Goal: Communication & Community: Share content

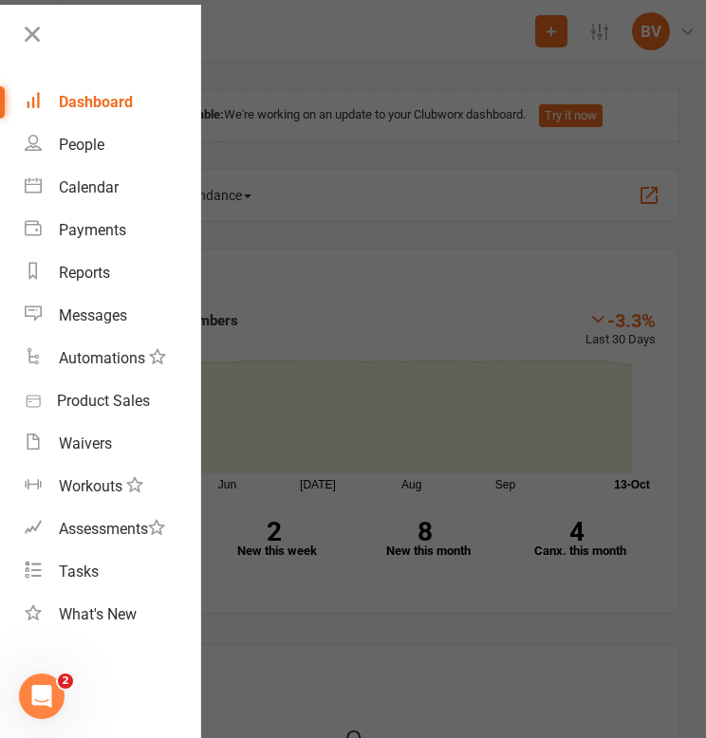
click at [298, 56] on div at bounding box center [353, 369] width 706 height 738
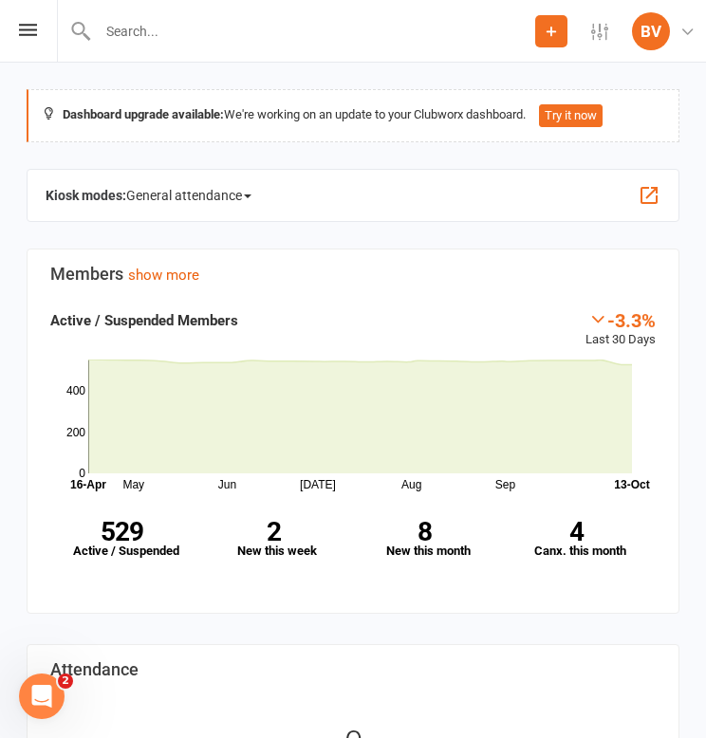
click at [209, 28] on input "text" at bounding box center [313, 31] width 443 height 27
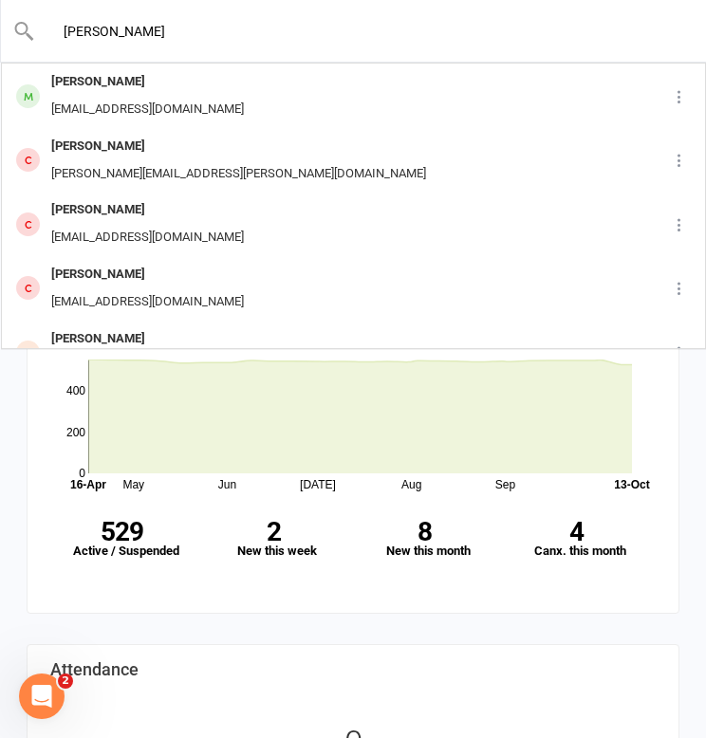
type input "[PERSON_NAME]"
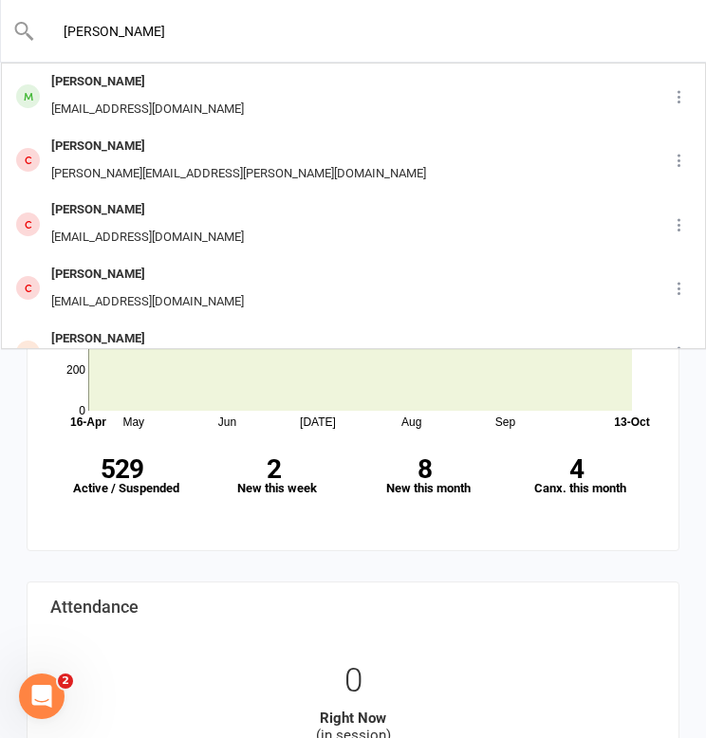
drag, startPoint x: 182, startPoint y: 33, endPoint x: -13, endPoint y: 26, distance: 195.5
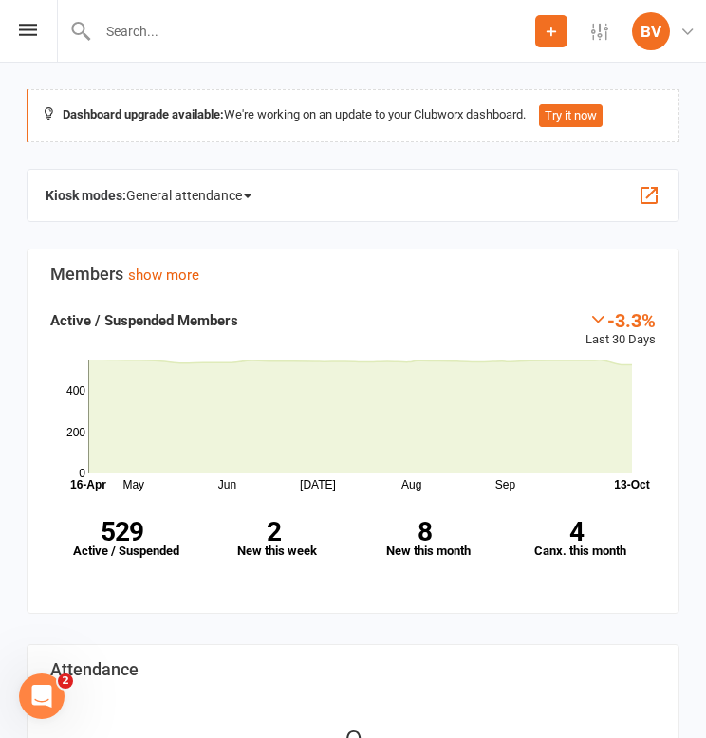
click at [542, 36] on button "Add" at bounding box center [551, 31] width 32 height 32
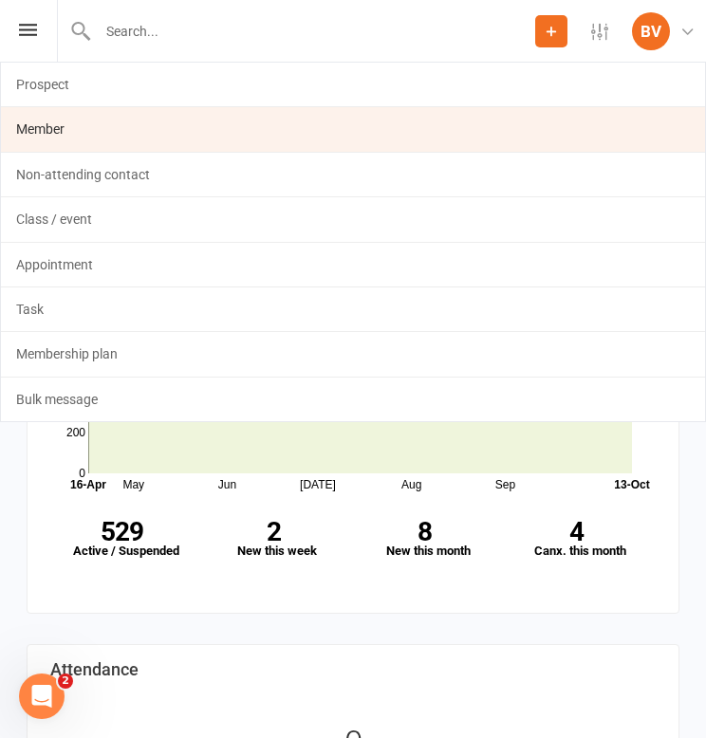
click at [72, 133] on link "Member" at bounding box center [353, 129] width 704 height 44
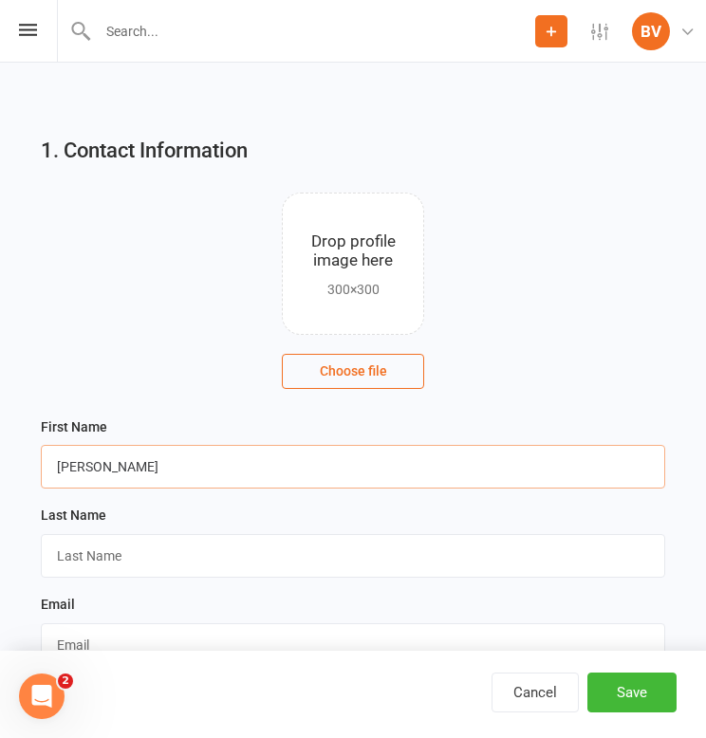
type input "[PERSON_NAME]"
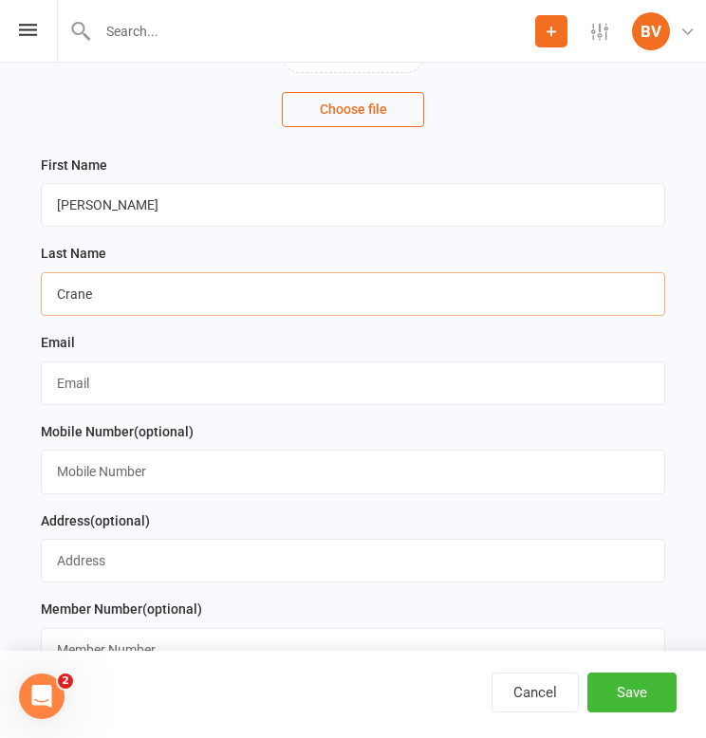
scroll to position [269, 0]
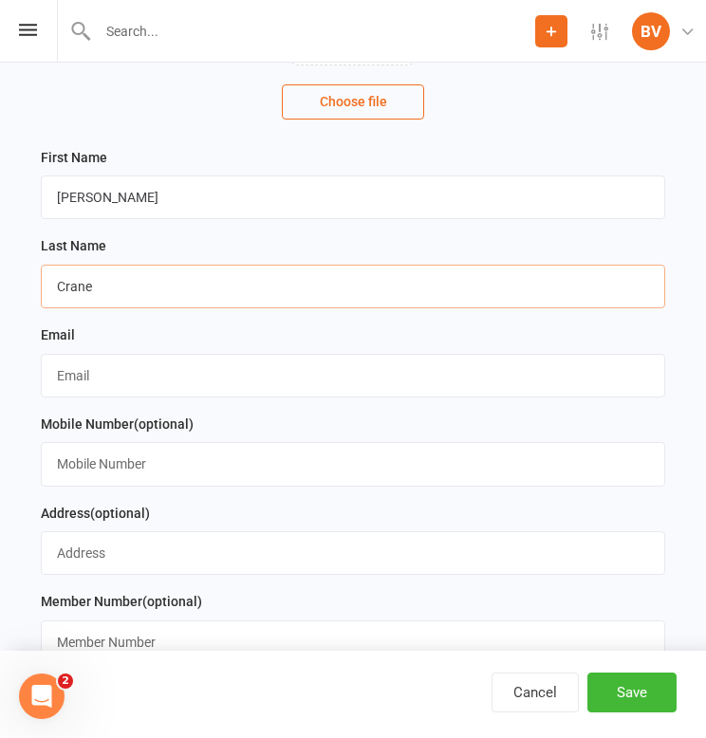
type input "Crane"
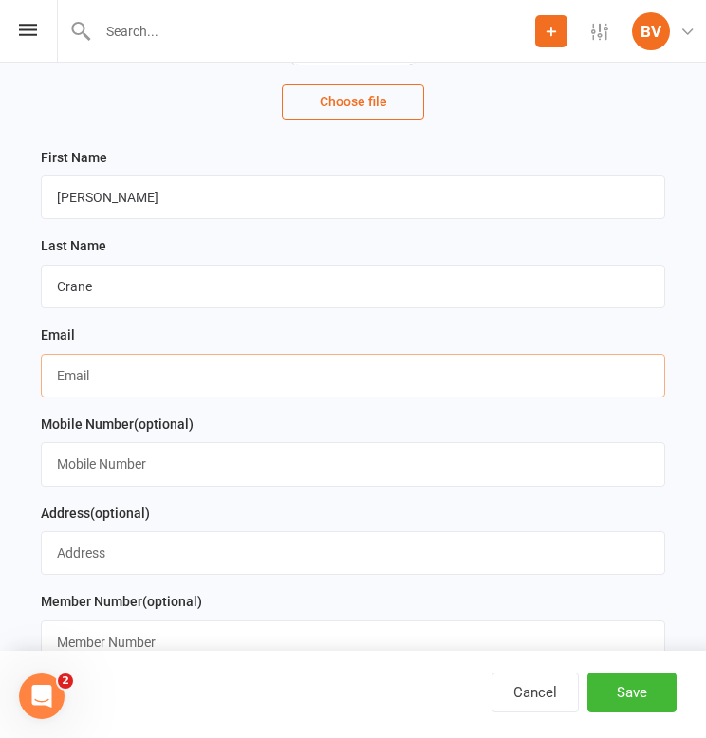
paste input "[EMAIL_ADDRESS][DOMAIN_NAME]"
type input "[EMAIL_ADDRESS][DOMAIN_NAME]"
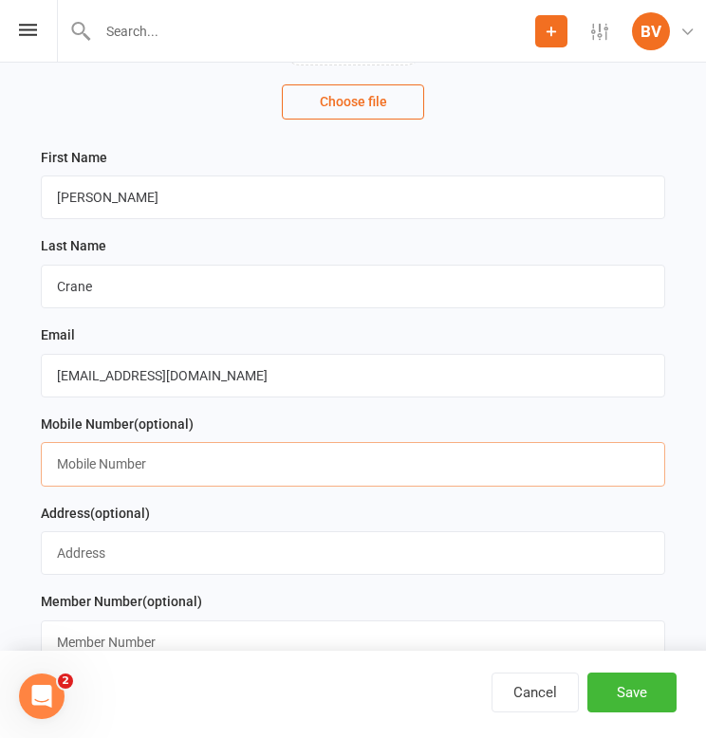
paste input "0426060661"
type input "0426060661"
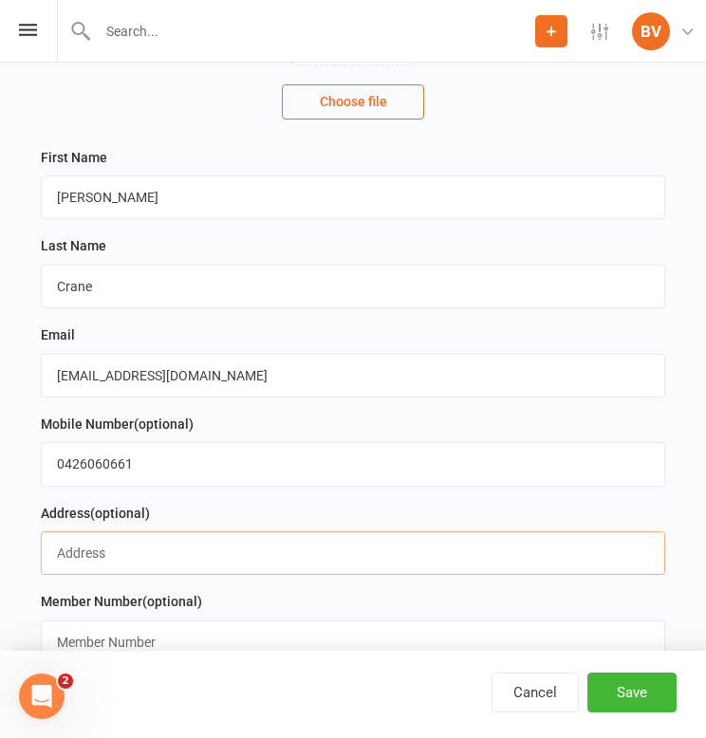
paste input "[STREET_ADDRESS]"
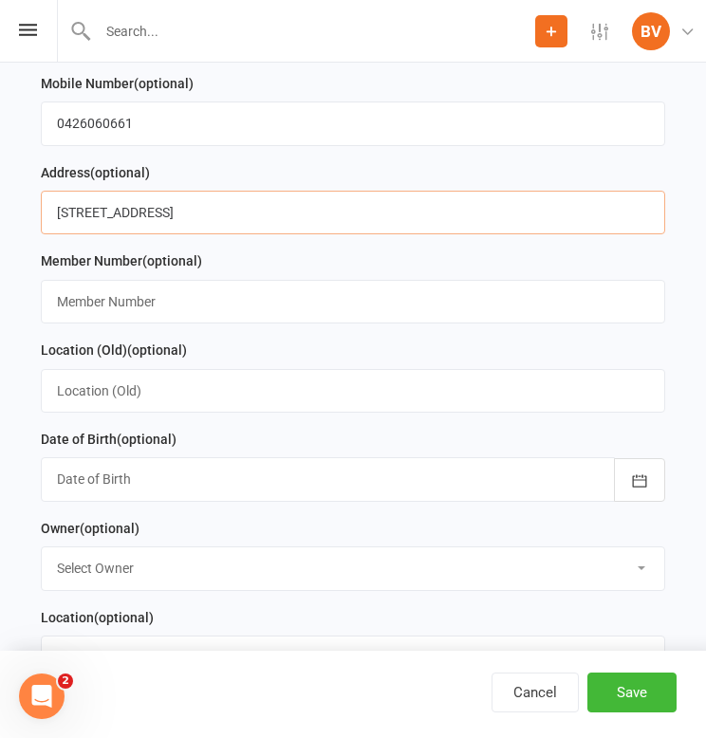
scroll to position [632, 0]
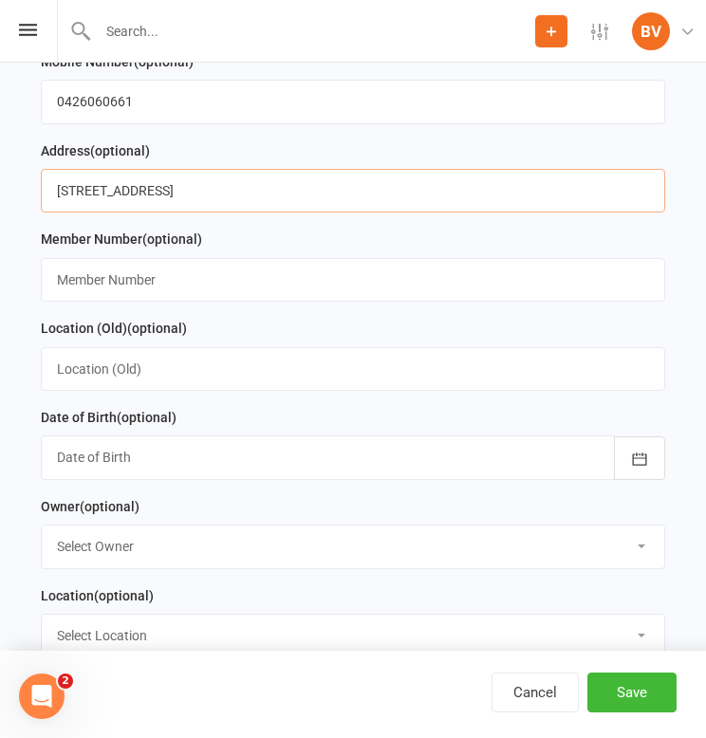
type input "[STREET_ADDRESS]"
click at [213, 459] on div at bounding box center [353, 457] width 624 height 44
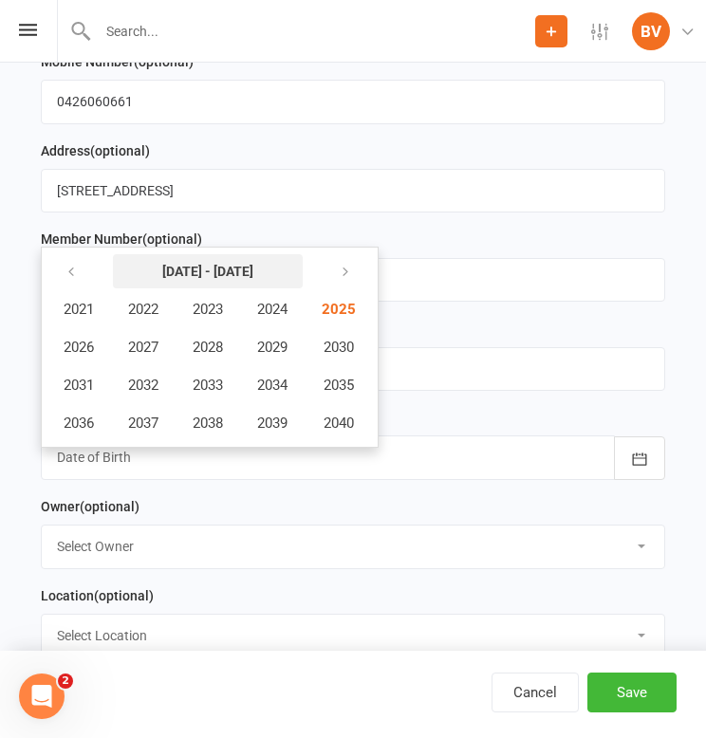
click at [247, 268] on strong "[DATE] - [DATE]" at bounding box center [207, 271] width 91 height 15
click at [72, 265] on icon "button" at bounding box center [70, 272] width 13 height 15
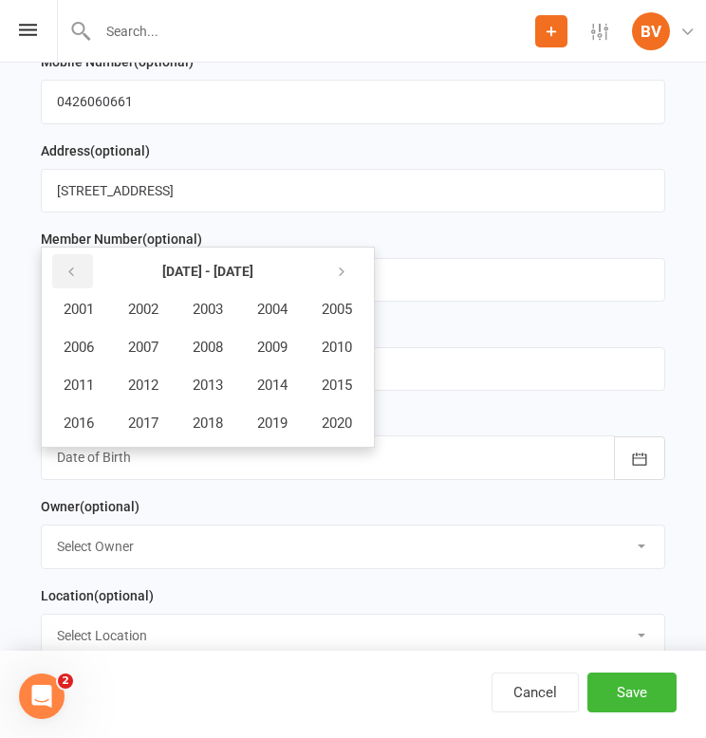
click at [74, 265] on icon "button" at bounding box center [70, 272] width 13 height 15
click at [357, 372] on button "1995" at bounding box center [336, 385] width 63 height 36
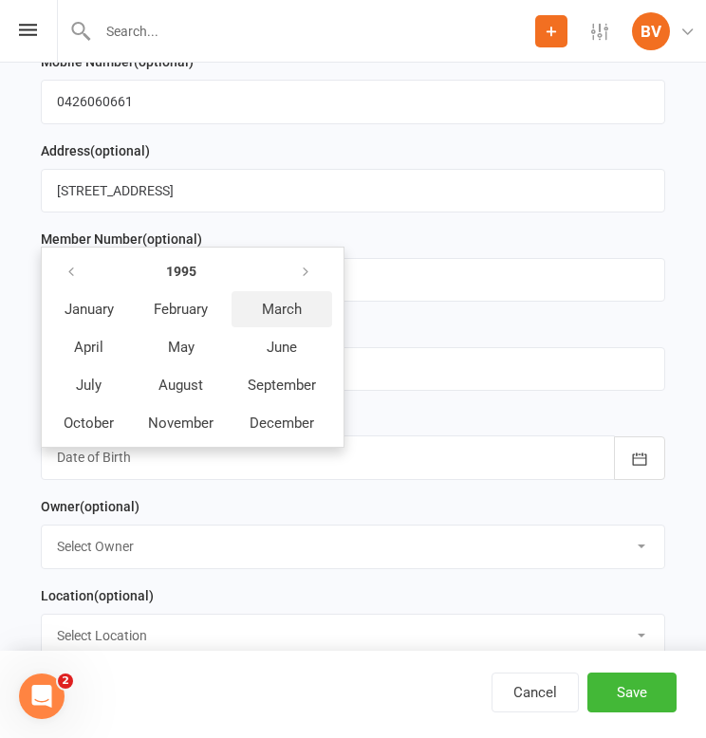
click at [286, 304] on span "March" at bounding box center [282, 309] width 40 height 17
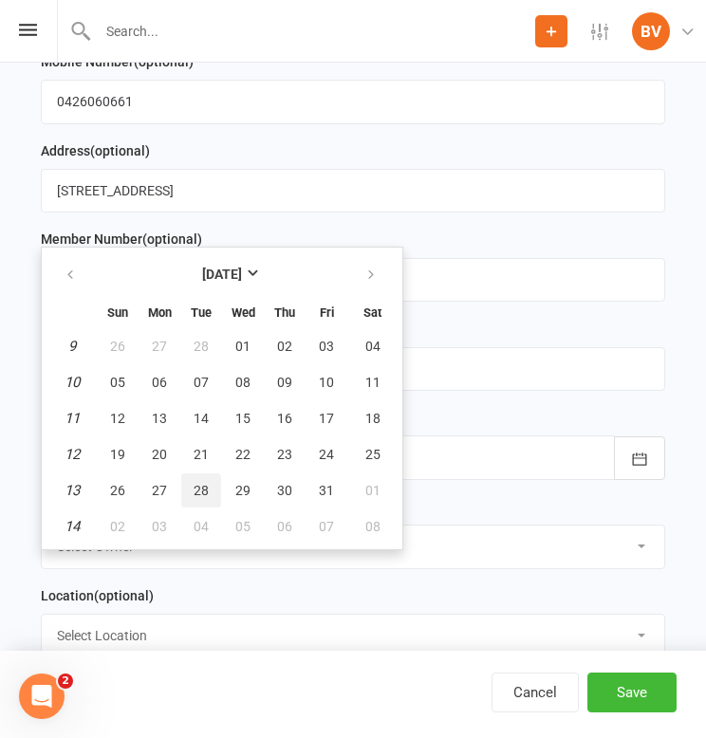
click at [200, 485] on span "28" at bounding box center [200, 490] width 15 height 15
type input "[DATE]"
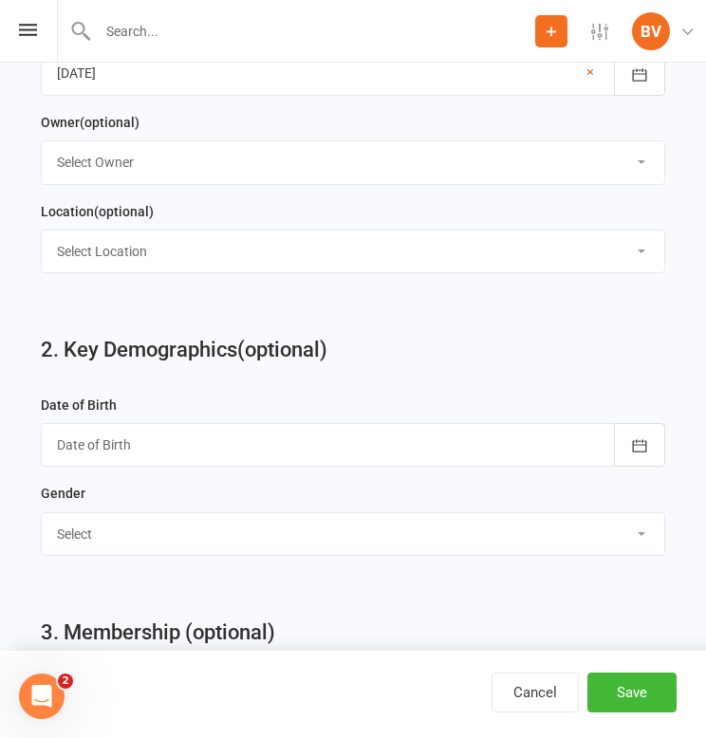
scroll to position [1073, 0]
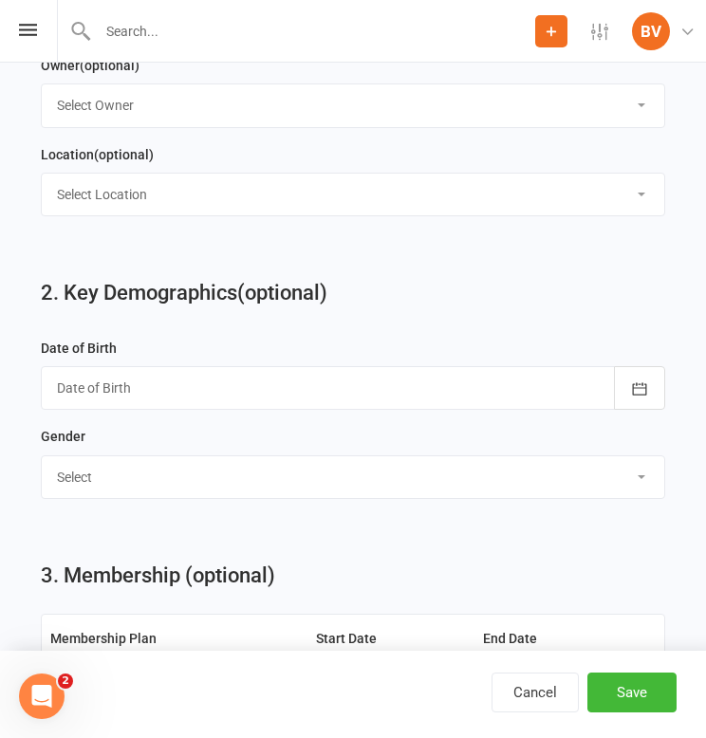
click at [220, 376] on div at bounding box center [353, 388] width 624 height 44
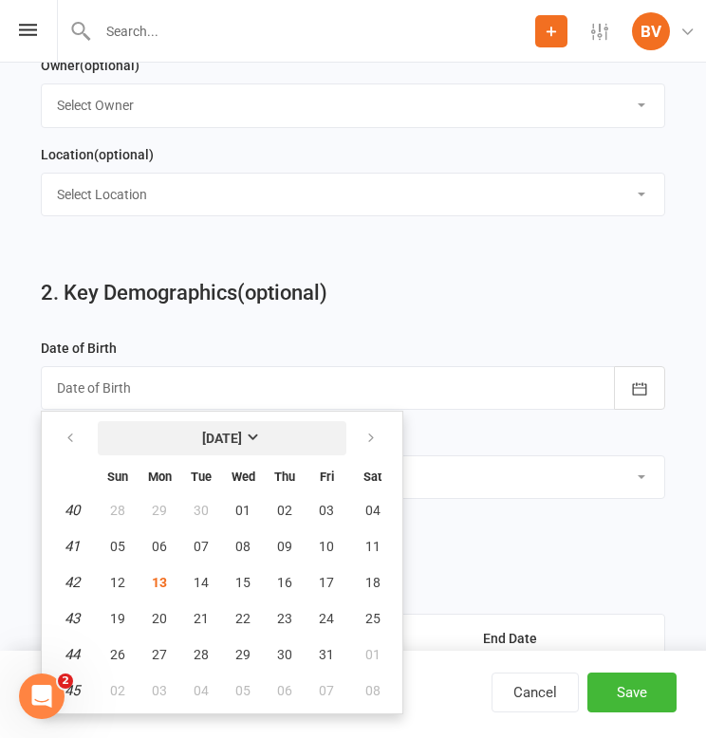
click at [260, 423] on button "[DATE]" at bounding box center [222, 438] width 249 height 34
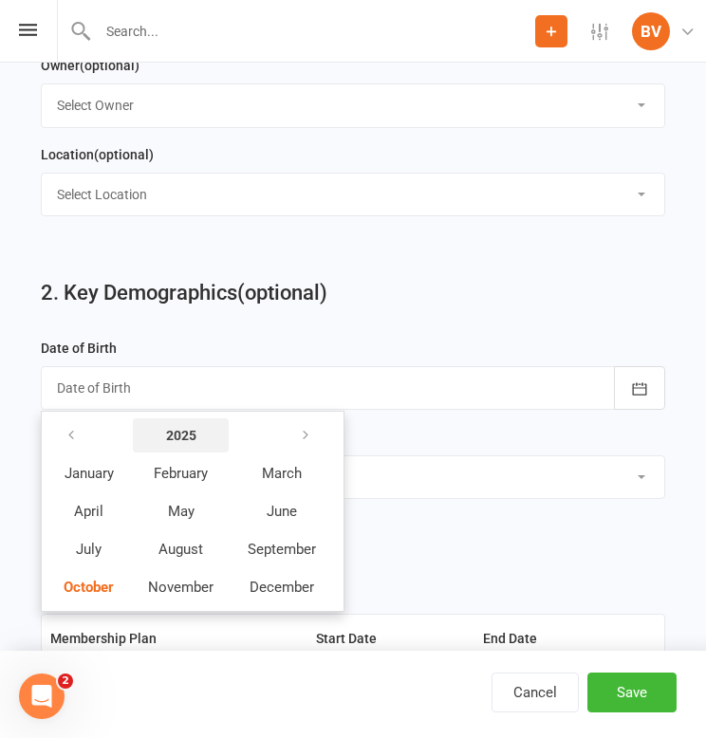
click at [214, 423] on button "2025" at bounding box center [181, 435] width 96 height 34
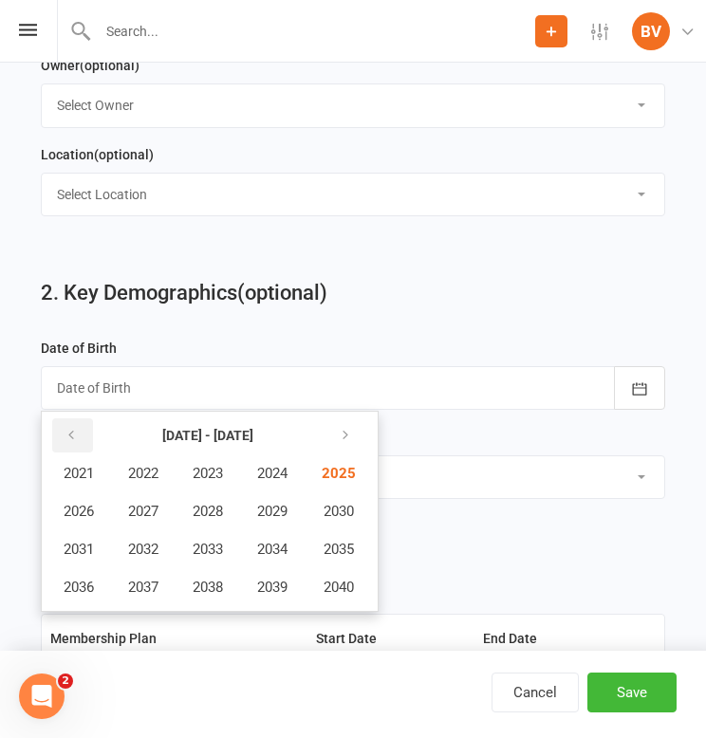
click at [86, 427] on button "button" at bounding box center [72, 435] width 41 height 34
click at [337, 543] on span "1995" at bounding box center [337, 549] width 30 height 17
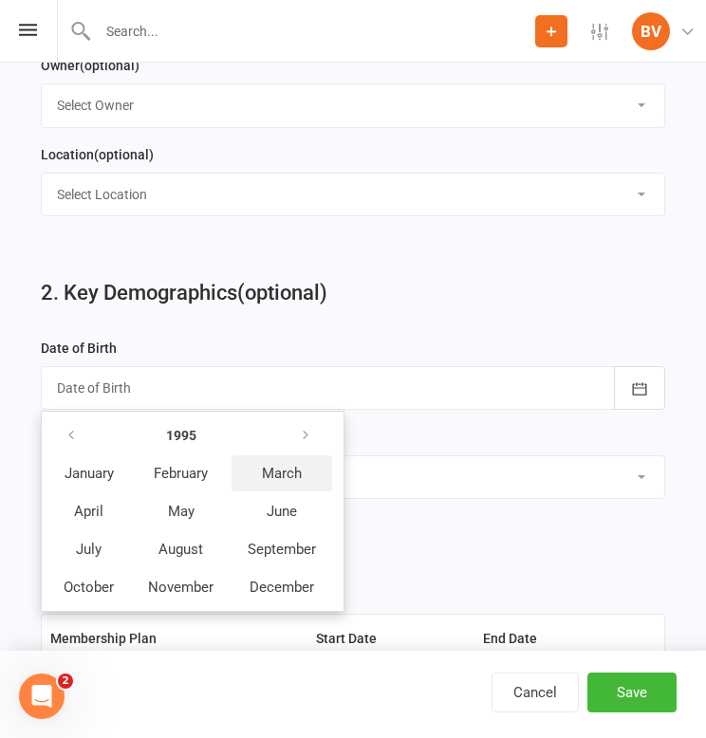
click at [299, 467] on span "March" at bounding box center [282, 473] width 40 height 17
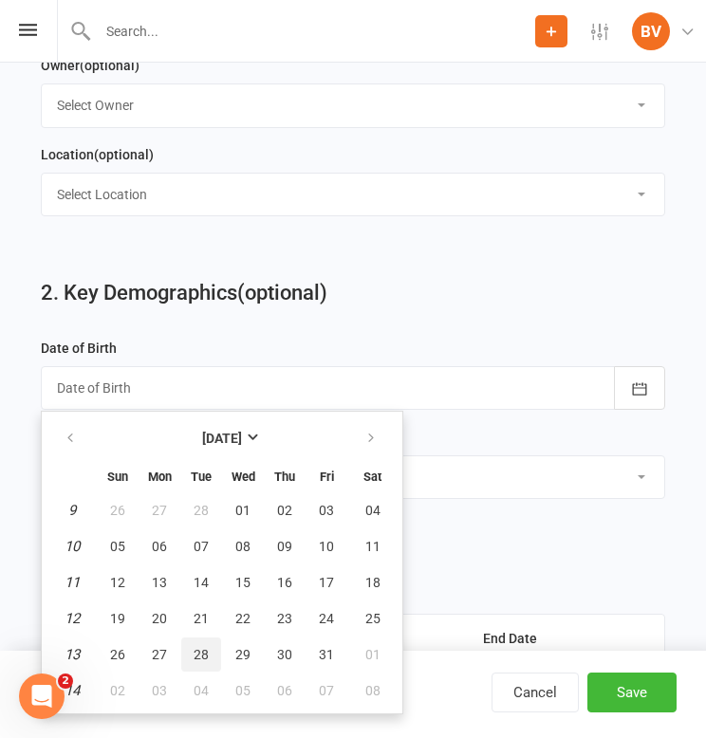
click at [205, 647] on span "28" at bounding box center [200, 654] width 15 height 15
type input "[DATE]"
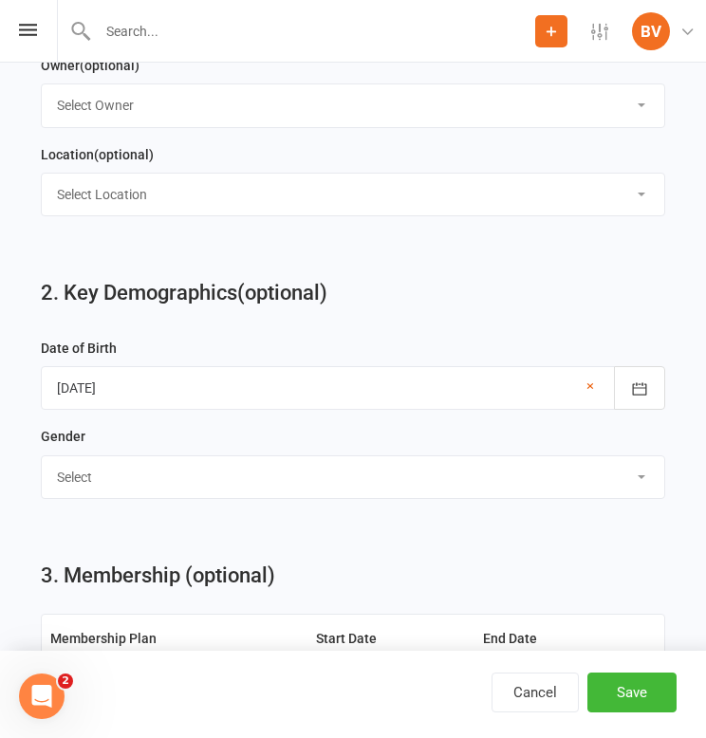
select select "[DEMOGRAPHIC_DATA]"
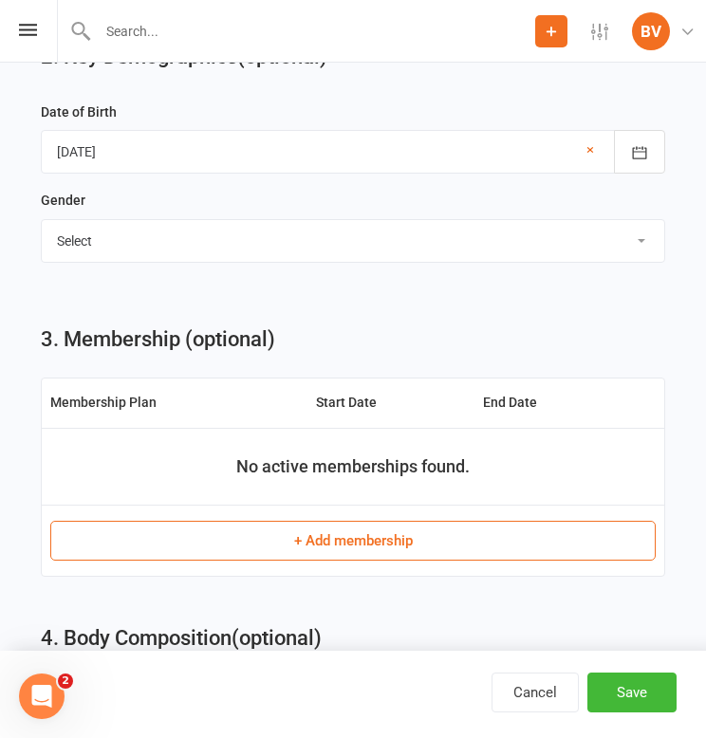
scroll to position [1317, 0]
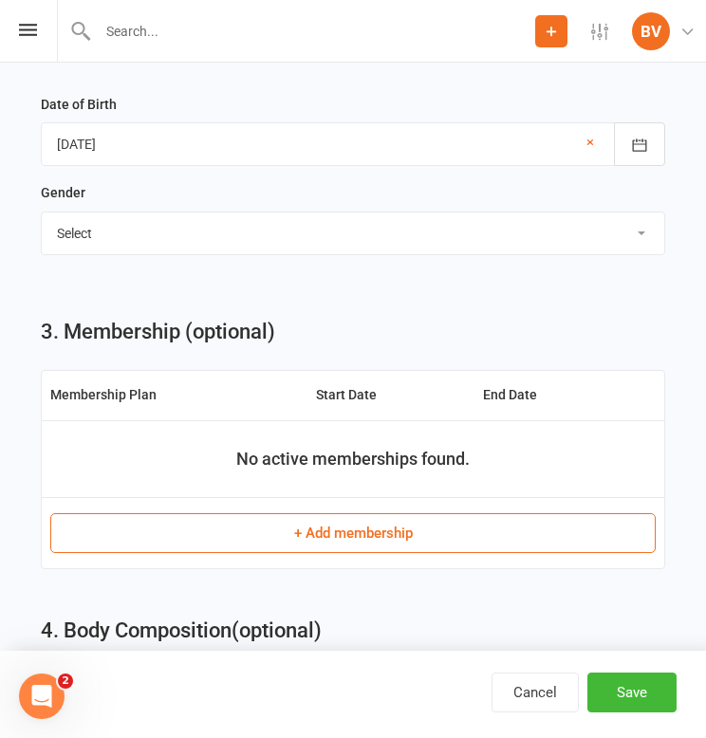
click at [339, 522] on button "+ Add membership" at bounding box center [352, 533] width 605 height 40
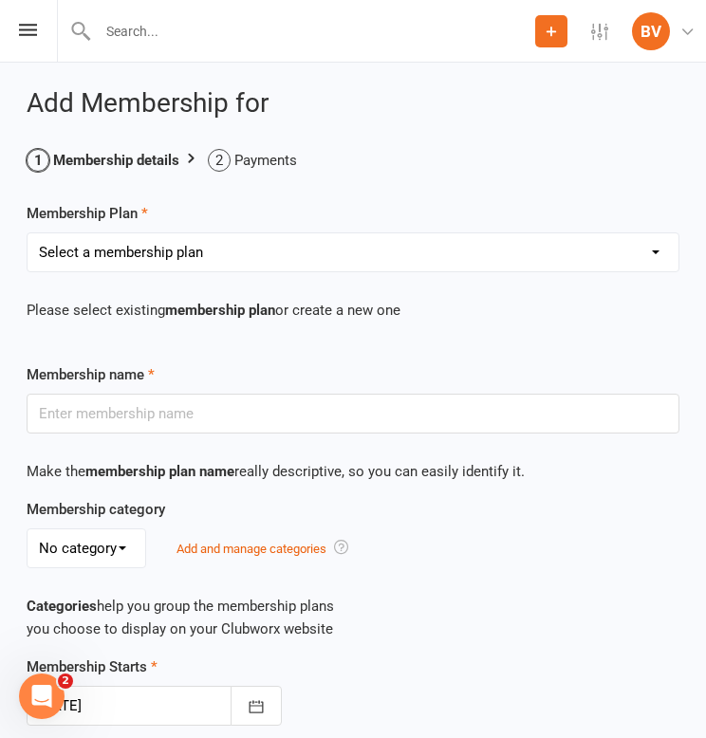
select select "6"
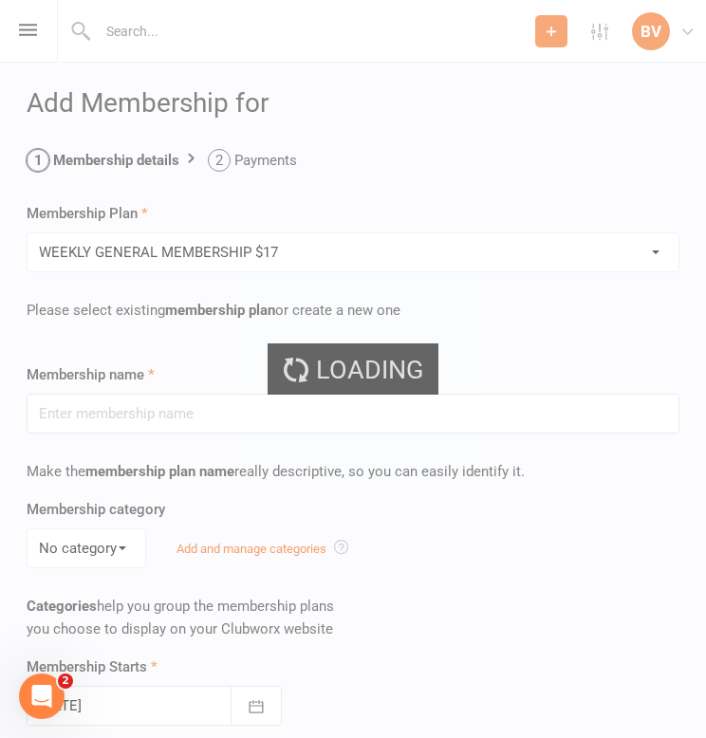
type input "WEEKLY GENERAL MEMBERSHIP $17"
select select "0"
type input "0"
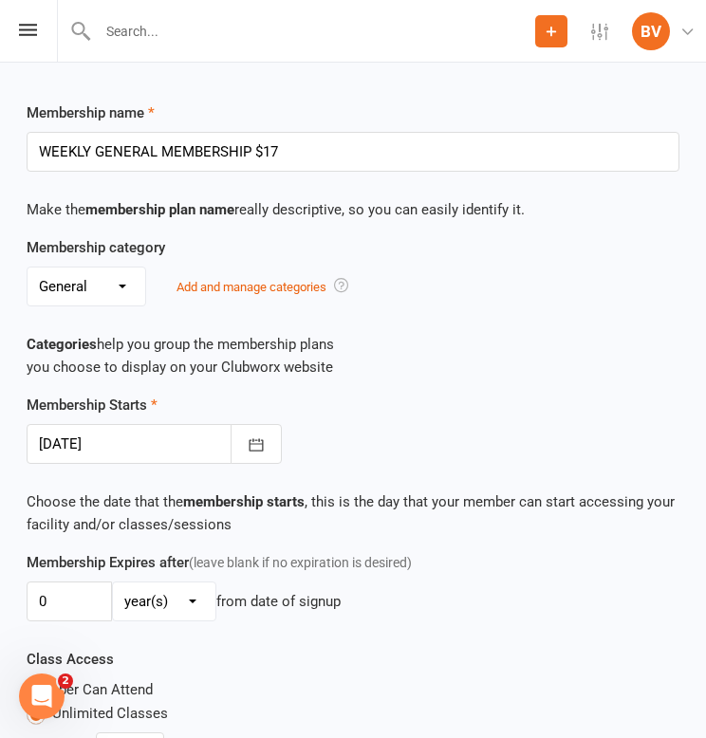
scroll to position [276, 0]
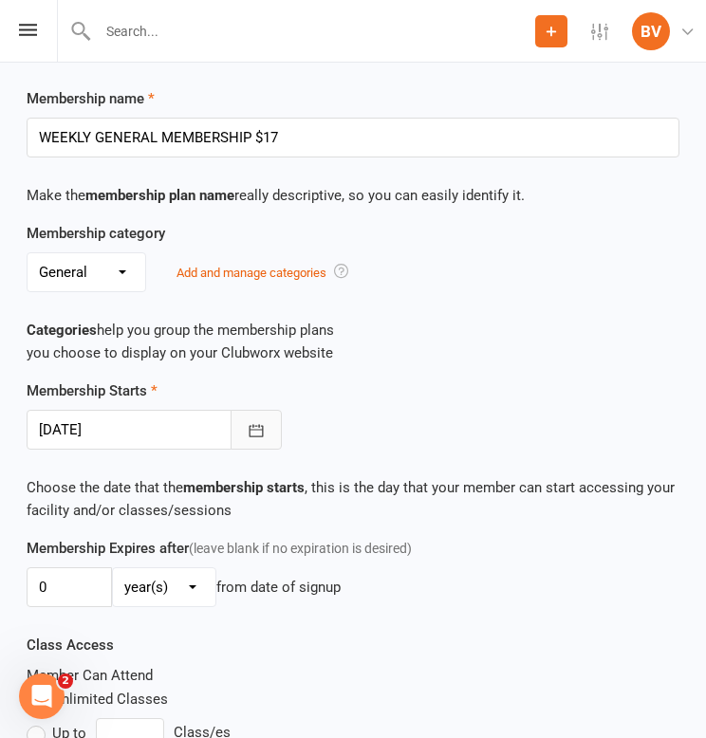
click at [234, 441] on button "button" at bounding box center [255, 430] width 51 height 40
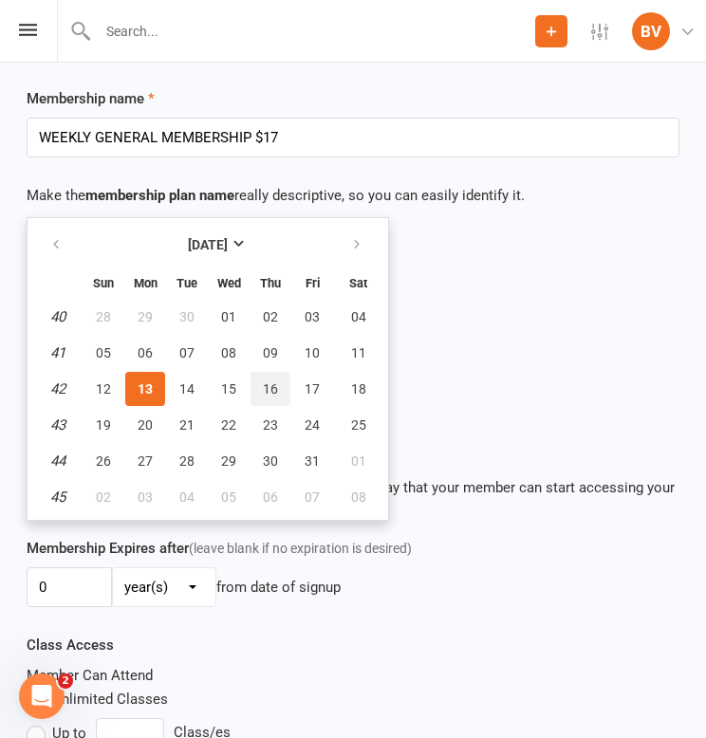
click at [268, 395] on span "16" at bounding box center [270, 388] width 15 height 15
type input "[DATE]"
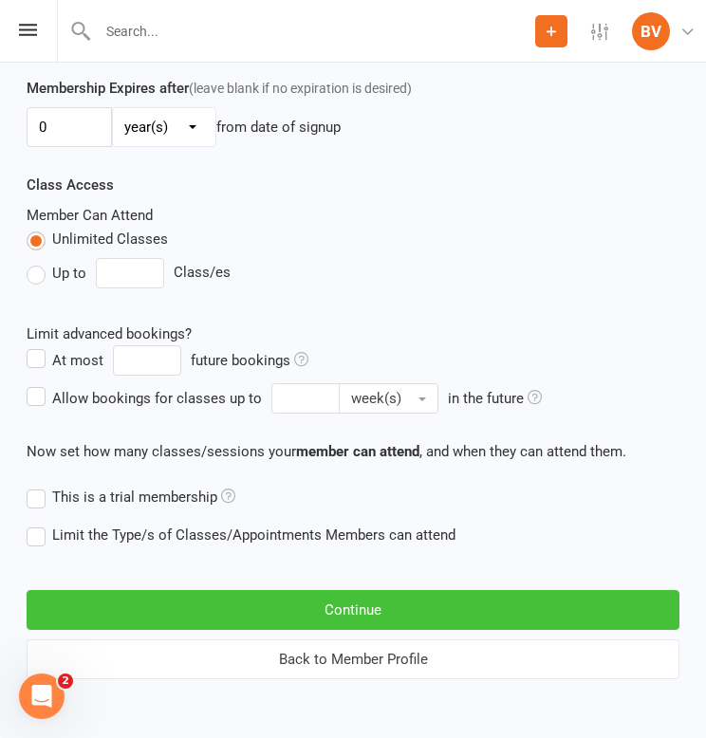
scroll to position [751, 0]
click at [319, 594] on button "Continue" at bounding box center [353, 610] width 653 height 40
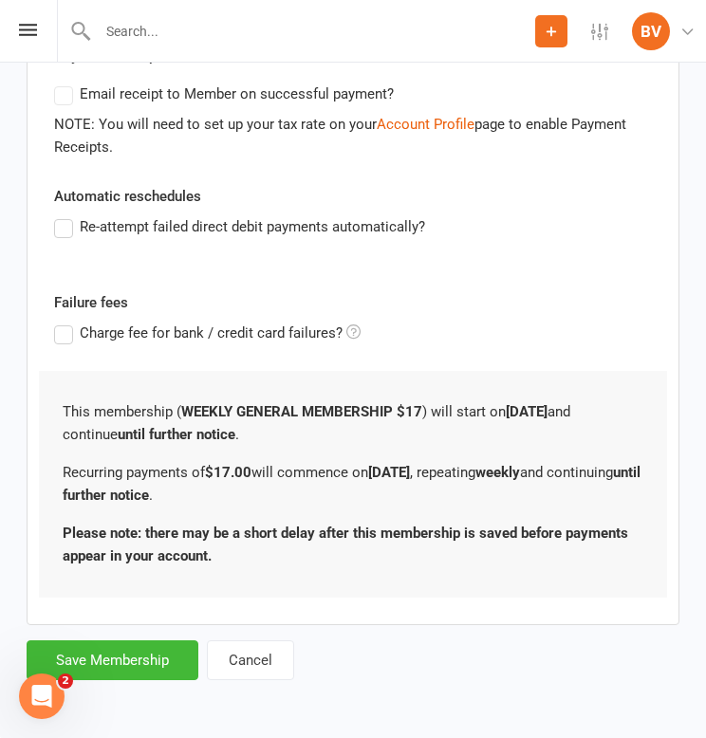
scroll to position [0, 0]
click at [142, 640] on button "Save Membership" at bounding box center [113, 660] width 172 height 40
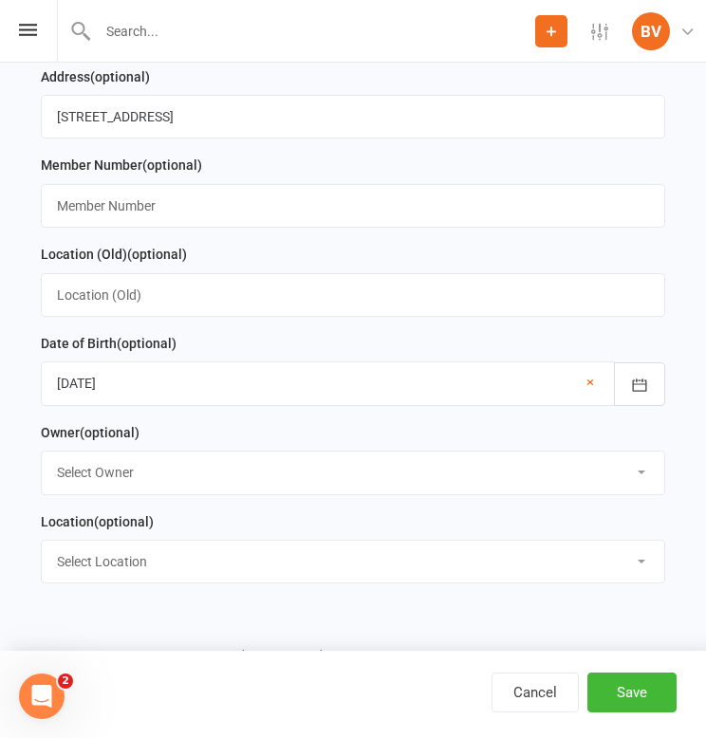
scroll to position [1631, 0]
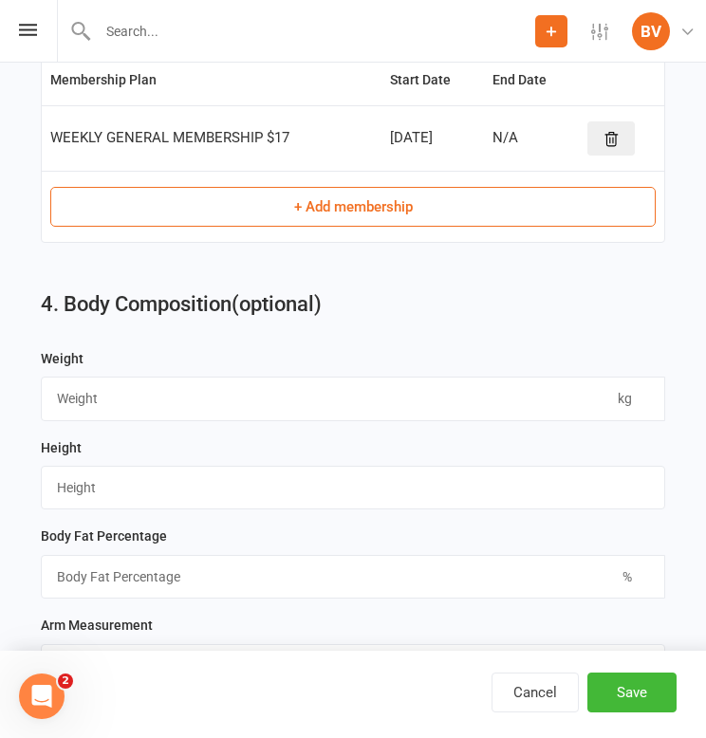
click at [311, 205] on button "+ Add membership" at bounding box center [352, 207] width 605 height 40
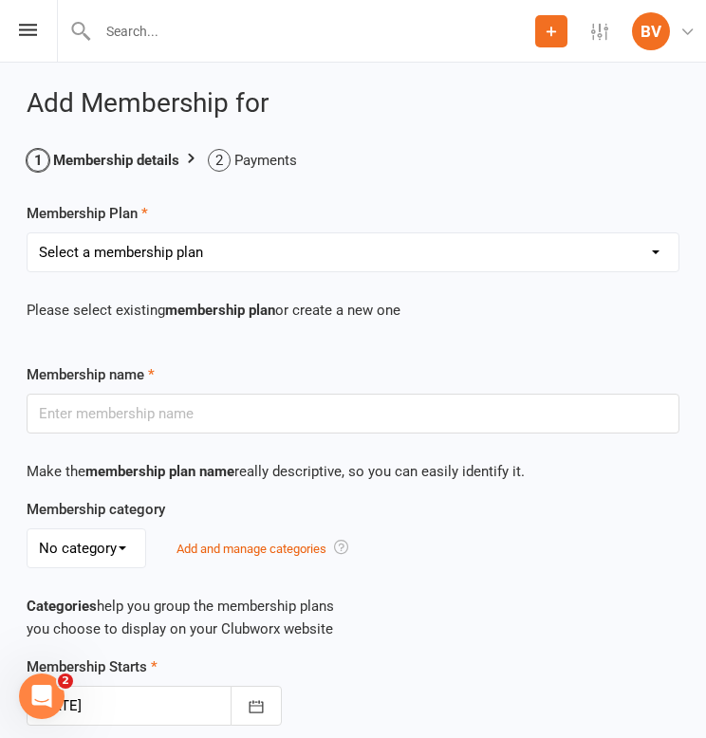
select select "17"
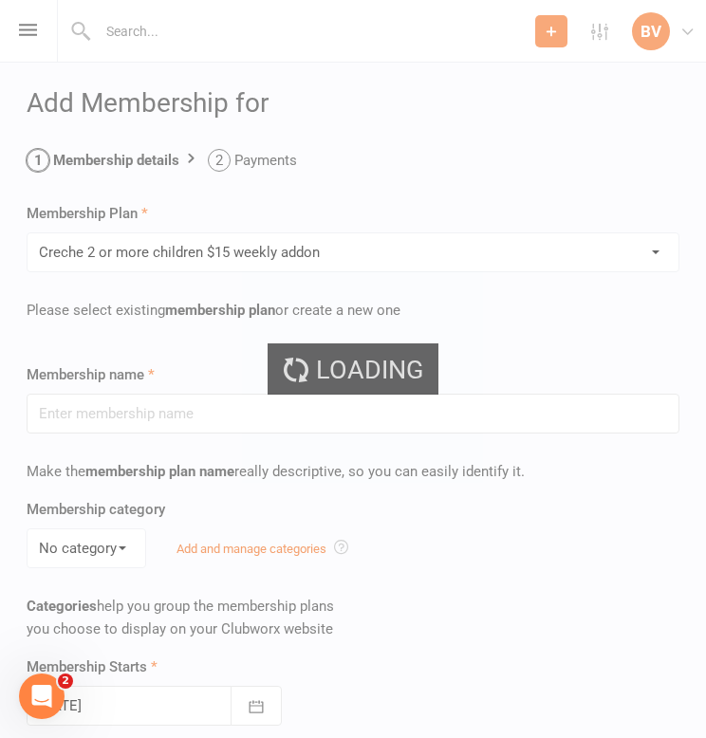
type input "Creche 2 or more children $15 weekly addon"
type input "0"
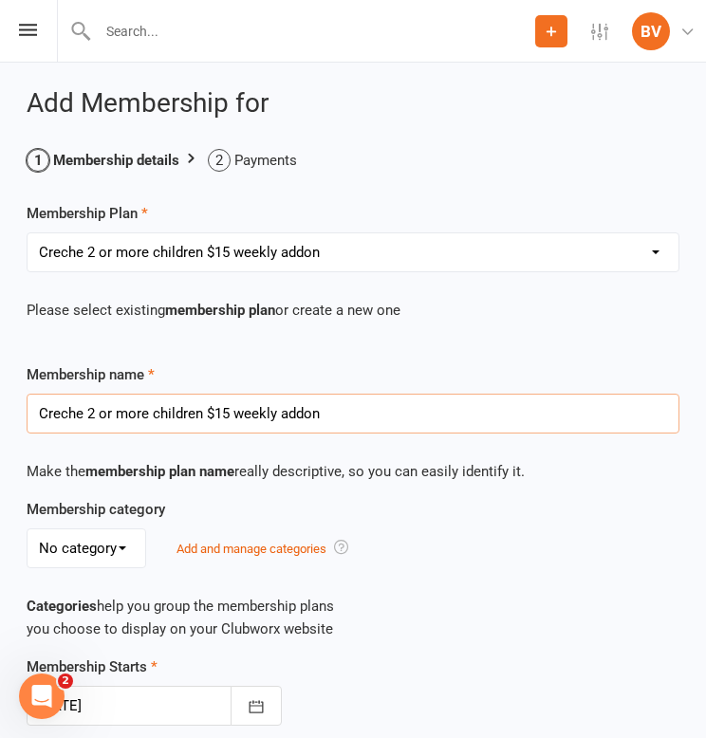
click at [277, 415] on input "Creche 2 or more children $15 weekly addon" at bounding box center [353, 414] width 653 height 40
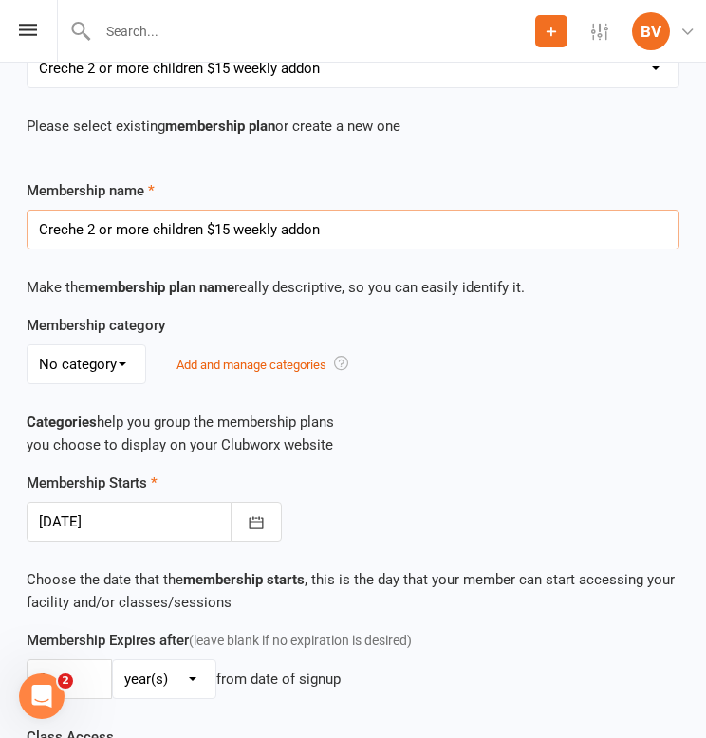
scroll to position [213, 0]
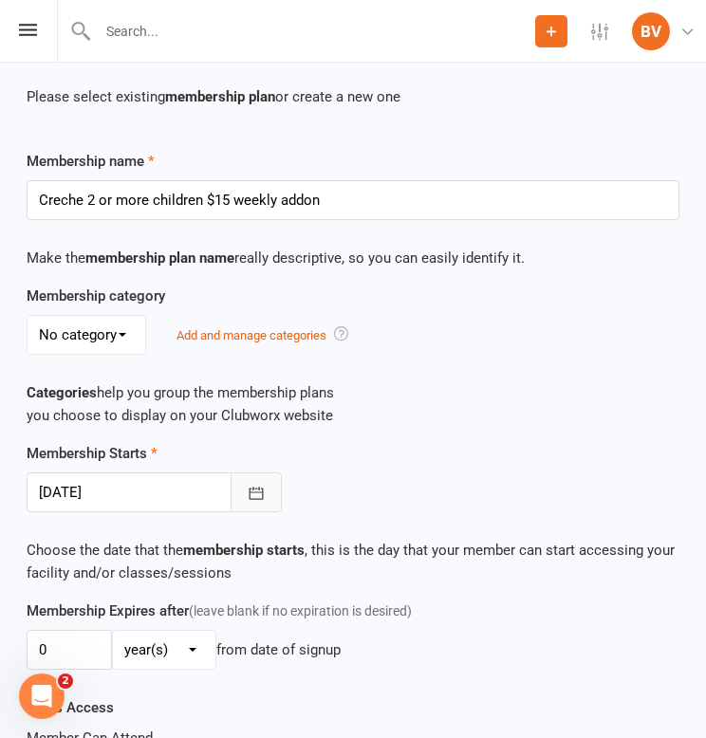
click at [230, 494] on button "button" at bounding box center [255, 492] width 51 height 40
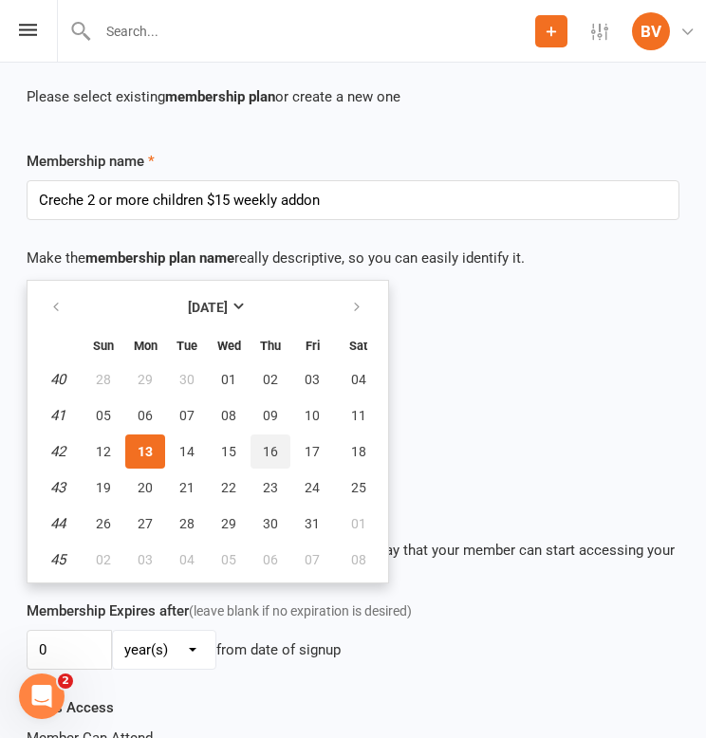
click at [274, 451] on span "16" at bounding box center [270, 451] width 15 height 15
type input "[DATE]"
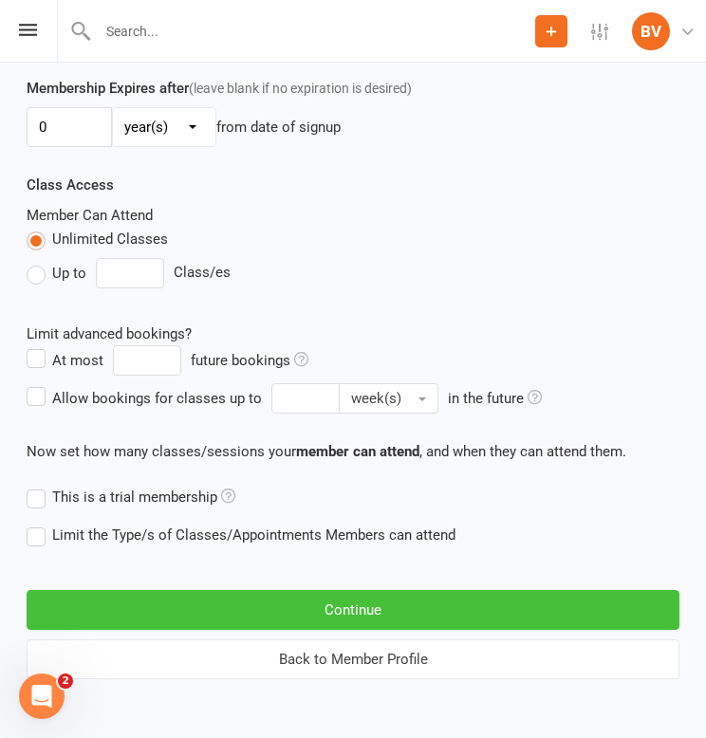
click at [228, 597] on button "Continue" at bounding box center [353, 610] width 653 height 40
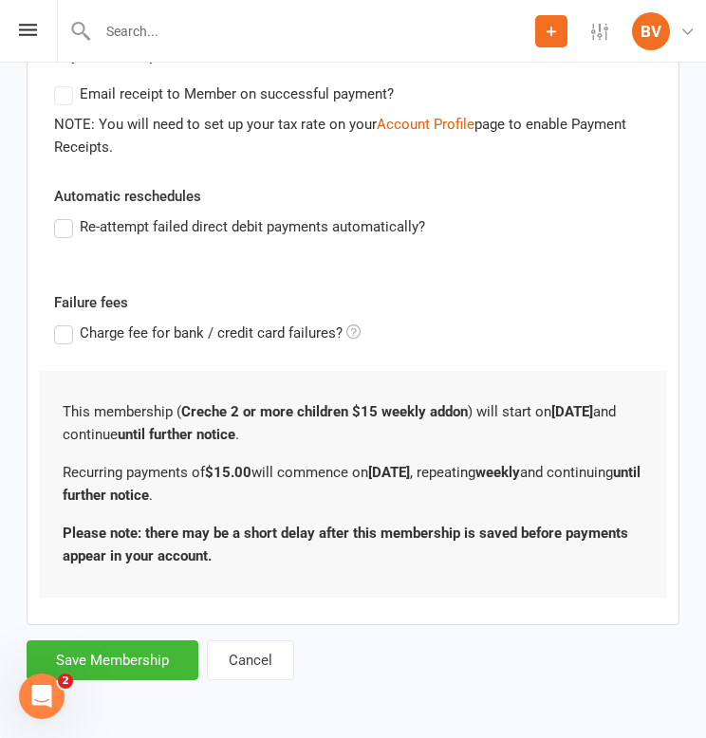
scroll to position [0, 0]
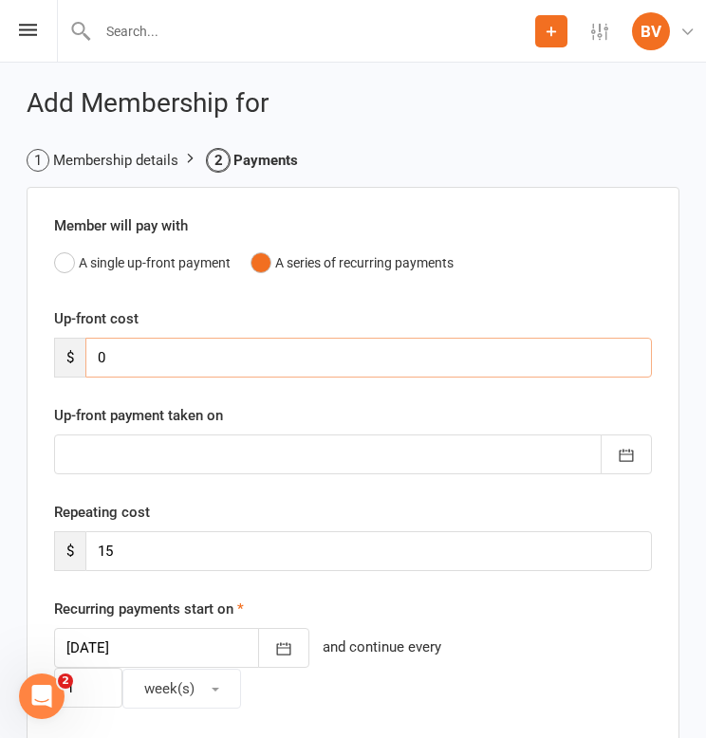
drag, startPoint x: 168, startPoint y: 358, endPoint x: 74, endPoint y: 352, distance: 94.1
click at [74, 352] on div "$ 0" at bounding box center [353, 358] width 598 height 40
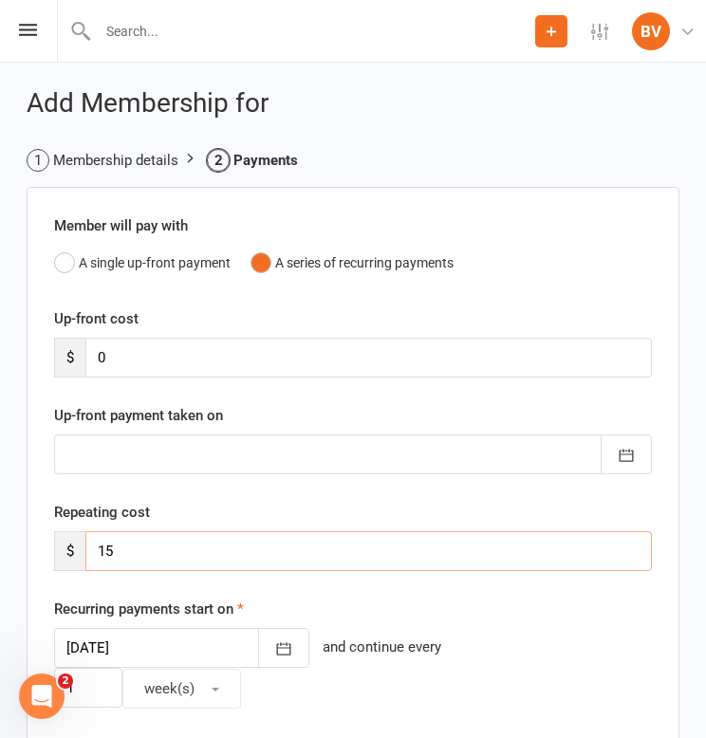
drag, startPoint x: 149, startPoint y: 555, endPoint x: 26, endPoint y: 539, distance: 124.4
click at [26, 539] on div "Add Membership for Membership details Payments Member will pay with A single up…" at bounding box center [353, 732] width 706 height 1338
type input "10"
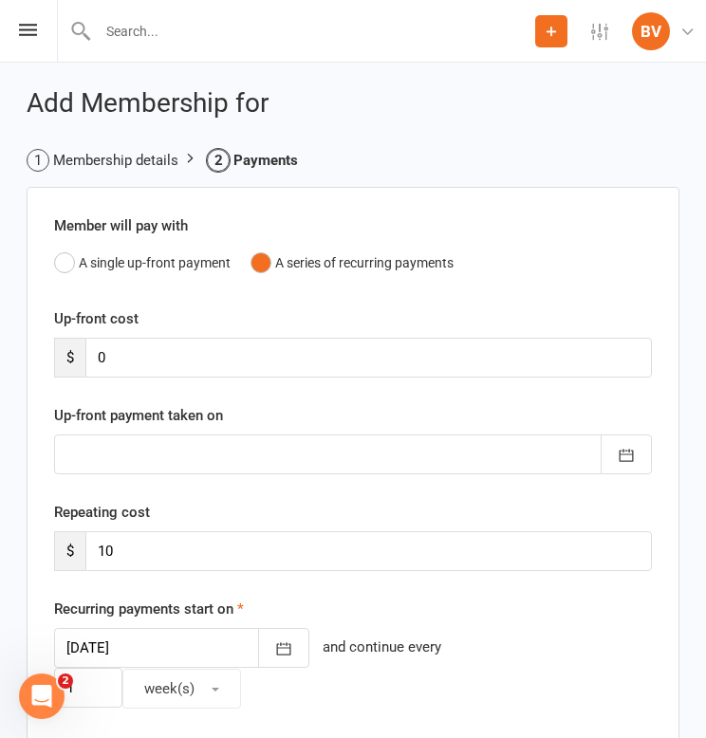
click at [312, 507] on div "Repeating cost $ 10" at bounding box center [353, 536] width 626 height 70
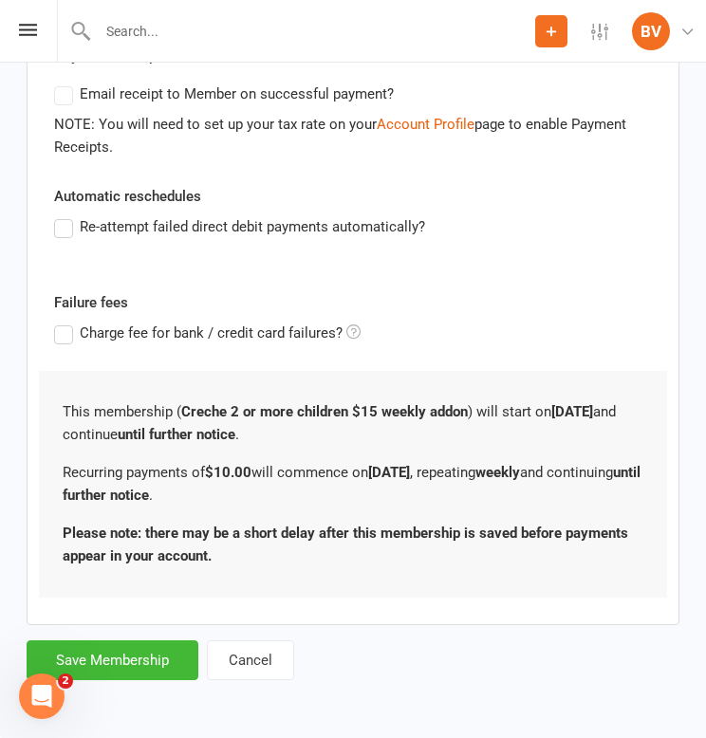
scroll to position [706, 0]
click at [141, 648] on button "Save Membership" at bounding box center [113, 660] width 172 height 40
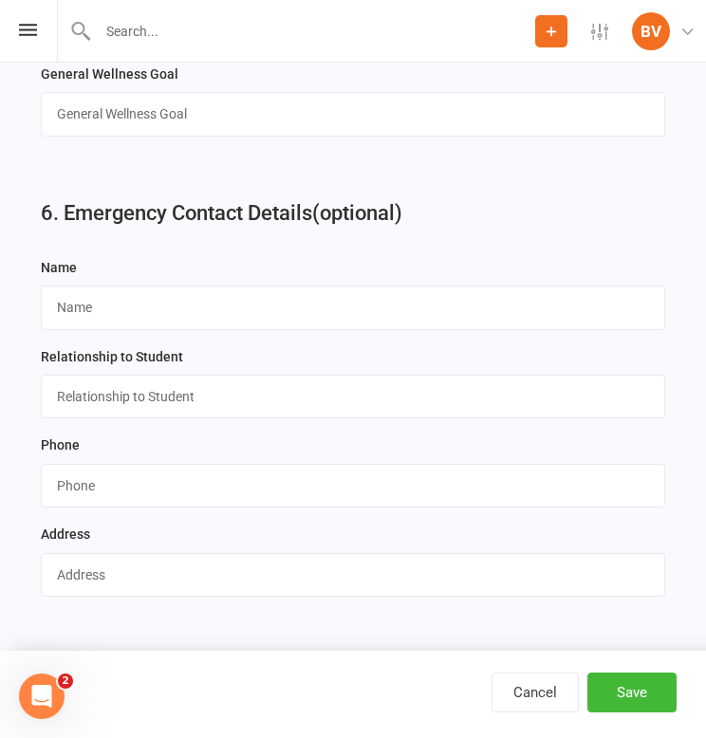
scroll to position [3019, 0]
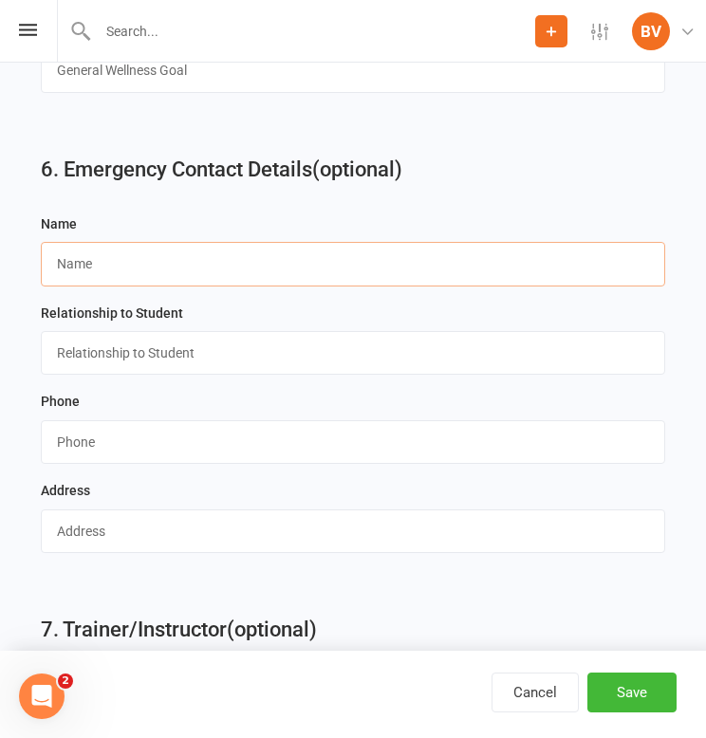
click at [283, 256] on input "text" at bounding box center [353, 264] width 624 height 44
paste input "[PERSON_NAME]"
type input "[PERSON_NAME]"
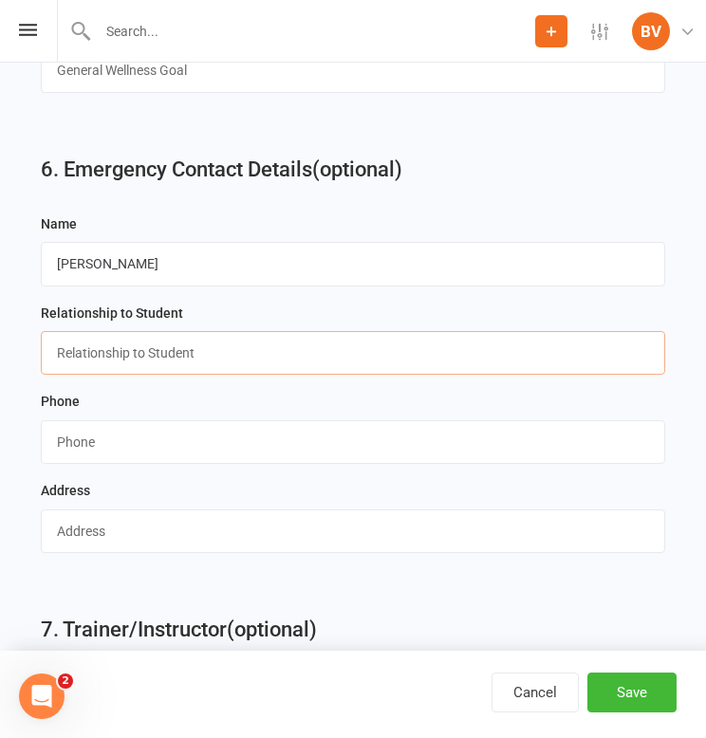
click at [332, 351] on input "text" at bounding box center [353, 353] width 624 height 44
type input "Spouse"
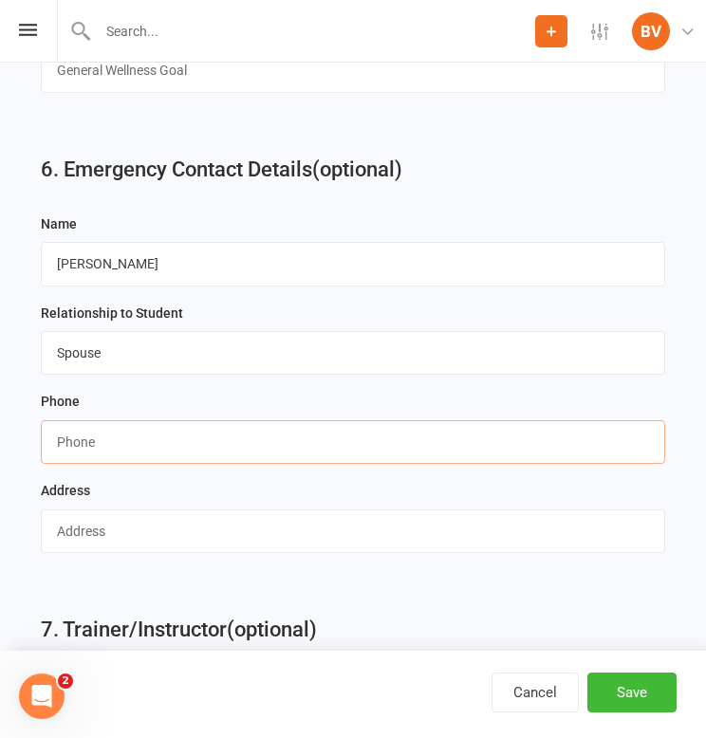
click at [348, 452] on input "string" at bounding box center [353, 442] width 624 height 44
click at [457, 437] on input "string" at bounding box center [353, 442] width 624 height 44
paste input "0410025558"
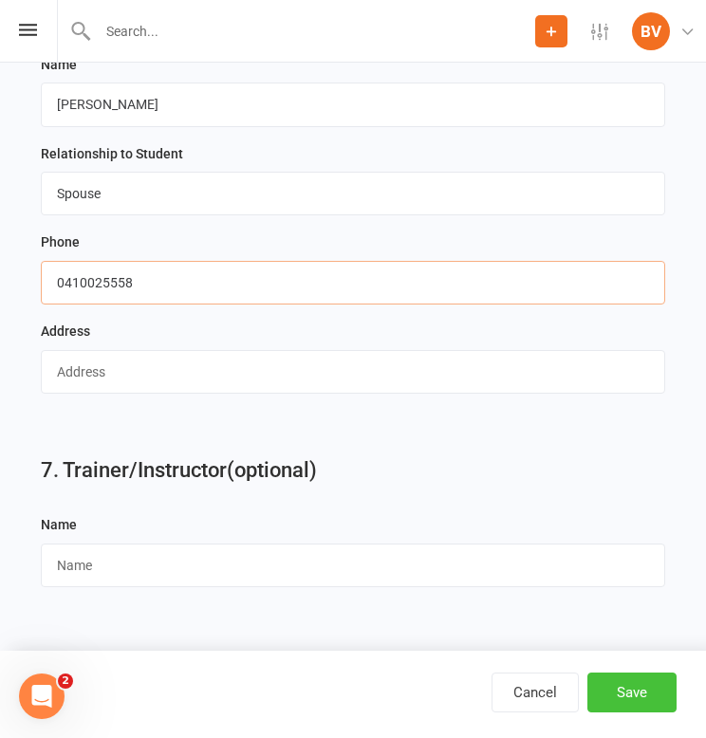
scroll to position [3182, 0]
type input "0410025558"
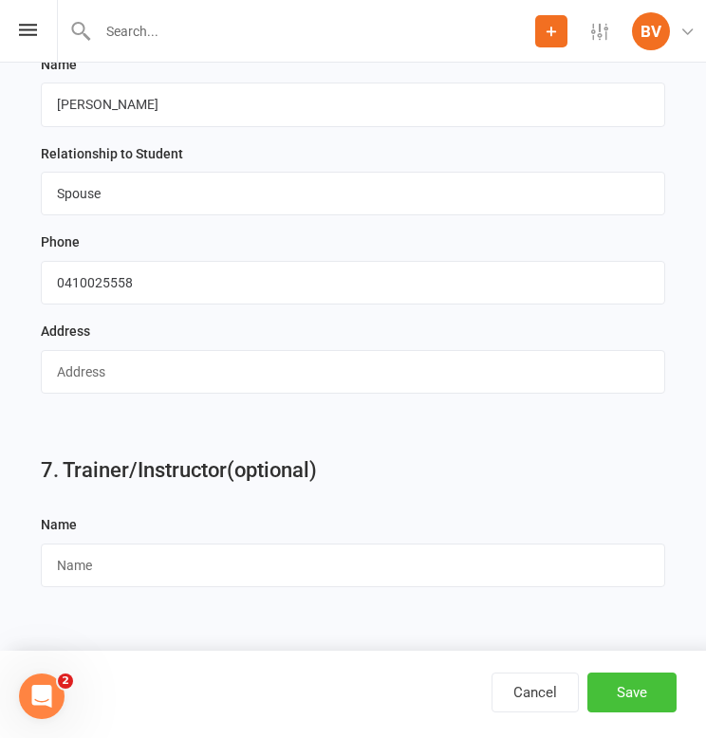
click at [647, 691] on button "Save" at bounding box center [631, 692] width 89 height 40
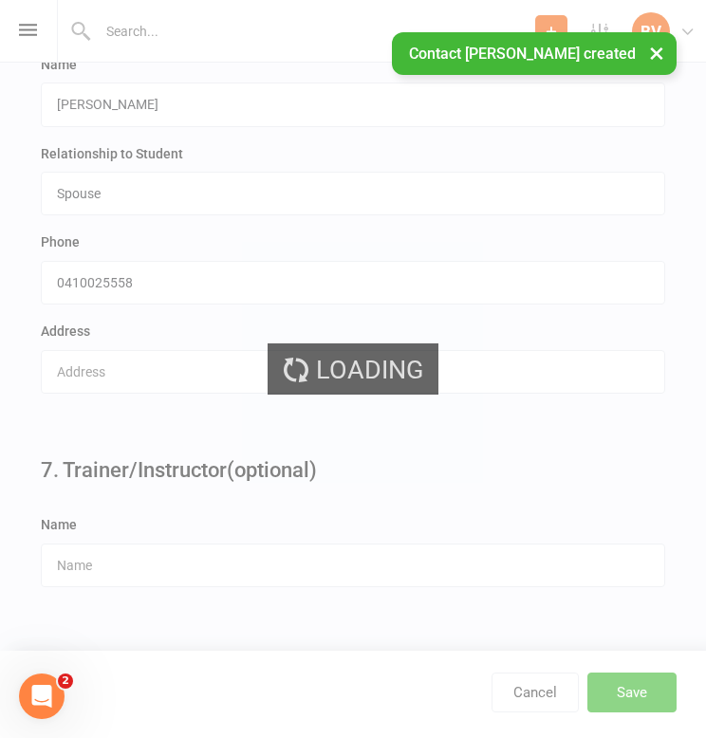
scroll to position [0, 0]
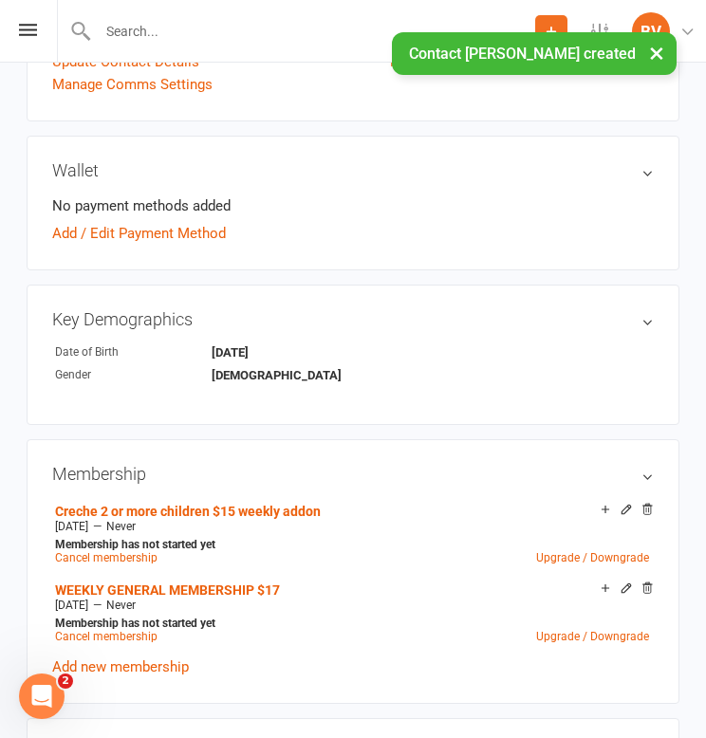
scroll to position [573, 0]
click at [198, 226] on link "Add / Edit Payment Method" at bounding box center [139, 233] width 174 height 23
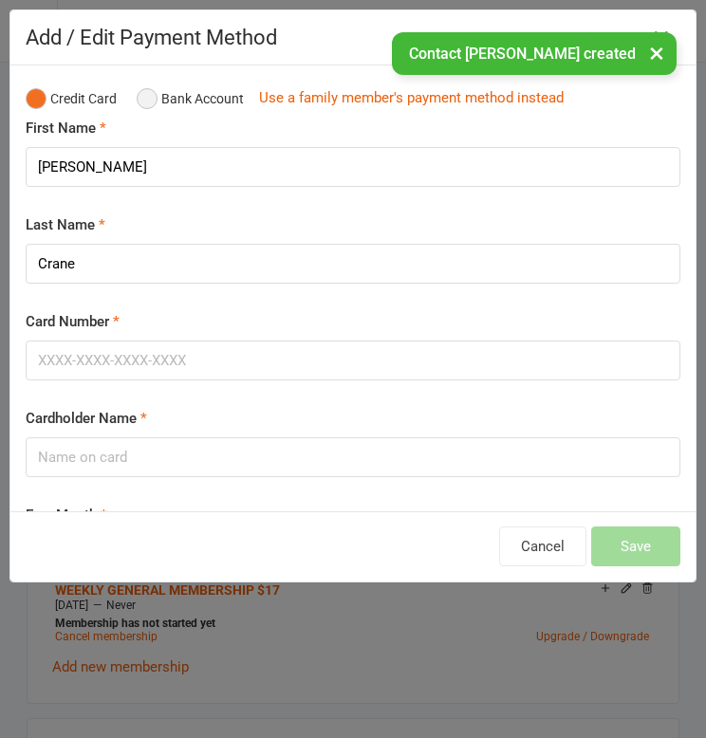
click at [235, 107] on button "Bank Account" at bounding box center [190, 99] width 107 height 36
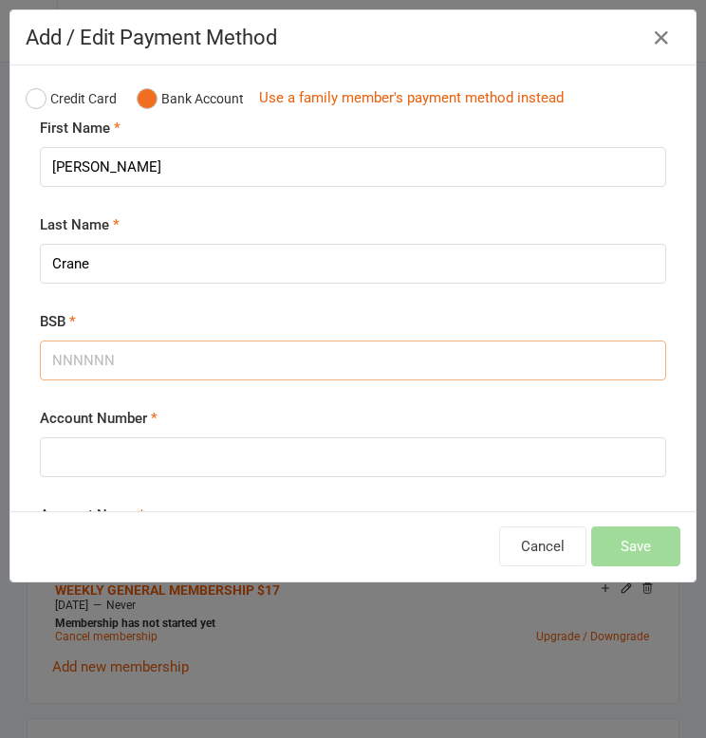
click at [387, 361] on input "BSB" at bounding box center [353, 361] width 626 height 40
paste input "066159"
type input "066159"
click at [359, 462] on input "Account Number" at bounding box center [353, 457] width 626 height 40
paste input "11072591"
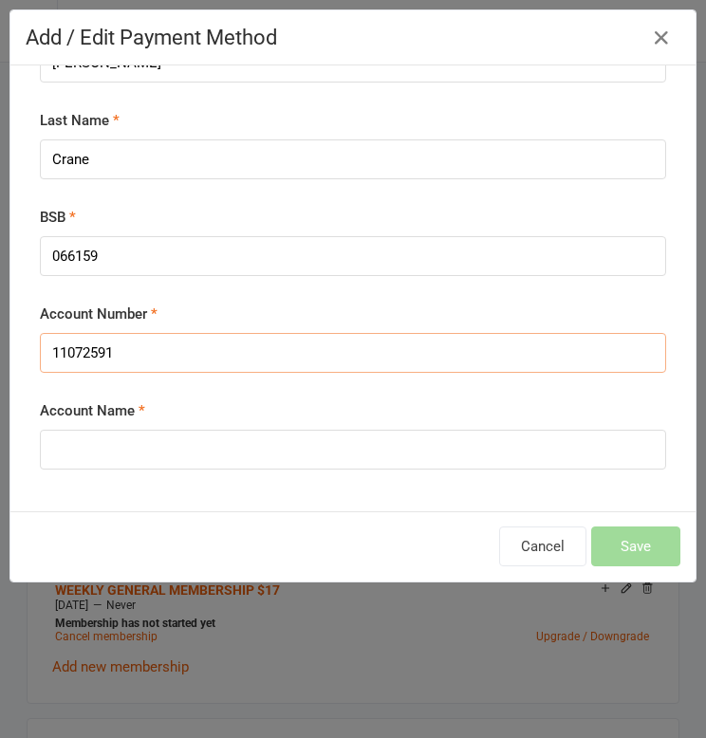
scroll to position [104, 0]
type input "11072591"
click at [378, 445] on input "Account Name" at bounding box center [353, 450] width 626 height 40
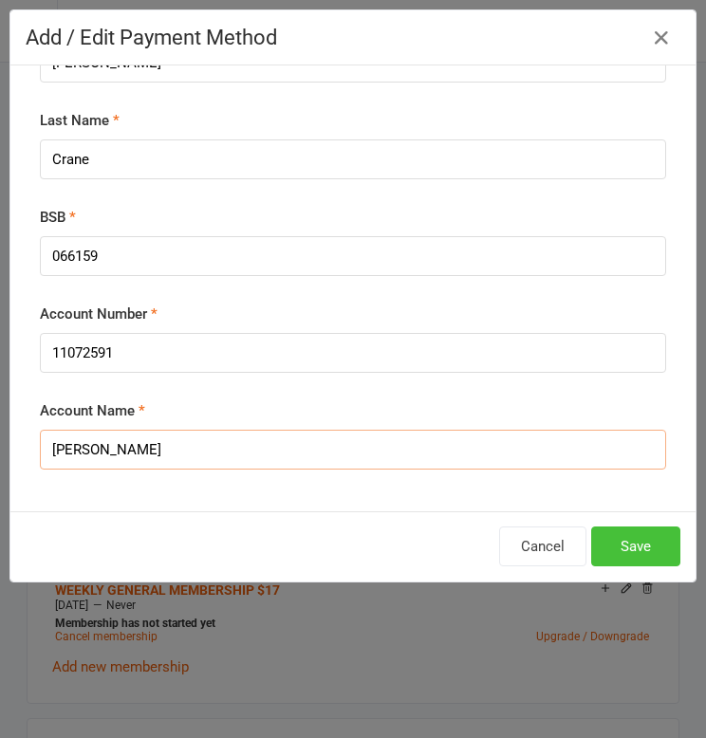
type input "[PERSON_NAME]"
click at [637, 551] on button "Save" at bounding box center [635, 546] width 89 height 40
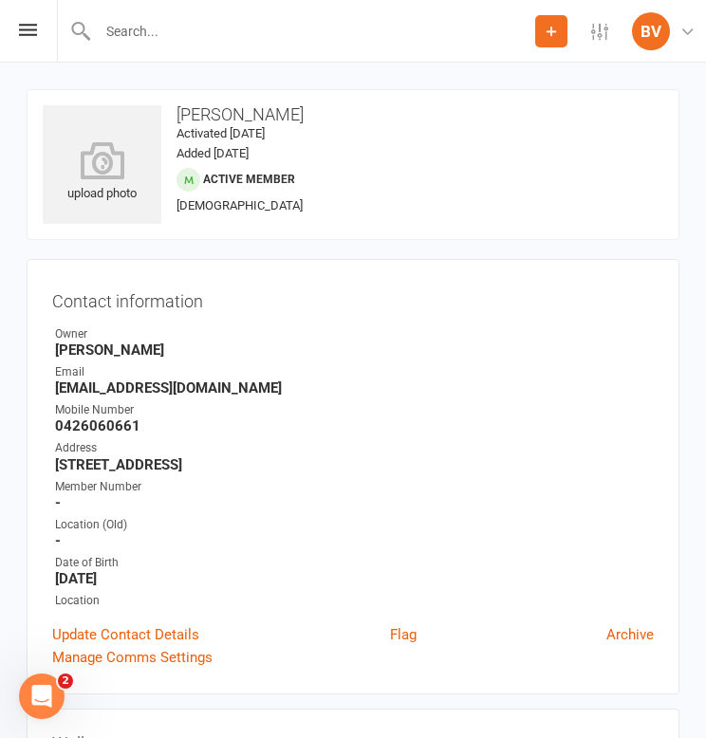
scroll to position [0, 0]
click at [427, 28] on input "text" at bounding box center [313, 31] width 443 height 27
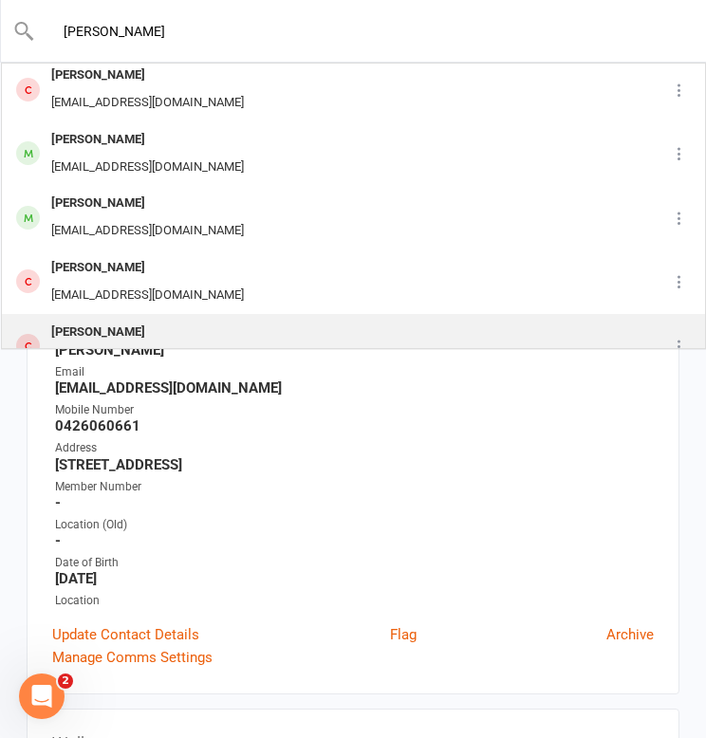
scroll to position [967, 0]
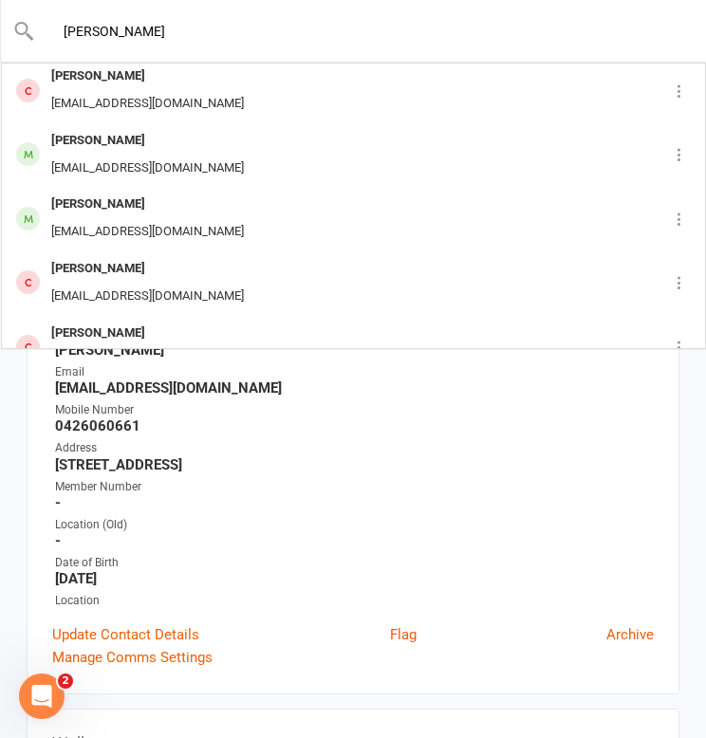
type input "[PERSON_NAME]"
click at [405, 391] on strong "[EMAIL_ADDRESS][DOMAIN_NAME]" at bounding box center [354, 387] width 599 height 17
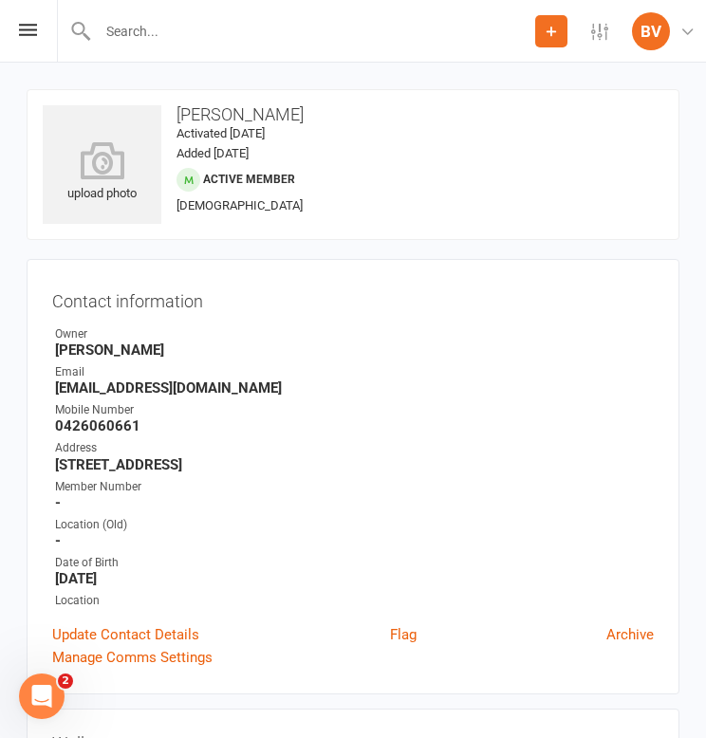
click at [552, 41] on button "Add" at bounding box center [551, 31] width 32 height 32
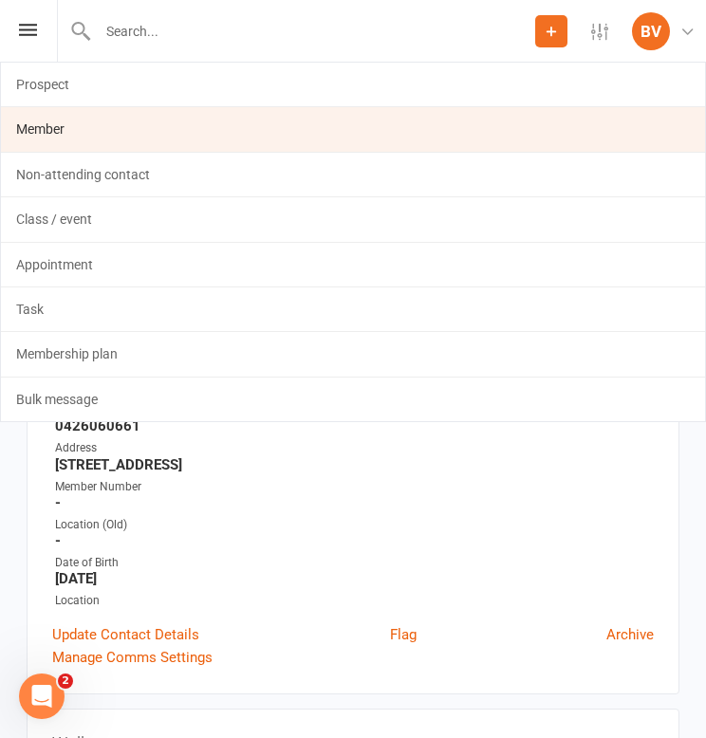
click at [353, 125] on link "Member" at bounding box center [353, 129] width 704 height 44
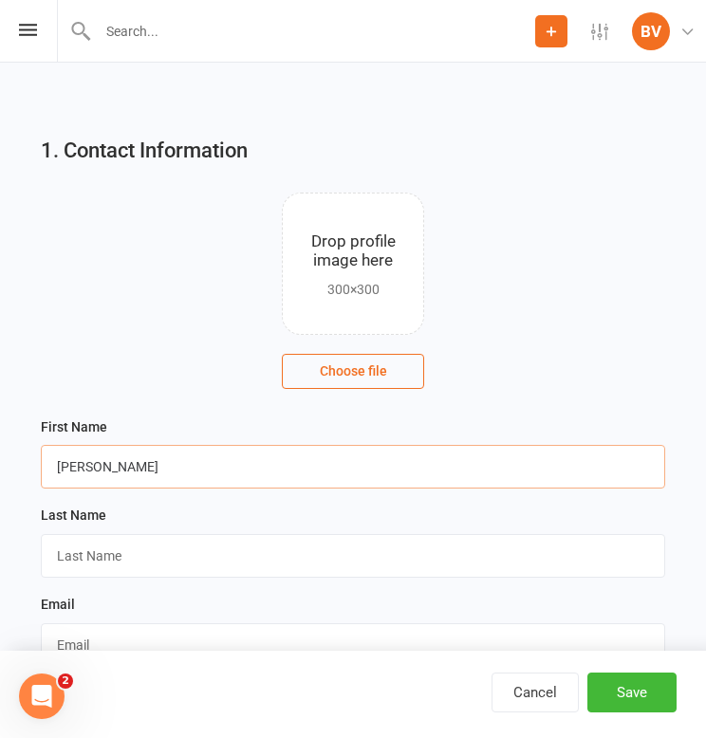
type input "[PERSON_NAME]"
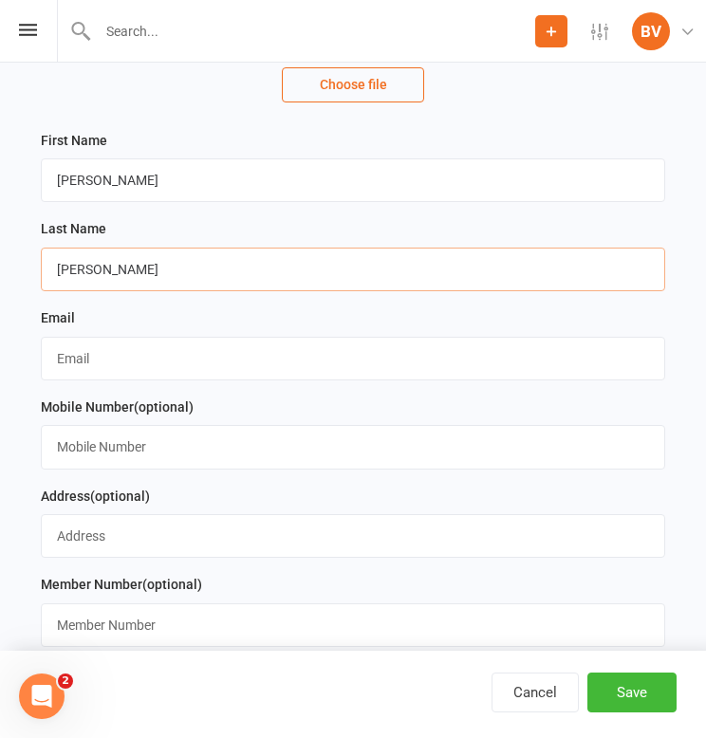
scroll to position [297, 0]
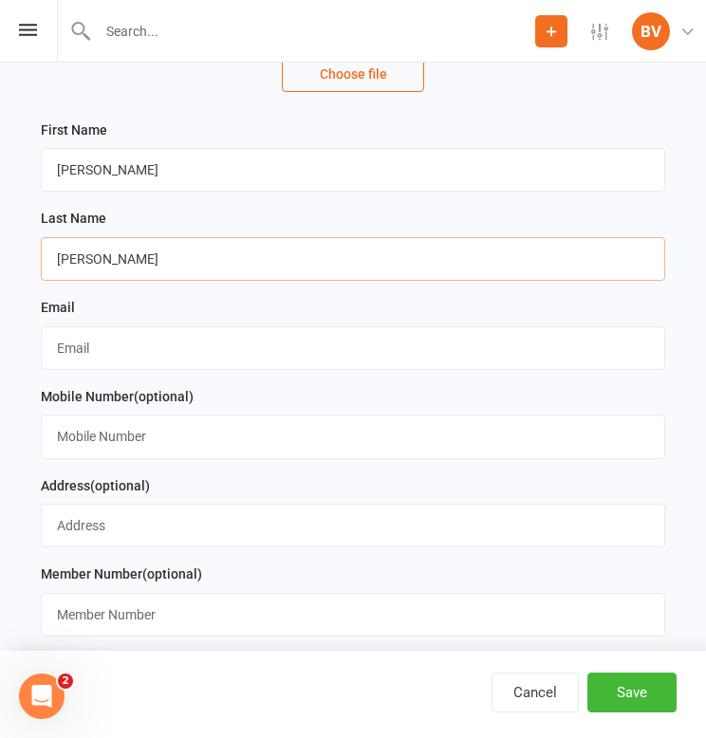
type input "[PERSON_NAME]"
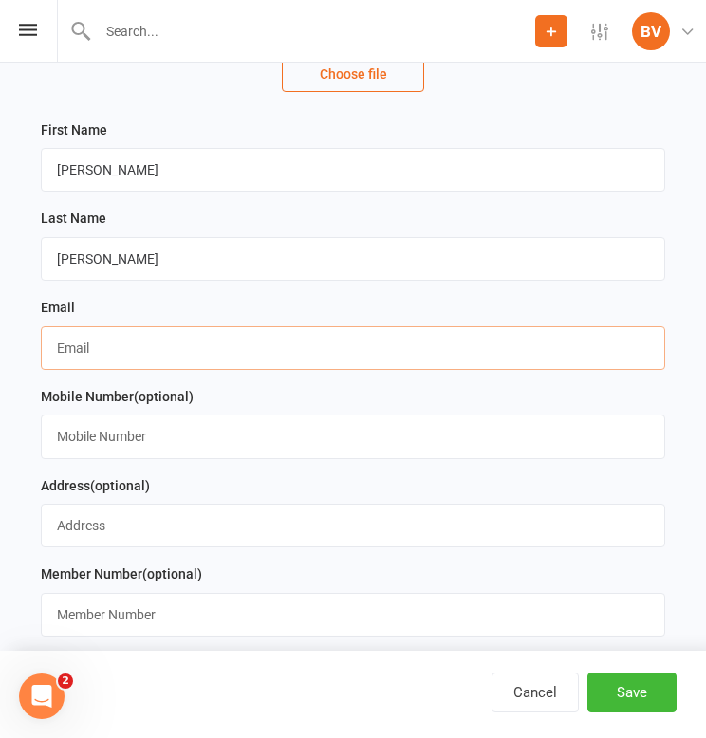
paste input "[EMAIL_ADDRESS][DOMAIN_NAME]"
type input "[EMAIL_ADDRESS][DOMAIN_NAME]"
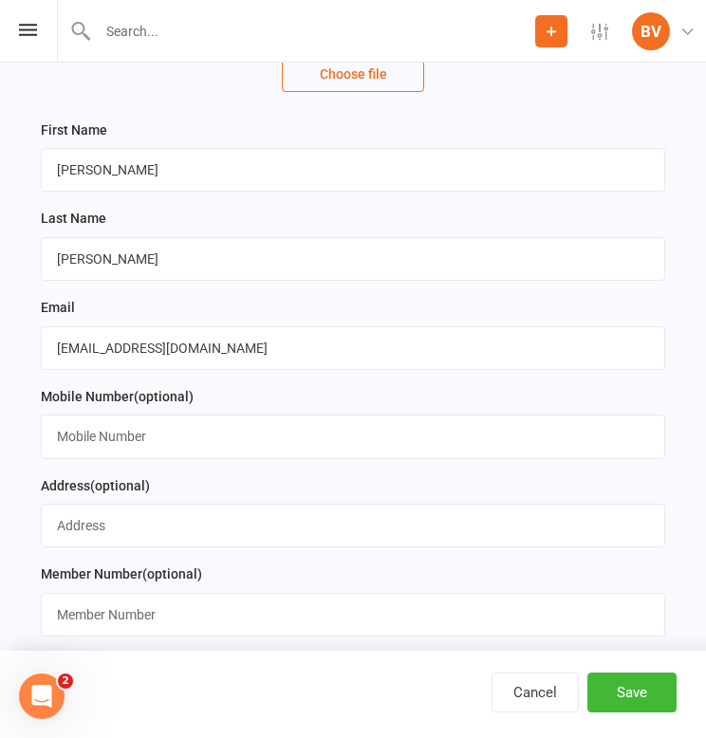
click at [343, 412] on div "Mobile Number (optional)" at bounding box center [353, 422] width 624 height 74
paste input "0402045705"
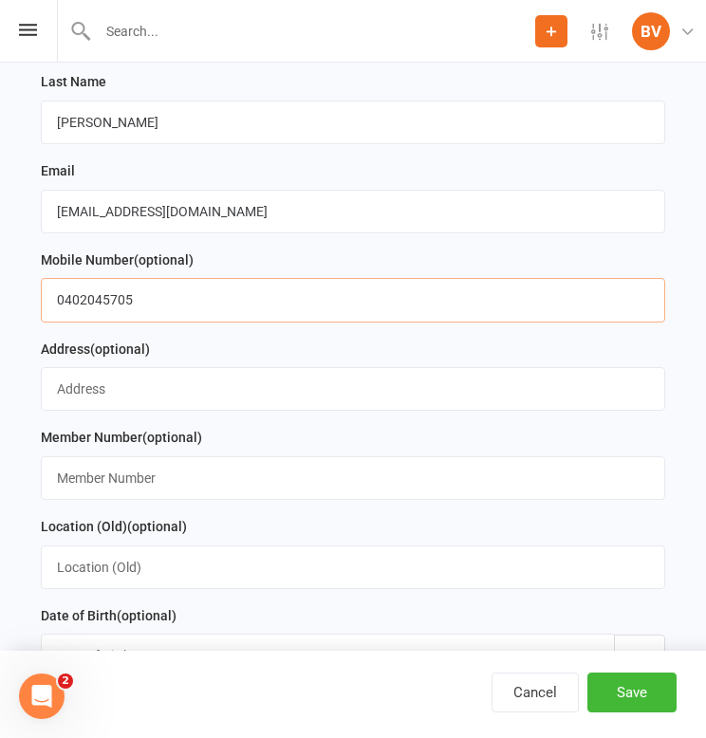
scroll to position [469, 0]
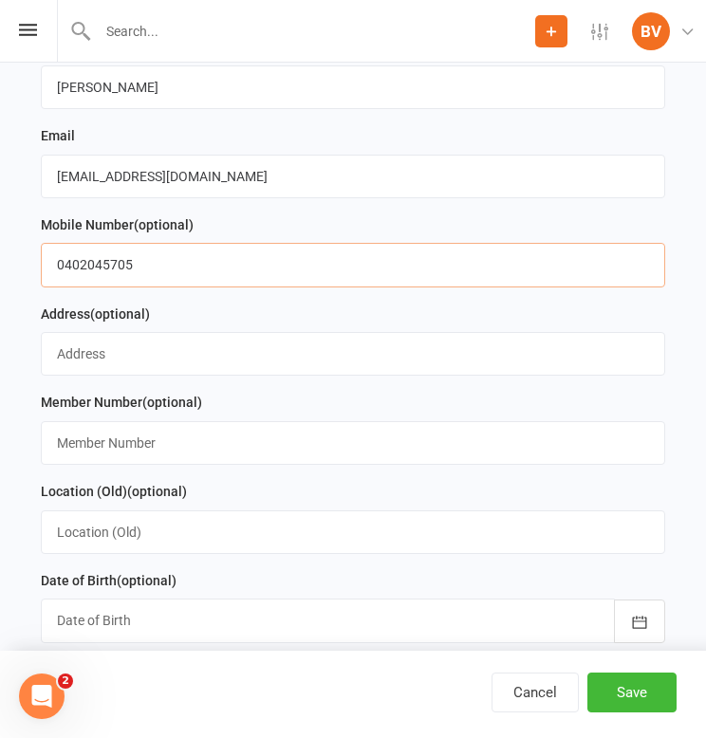
type input "0402045705"
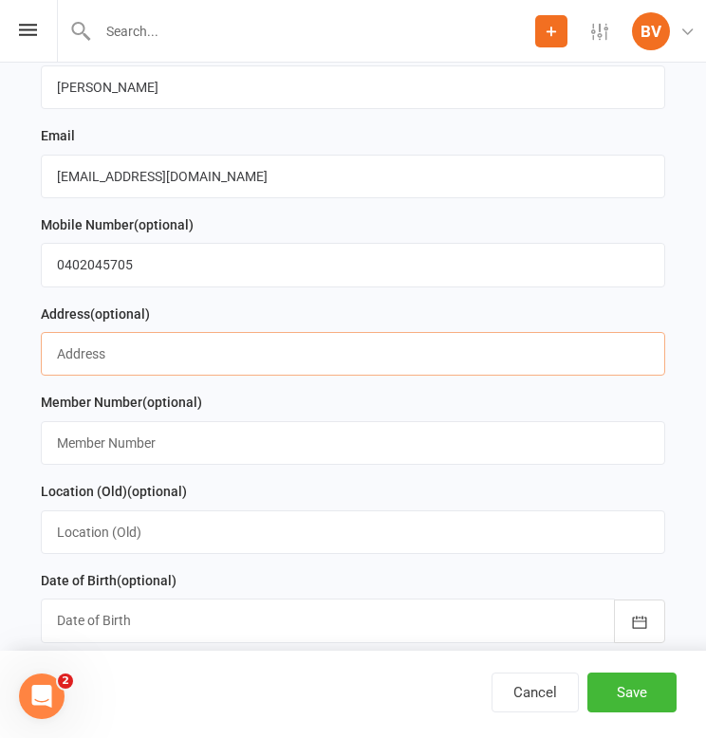
paste input "Street Address: [STREET_ADDRESS]"
drag, startPoint x: 157, startPoint y: 350, endPoint x: 36, endPoint y: 333, distance: 121.7
click at [36, 333] on div "Address (optional) Street Address: [STREET_ADDRESS]" at bounding box center [352, 347] width 643 height 89
click at [267, 359] on input "[STREET_ADDRESS]" at bounding box center [353, 354] width 624 height 44
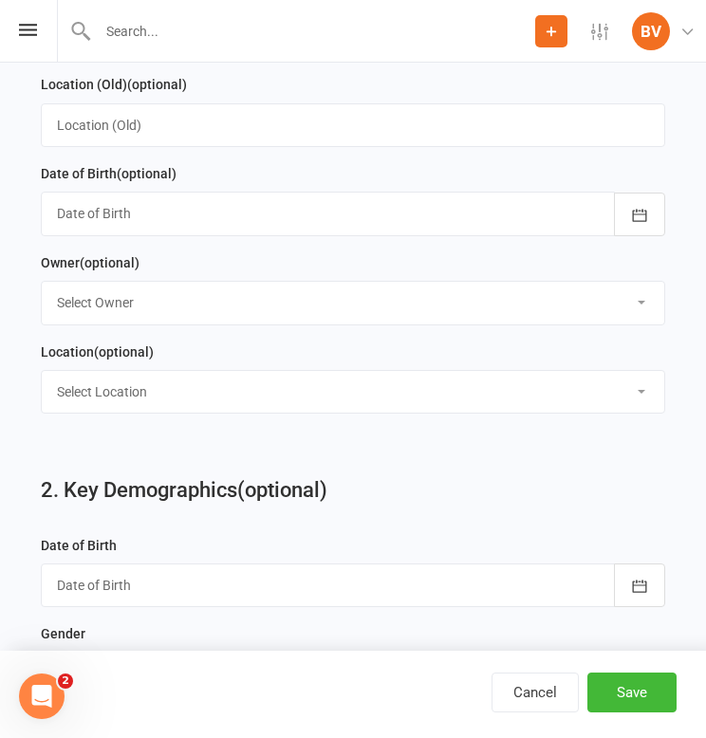
scroll to position [880, 0]
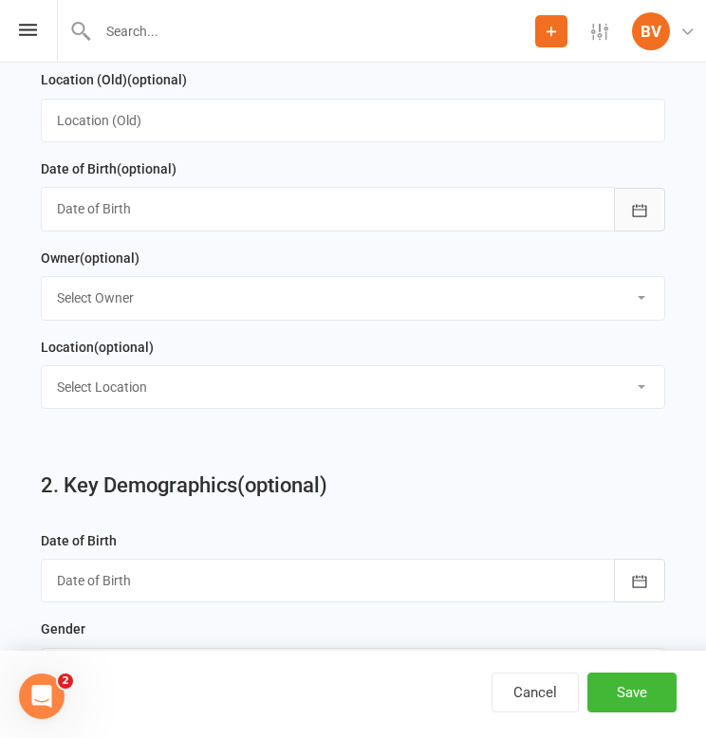
type input "[STREET_ADDRESS]"
click at [640, 205] on icon "button" at bounding box center [639, 210] width 19 height 19
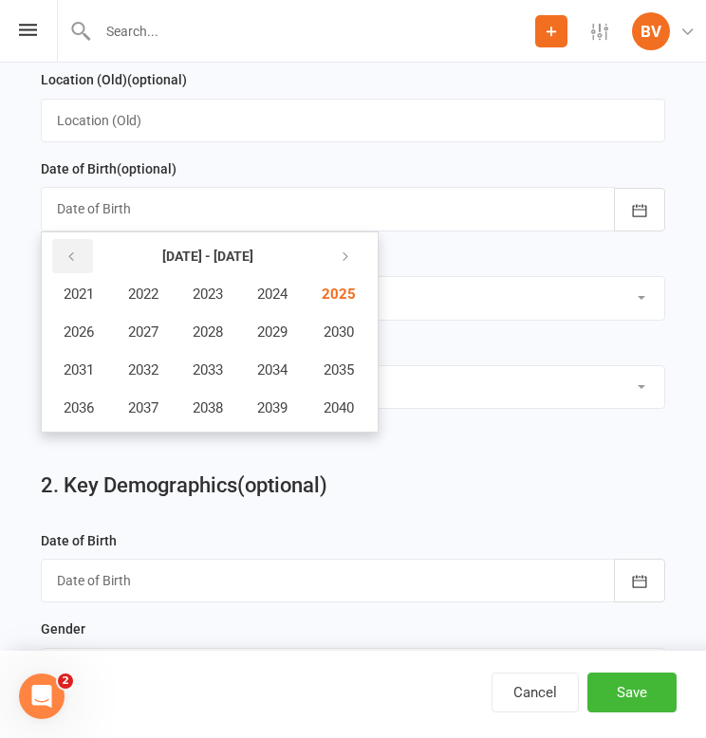
click at [72, 258] on icon "button" at bounding box center [70, 256] width 13 height 15
click at [363, 255] on button "button" at bounding box center [342, 256] width 41 height 34
click at [223, 286] on span "1983" at bounding box center [208, 294] width 30 height 17
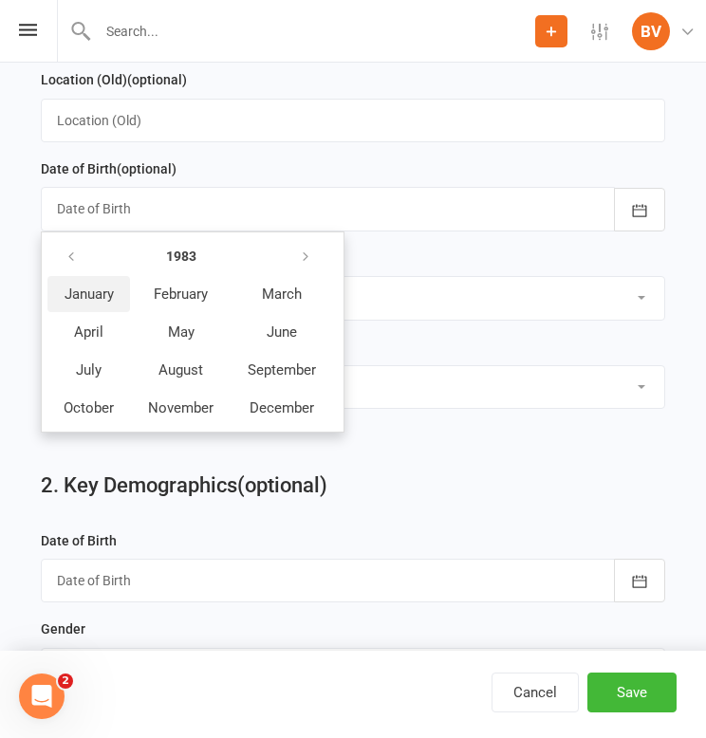
click at [95, 291] on span "January" at bounding box center [88, 294] width 49 height 17
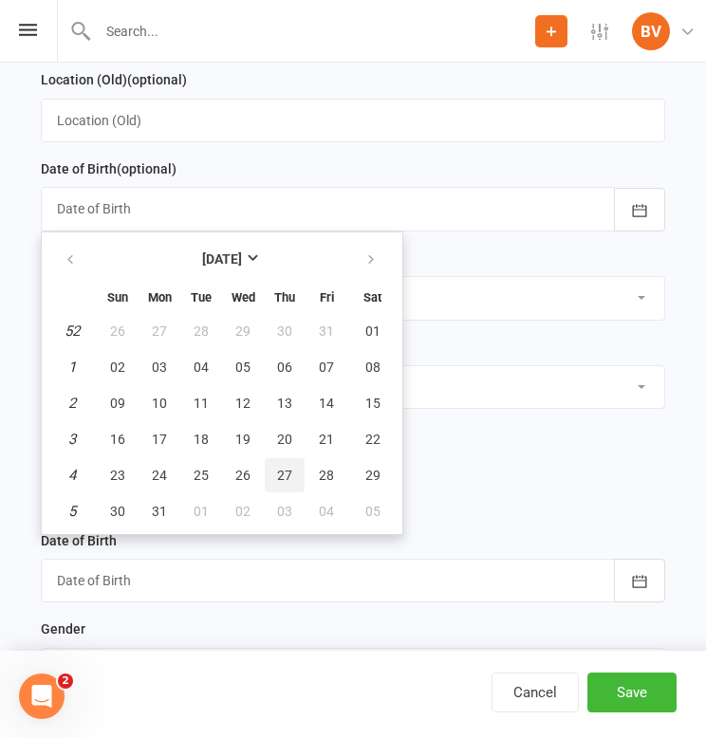
click at [290, 471] on span "27" at bounding box center [284, 475] width 15 height 15
type input "[DATE]"
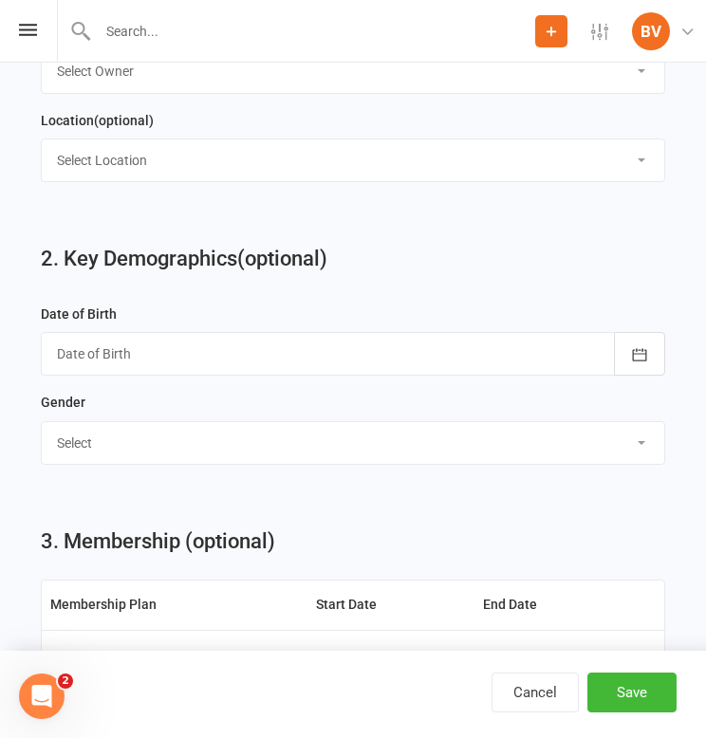
scroll to position [1120, 0]
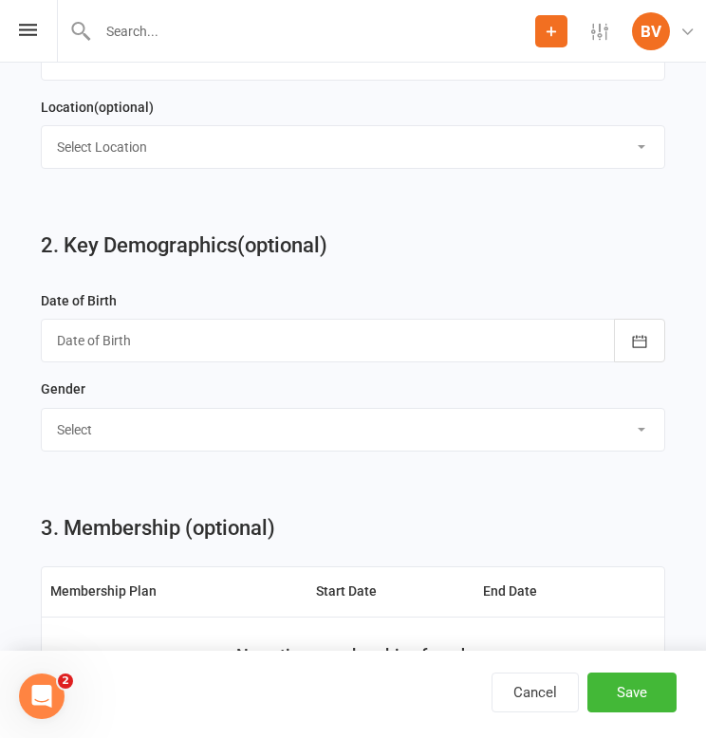
click at [333, 328] on div at bounding box center [353, 341] width 624 height 44
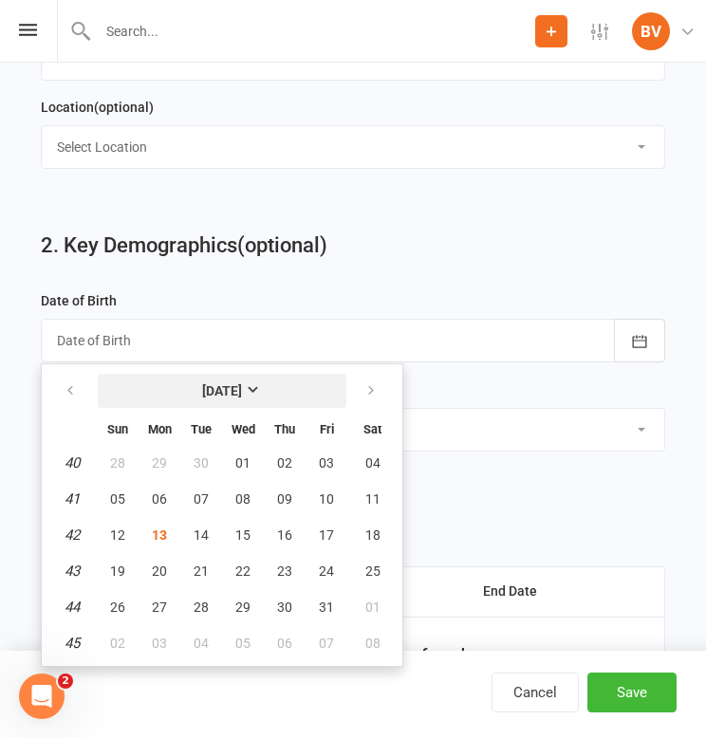
click at [242, 393] on strong "[DATE]" at bounding box center [222, 390] width 40 height 15
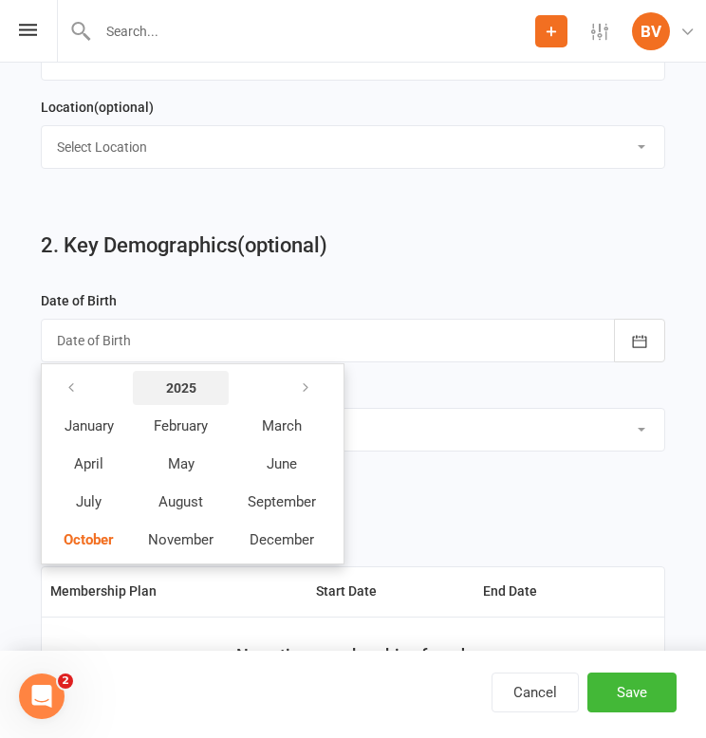
click at [177, 390] on strong "2025" at bounding box center [181, 387] width 30 height 15
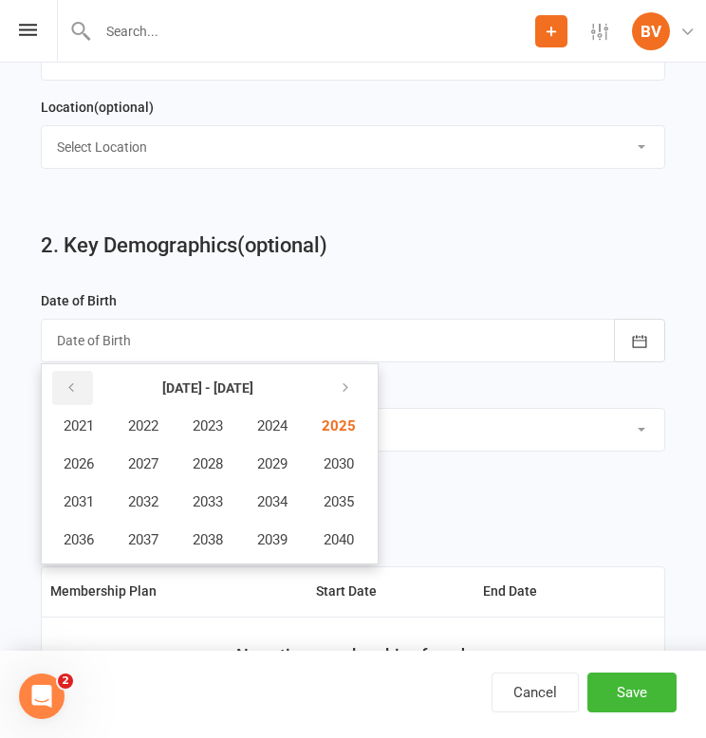
click at [77, 381] on icon "button" at bounding box center [70, 387] width 13 height 15
click at [212, 417] on span "1983" at bounding box center [208, 425] width 30 height 17
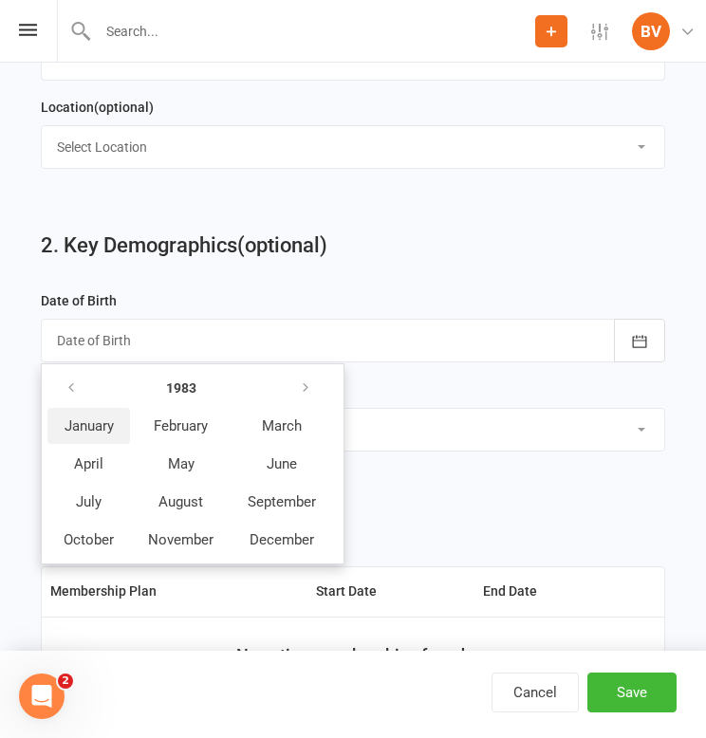
click at [103, 431] on button "January" at bounding box center [88, 426] width 83 height 36
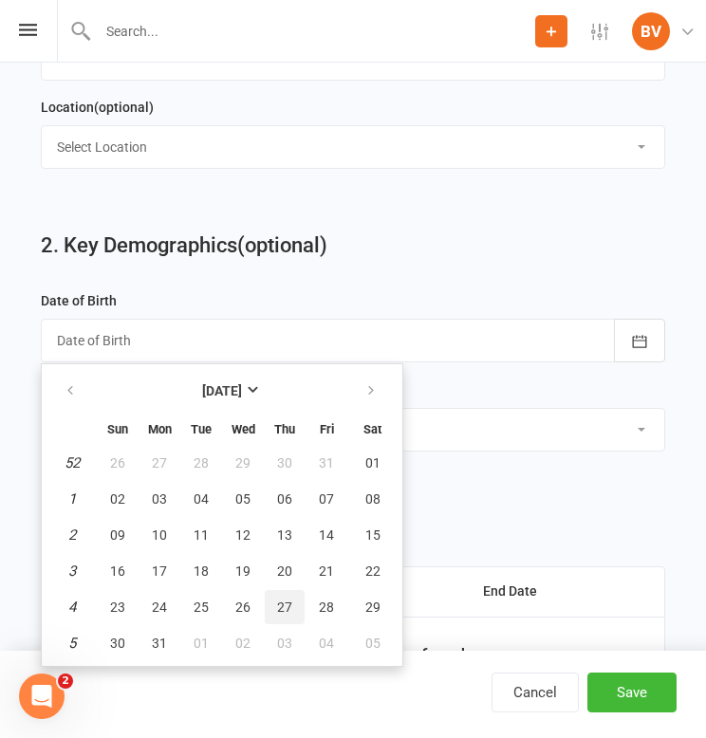
click at [292, 596] on button "27" at bounding box center [285, 607] width 40 height 34
type input "[DATE]"
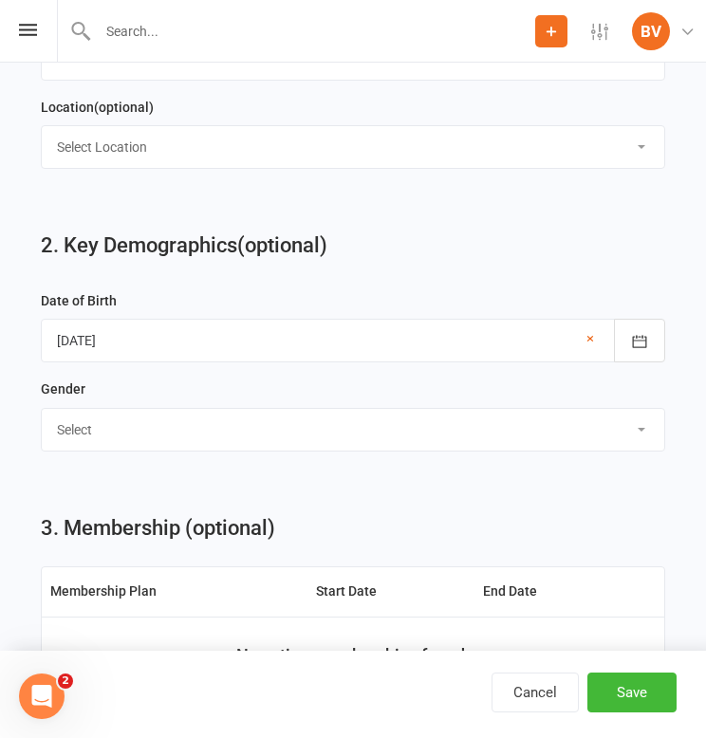
select select "[DEMOGRAPHIC_DATA]"
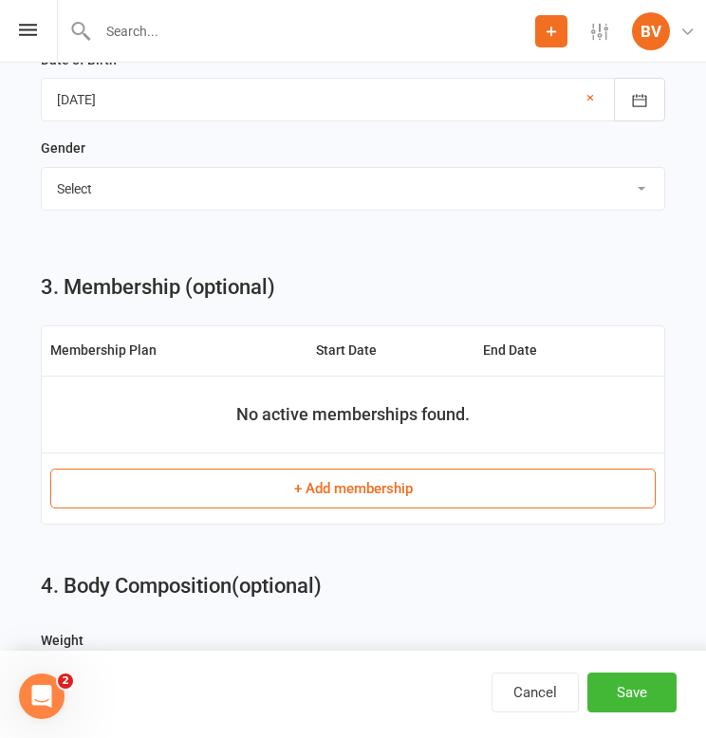
scroll to position [1364, 0]
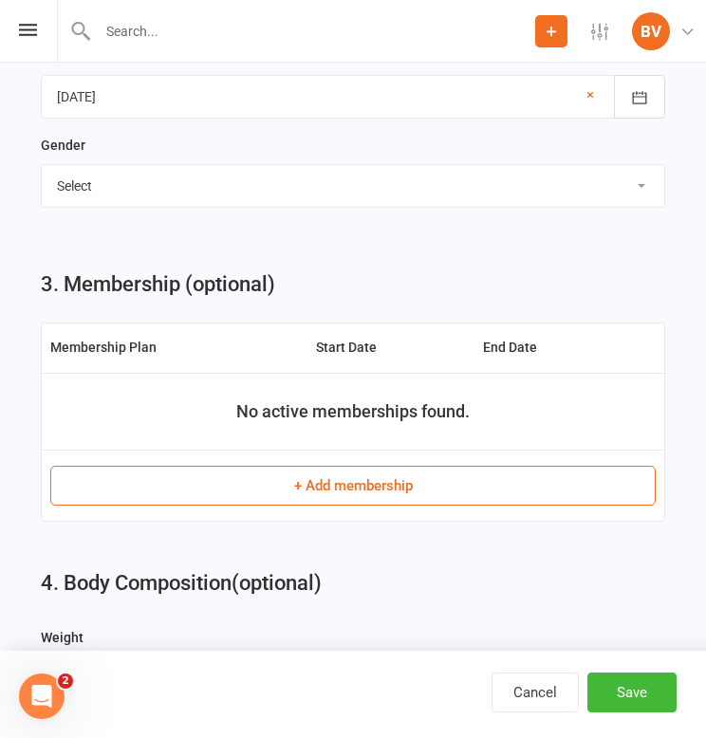
click at [348, 479] on button "+ Add membership" at bounding box center [352, 486] width 605 height 40
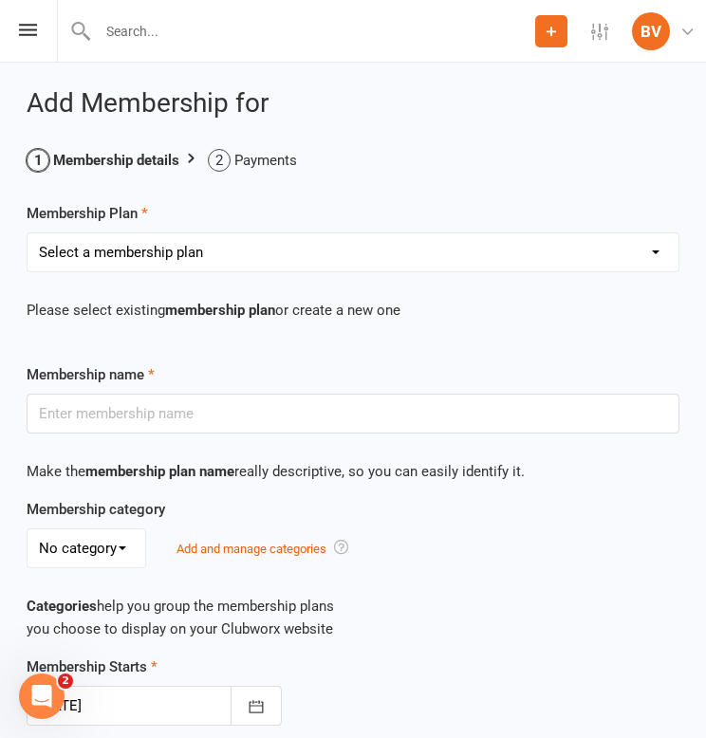
select select "7"
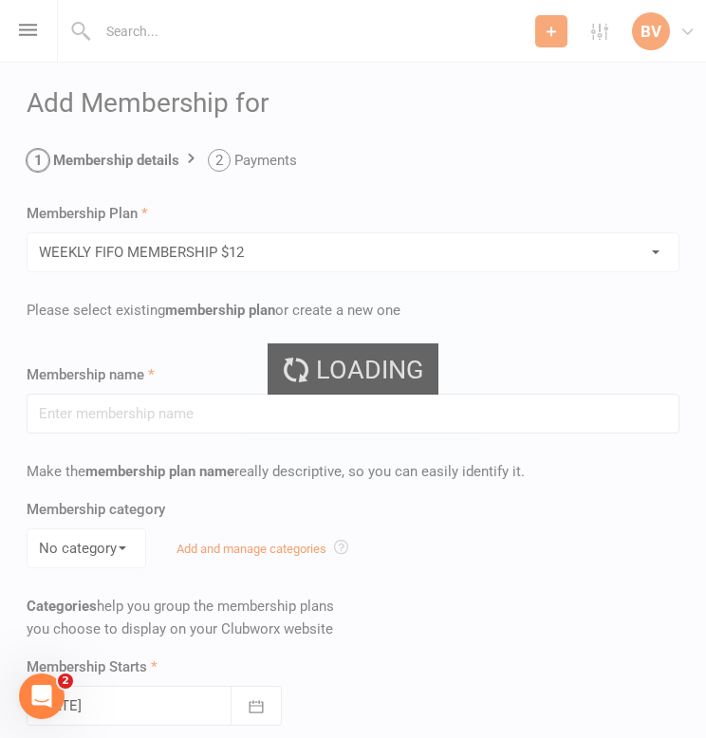
type input "WEEKLY FIFO MEMBERSHIP $12"
select select "0"
type input "0"
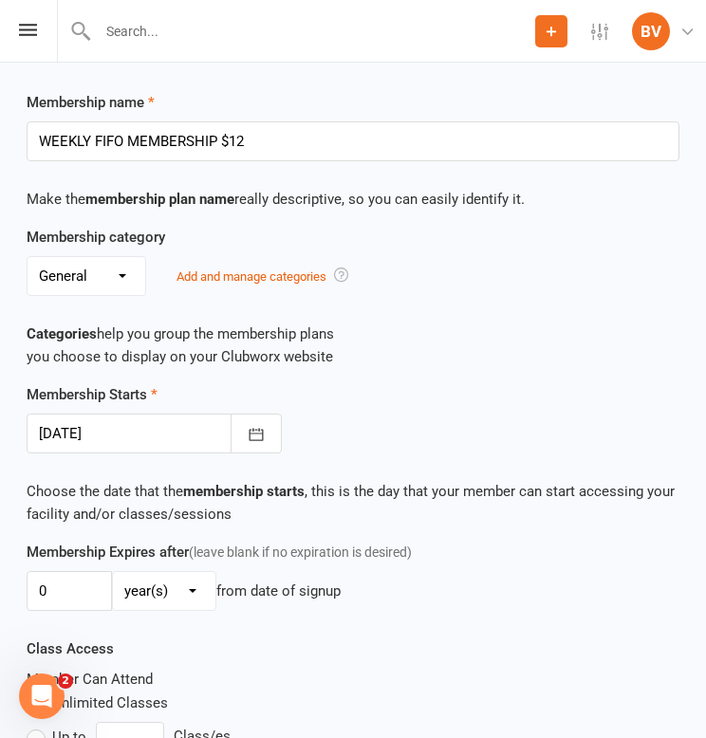
scroll to position [280, 0]
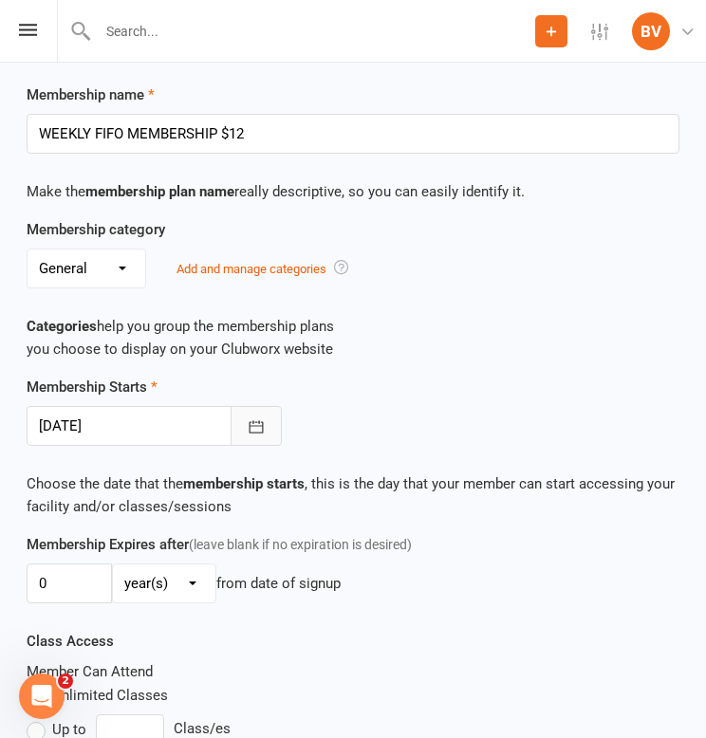
click at [249, 431] on icon "button" at bounding box center [256, 426] width 19 height 19
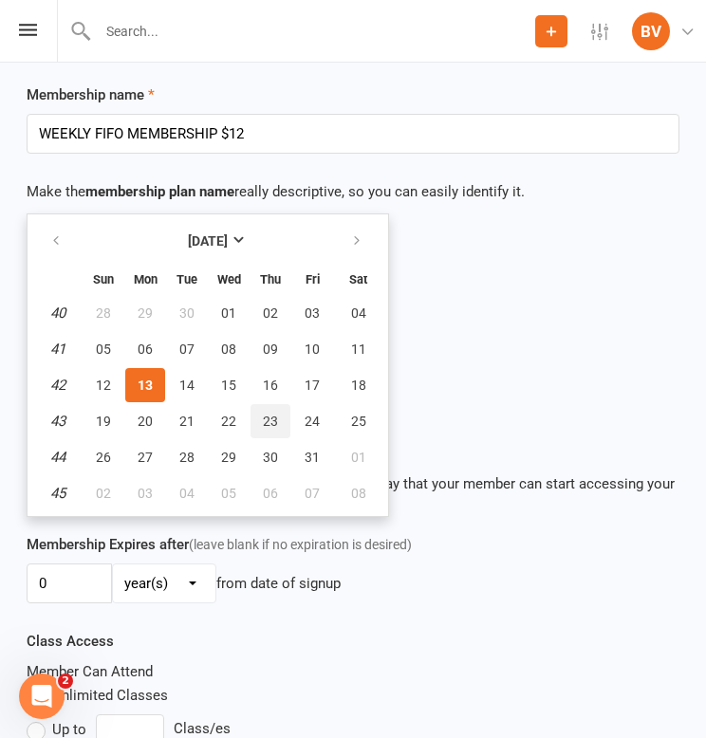
click at [273, 414] on span "23" at bounding box center [270, 421] width 15 height 15
type input "[DATE]"
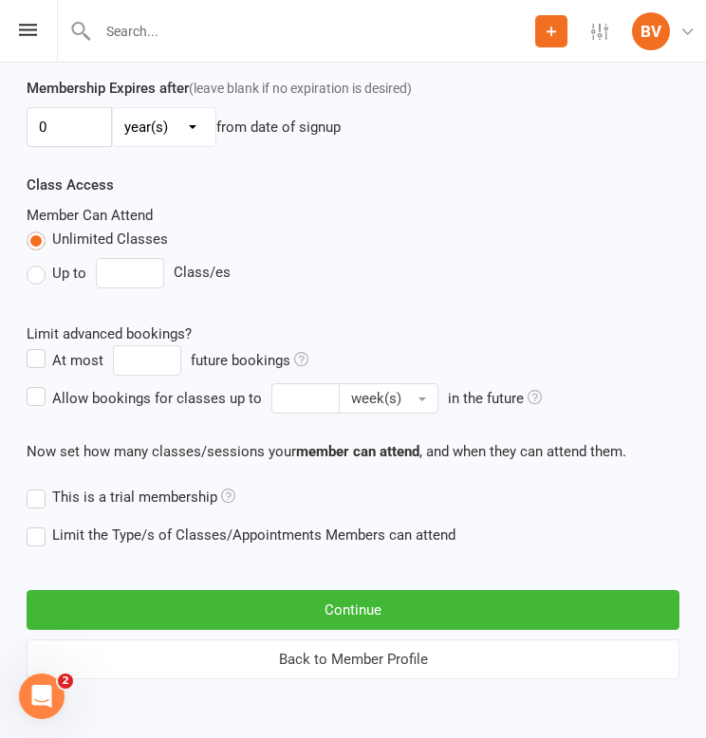
scroll to position [751, 0]
click at [357, 590] on button "Continue" at bounding box center [353, 610] width 653 height 40
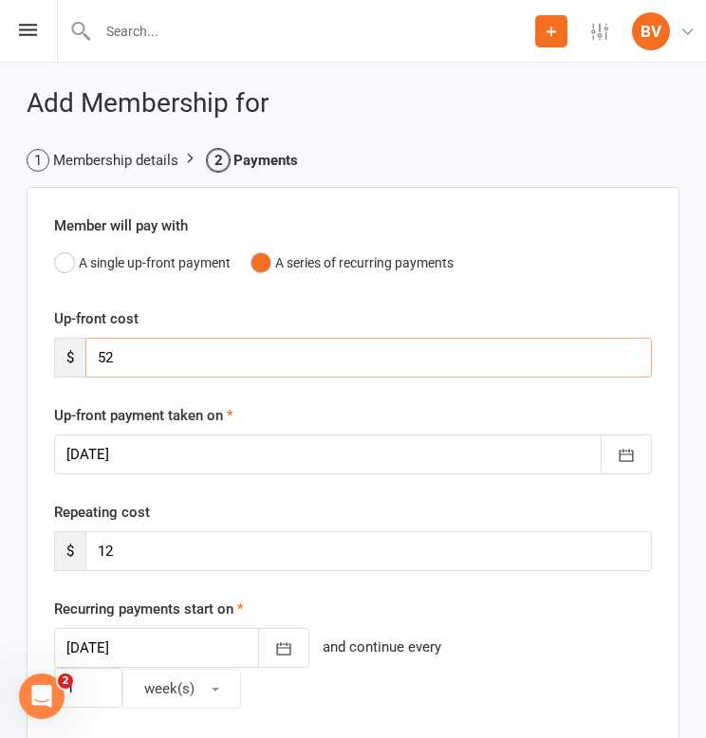
drag, startPoint x: 199, startPoint y: 358, endPoint x: 9, endPoint y: 359, distance: 189.7
click at [9, 359] on div "Add Membership for Membership details Payments Member will pay with A single up…" at bounding box center [353, 751] width 706 height 1376
type input "12"
click at [226, 459] on div at bounding box center [353, 454] width 598 height 40
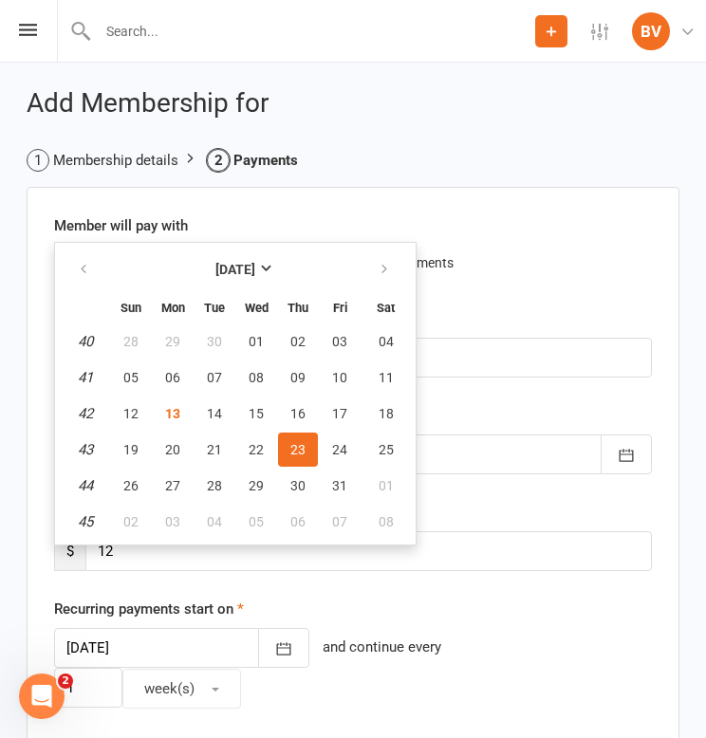
click at [300, 449] on span "23" at bounding box center [297, 449] width 15 height 15
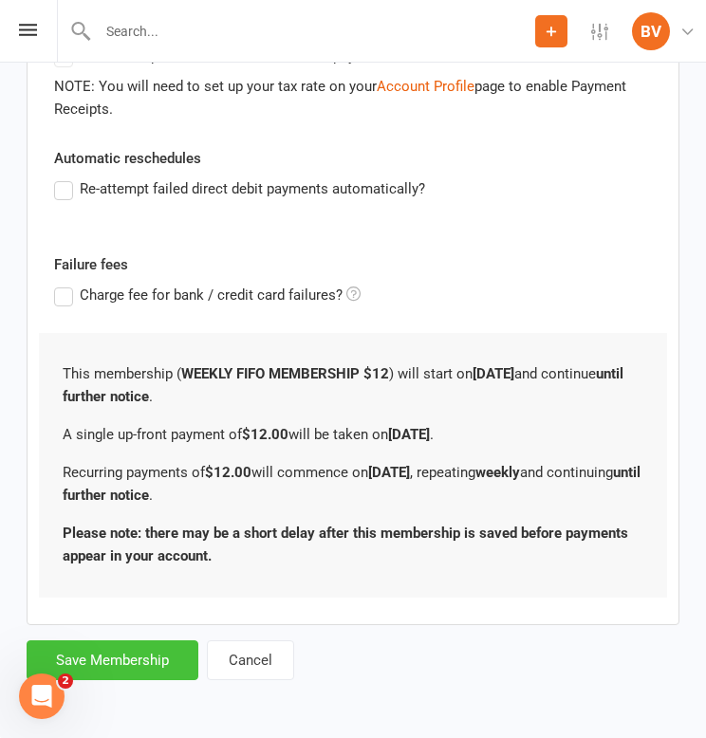
click at [156, 640] on button "Save Membership" at bounding box center [113, 660] width 172 height 40
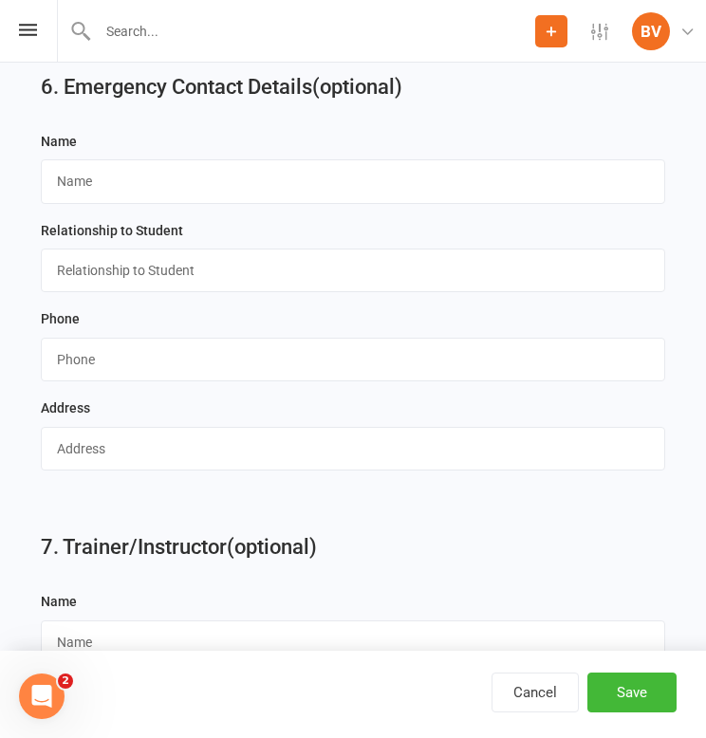
scroll to position [3040, 0]
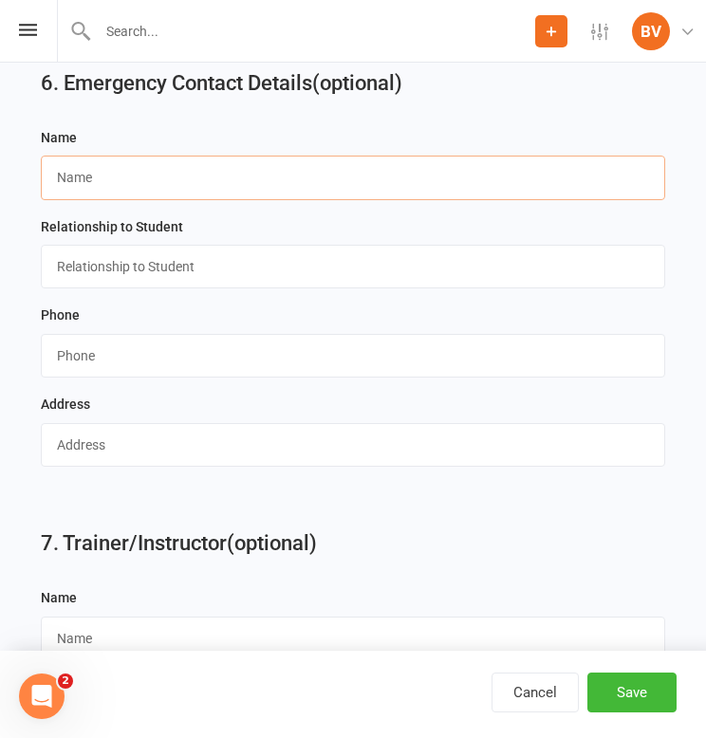
click at [298, 158] on input "text" at bounding box center [353, 178] width 624 height 44
type input "[PERSON_NAME]"
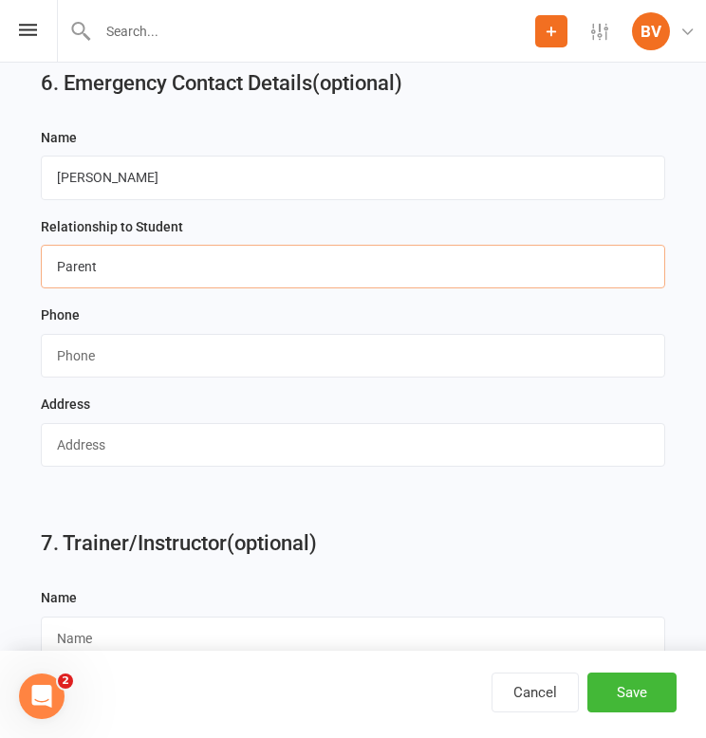
type input "Parent"
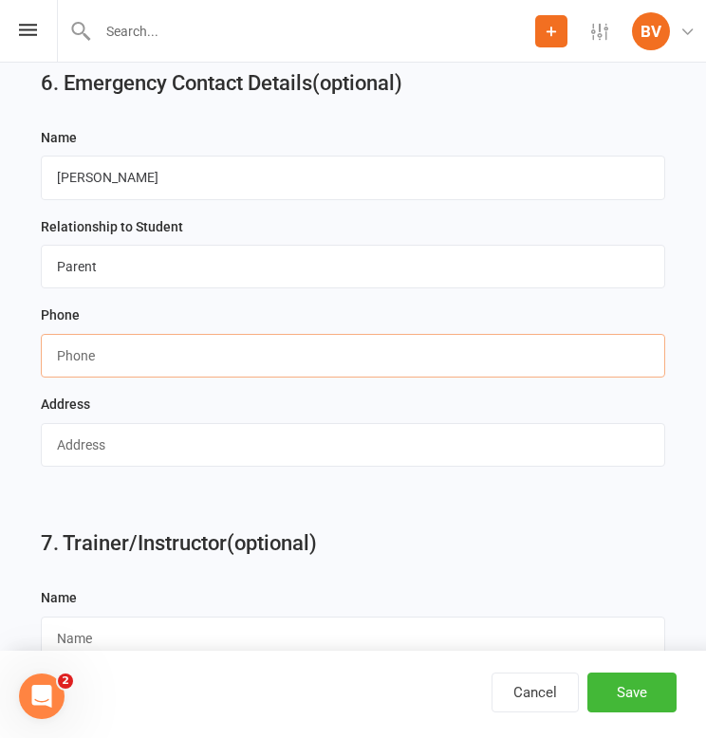
click at [393, 346] on input "string" at bounding box center [353, 356] width 624 height 44
paste input "0400205130"
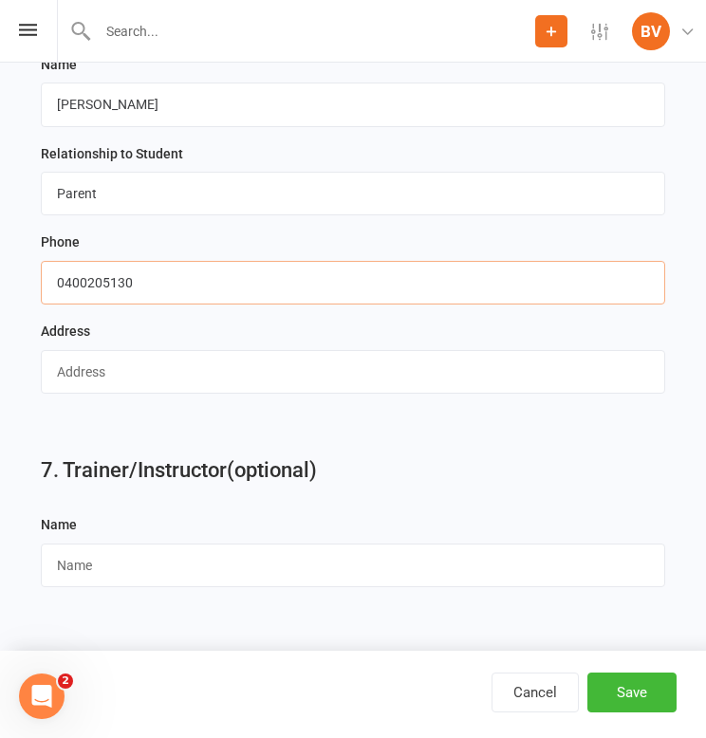
scroll to position [3117, 0]
type input "0400205130"
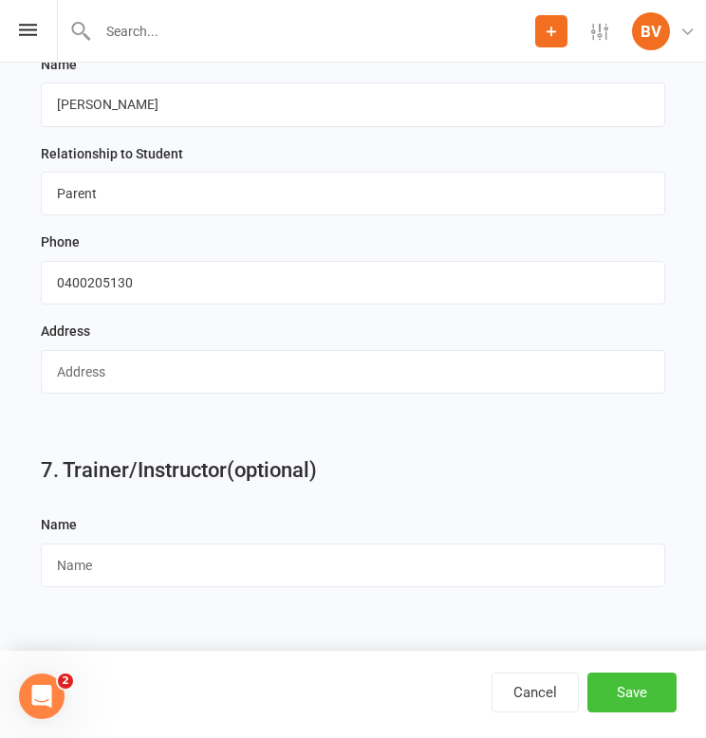
click at [633, 690] on button "Save" at bounding box center [631, 692] width 89 height 40
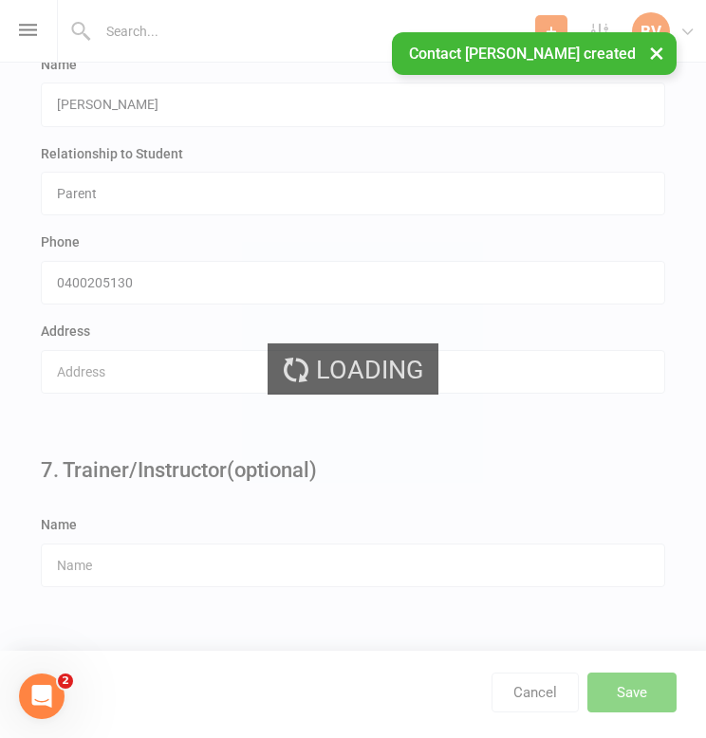
scroll to position [0, 0]
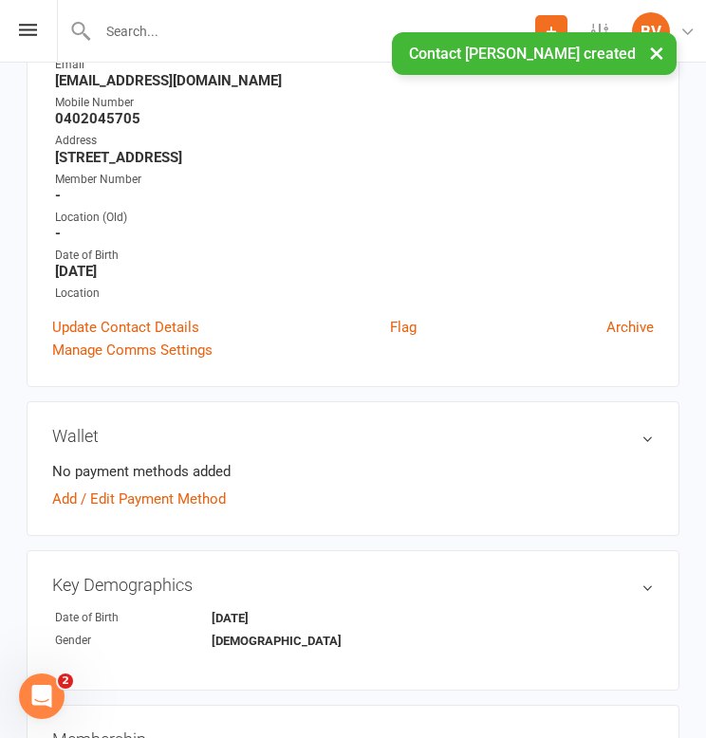
scroll to position [313, 0]
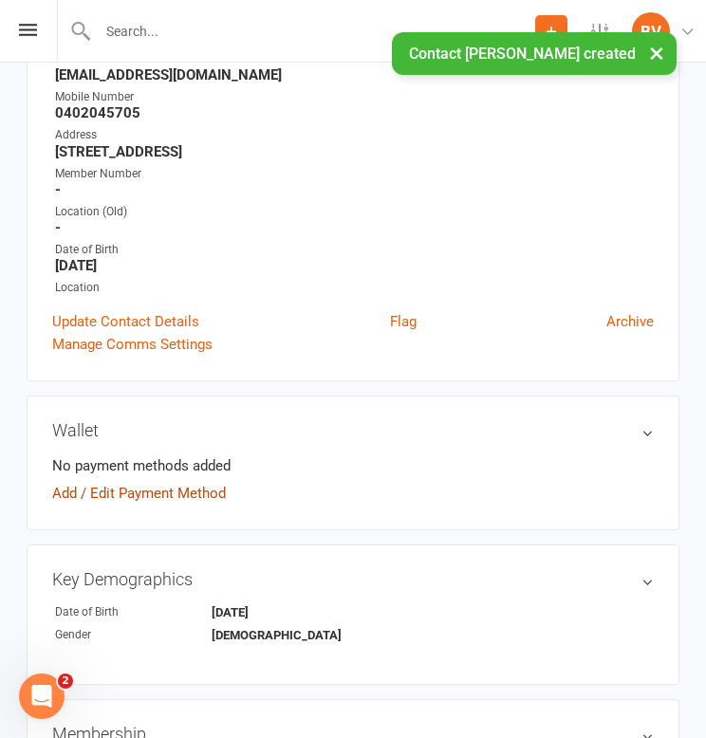
click at [200, 490] on link "Add / Edit Payment Method" at bounding box center [139, 493] width 174 height 23
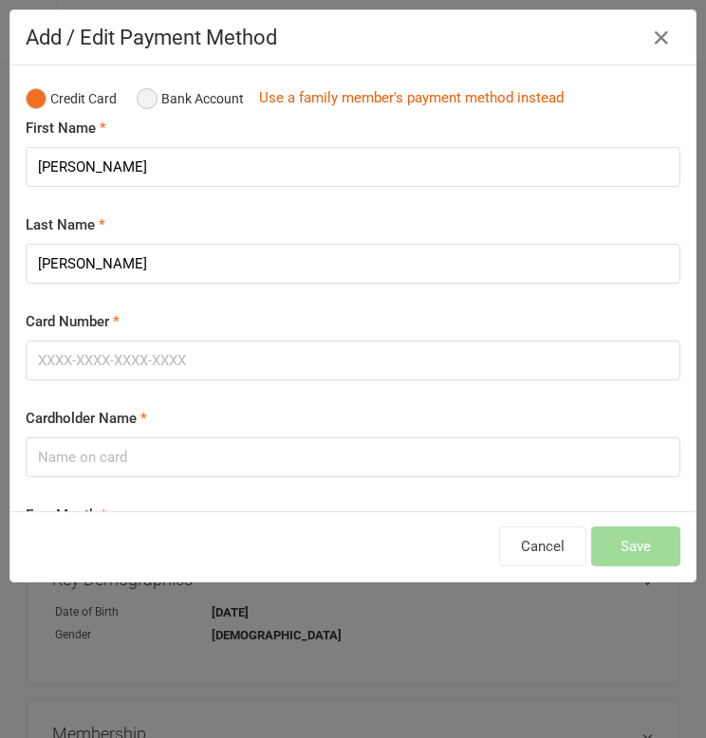
click at [193, 101] on button "Bank Account" at bounding box center [190, 99] width 107 height 36
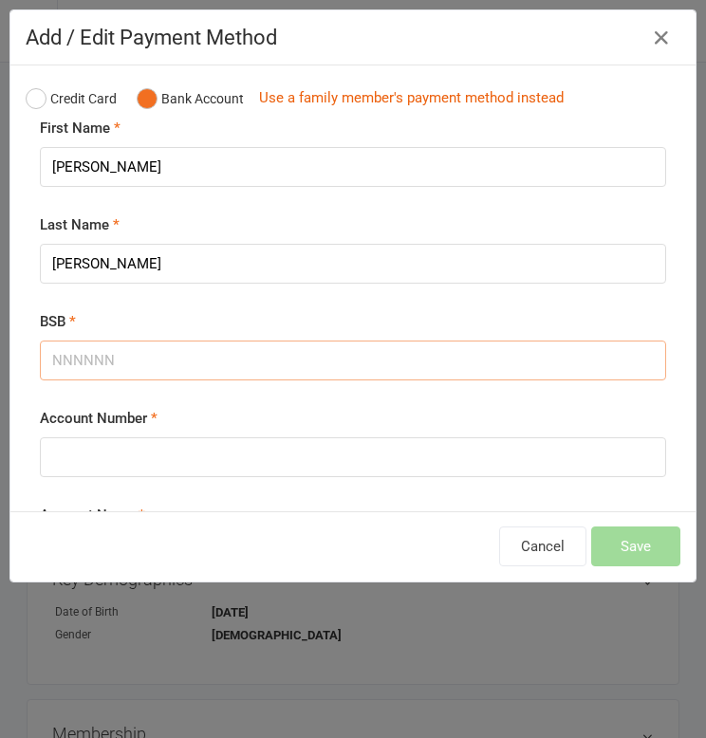
click at [187, 359] on input "BSB" at bounding box center [353, 361] width 626 height 40
paste input "013711"
type input "013711"
click at [196, 456] on input "Account Number" at bounding box center [353, 457] width 626 height 40
paste input "653974064"
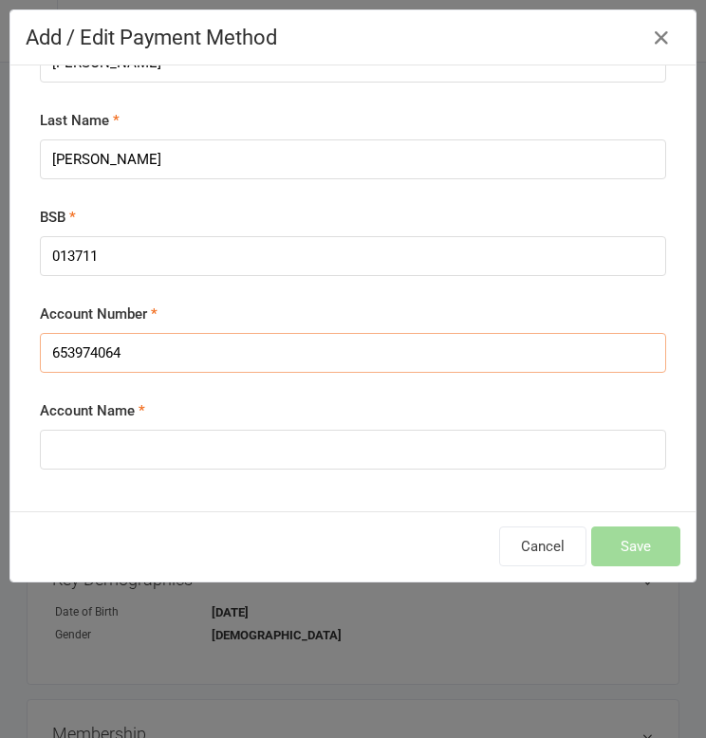
type input "653974064"
click at [528, 475] on fieldset "First Name [PERSON_NAME] Last Name [PERSON_NAME] BSB 013711 Account Number 6539…" at bounding box center [353, 254] width 654 height 484
click at [525, 459] on input "Account Name" at bounding box center [353, 450] width 626 height 40
type input "J"
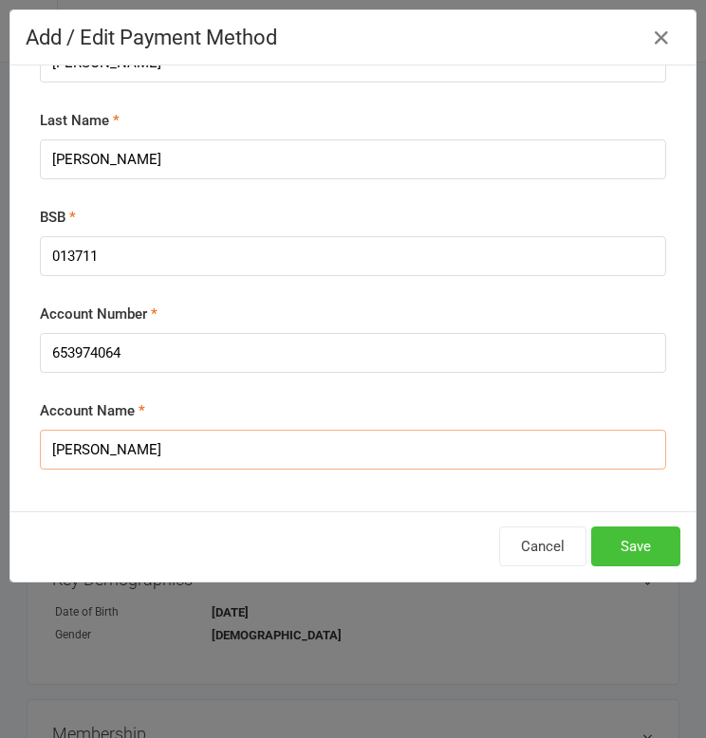
type input "[PERSON_NAME]"
click at [634, 554] on button "Save" at bounding box center [635, 546] width 89 height 40
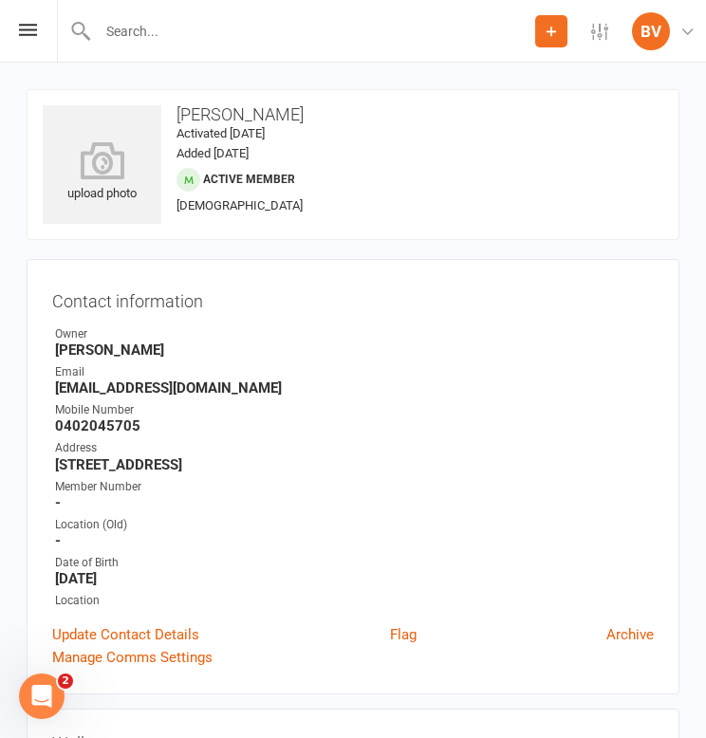
scroll to position [0, 0]
click at [25, 30] on icon at bounding box center [28, 30] width 18 height 12
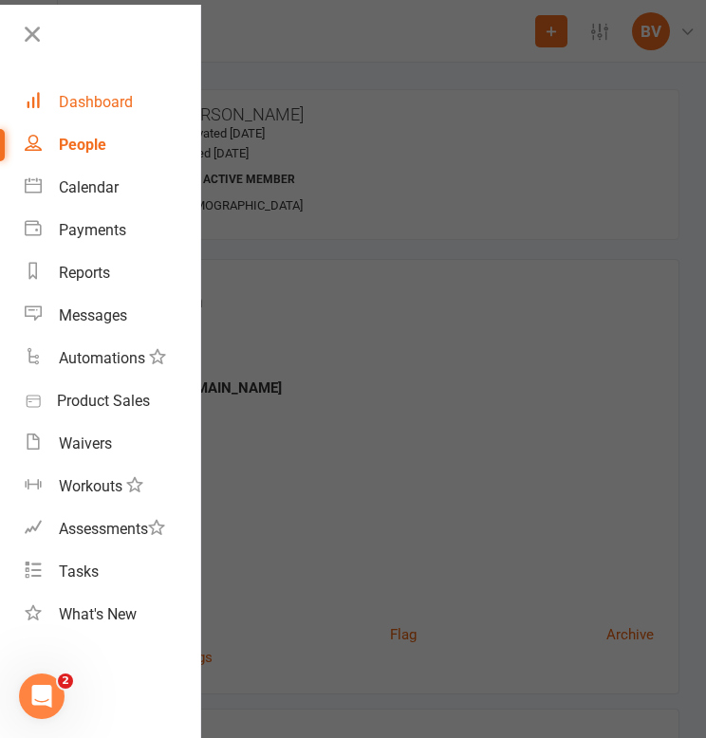
click at [72, 101] on div "Dashboard" at bounding box center [96, 102] width 74 height 18
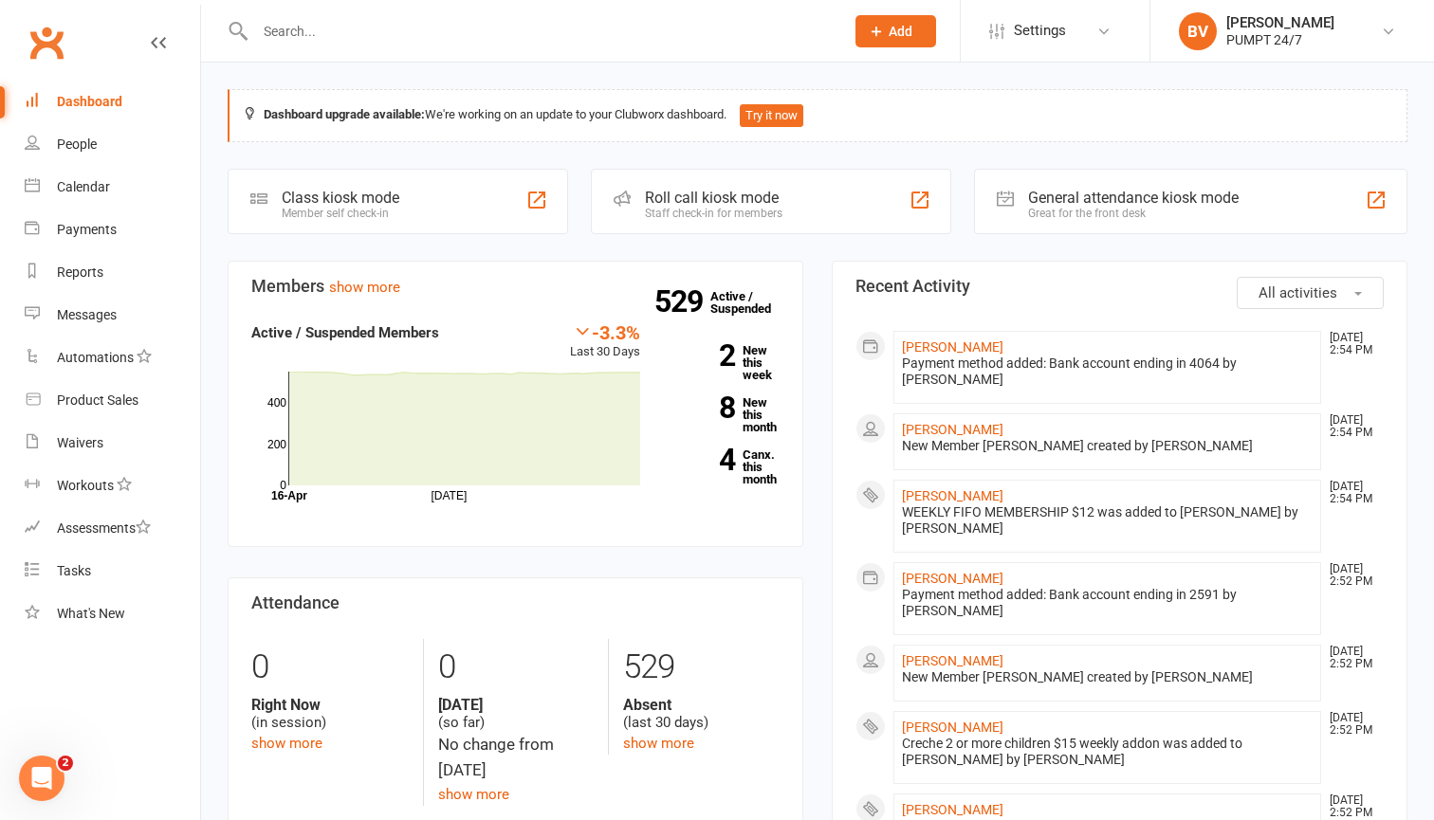
click at [891, 39] on button "Add" at bounding box center [896, 31] width 81 height 32
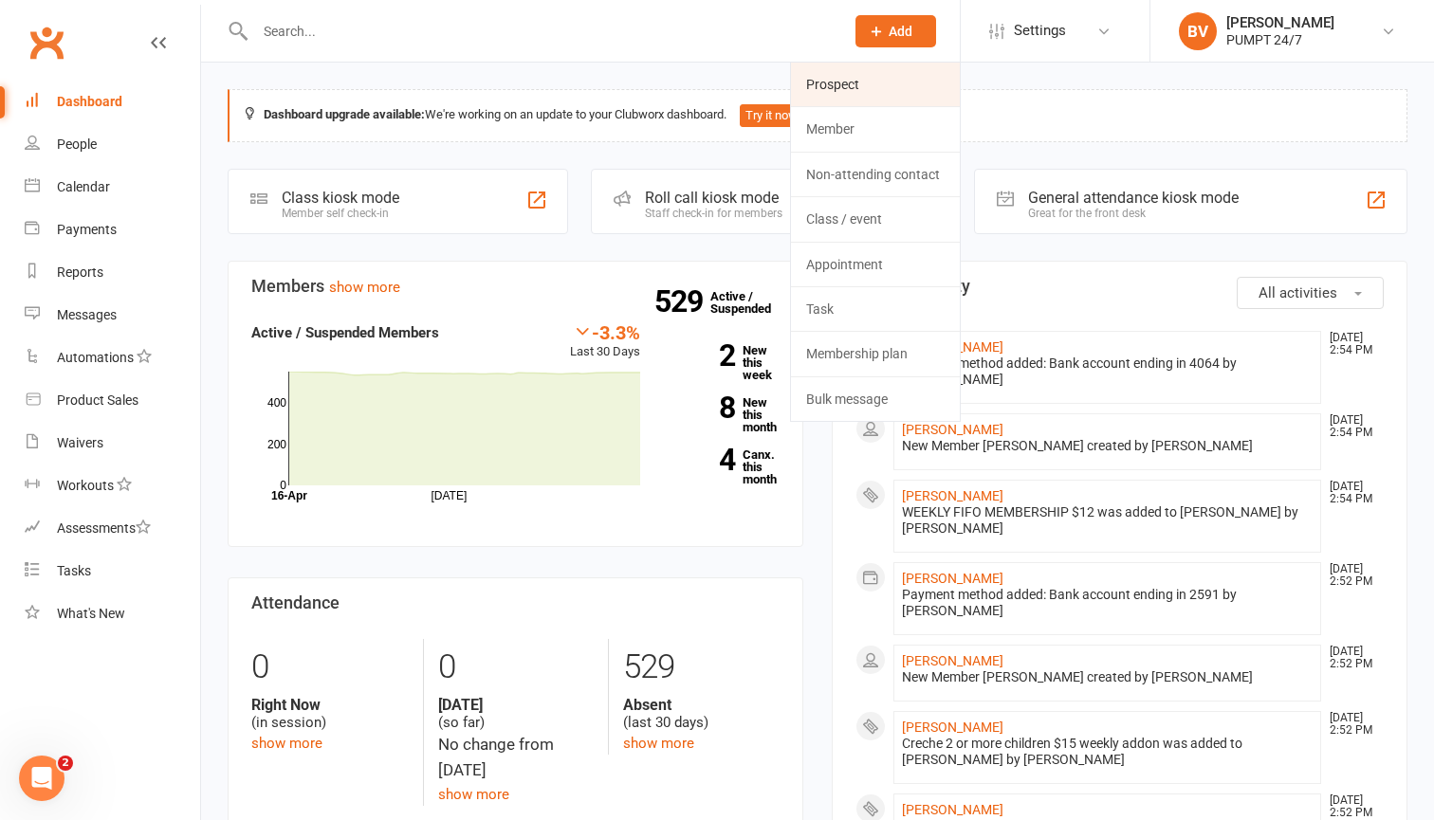
click at [837, 93] on link "Prospect" at bounding box center [875, 85] width 169 height 44
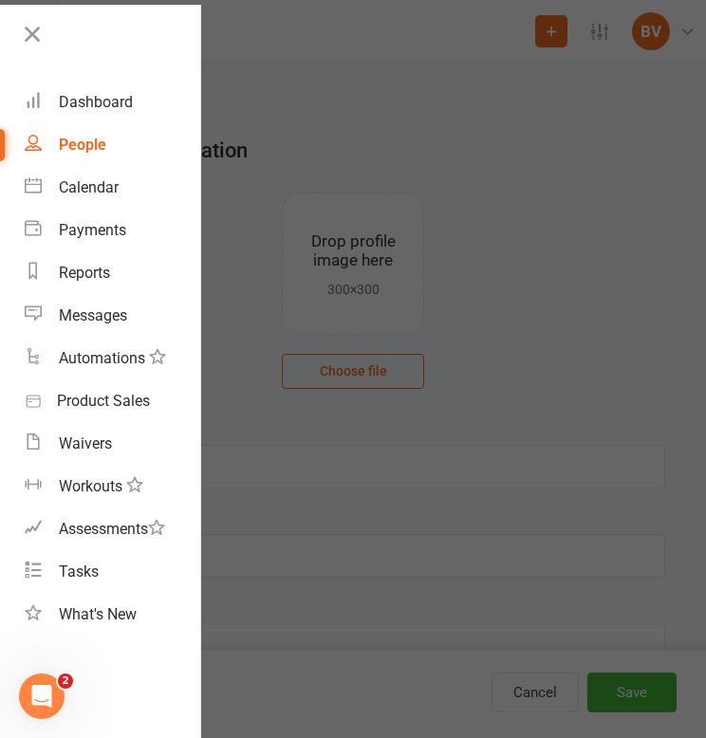
click at [541, 240] on div at bounding box center [353, 369] width 706 height 738
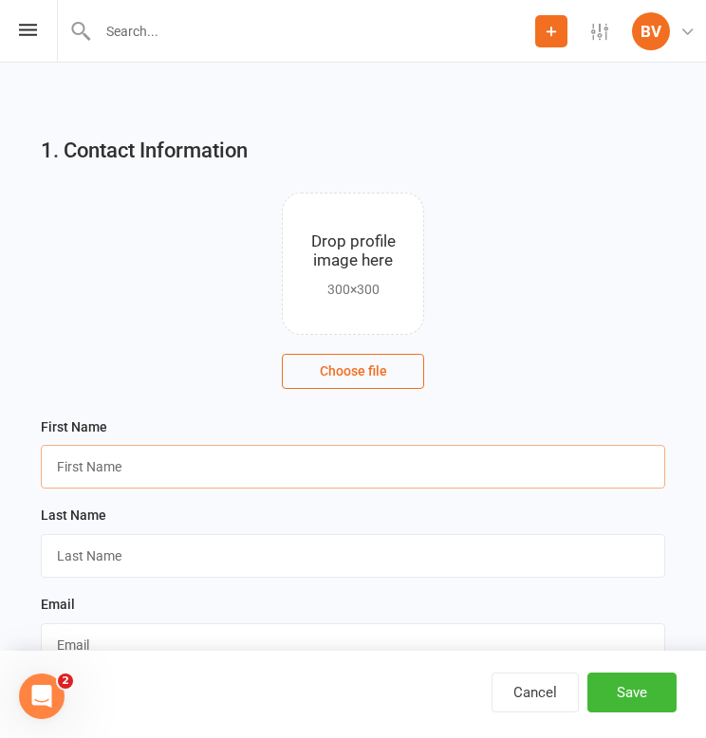
click at [245, 465] on input "text" at bounding box center [353, 467] width 624 height 44
type input "Lauryn"
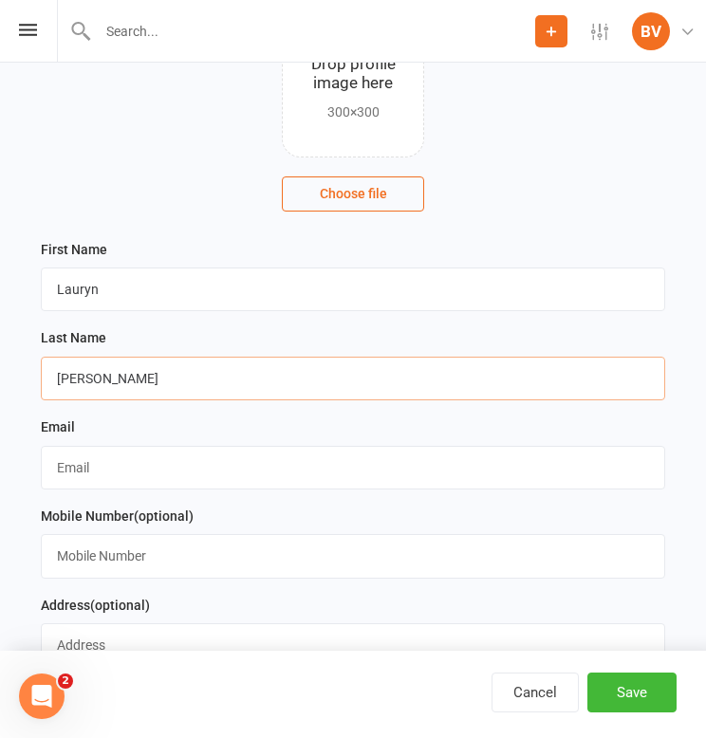
scroll to position [180, 0]
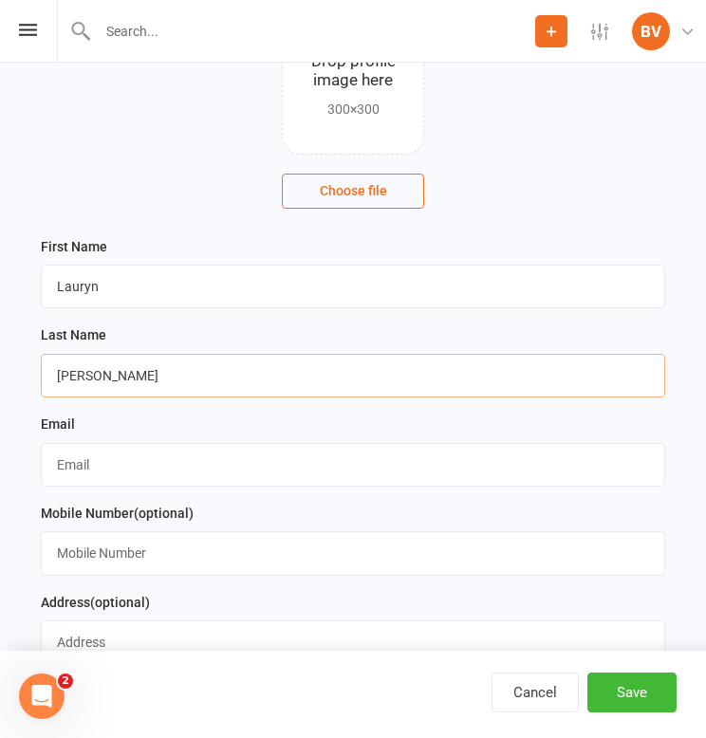
type input "[PERSON_NAME]"
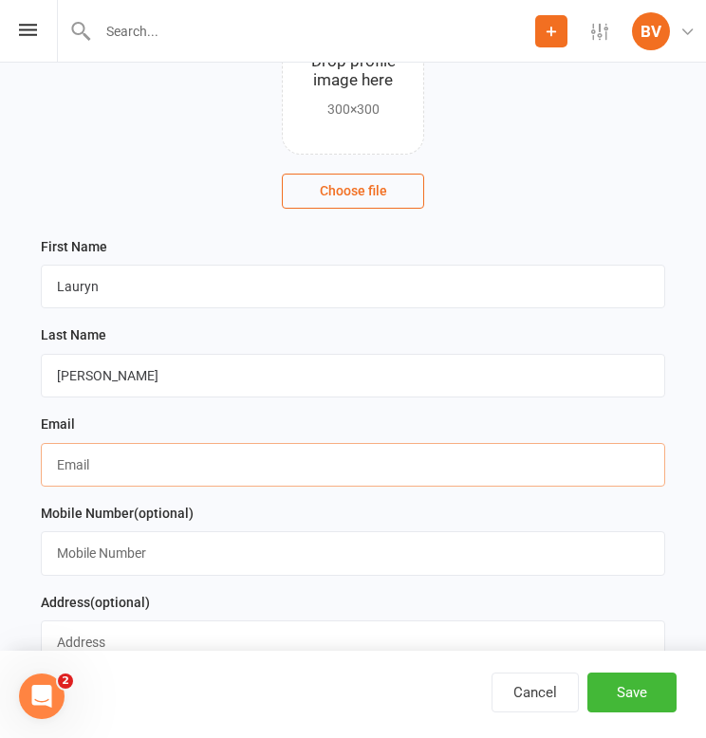
paste input "[EMAIL_ADDRESS][DOMAIN_NAME]"
type input "[EMAIL_ADDRESS][DOMAIN_NAME]"
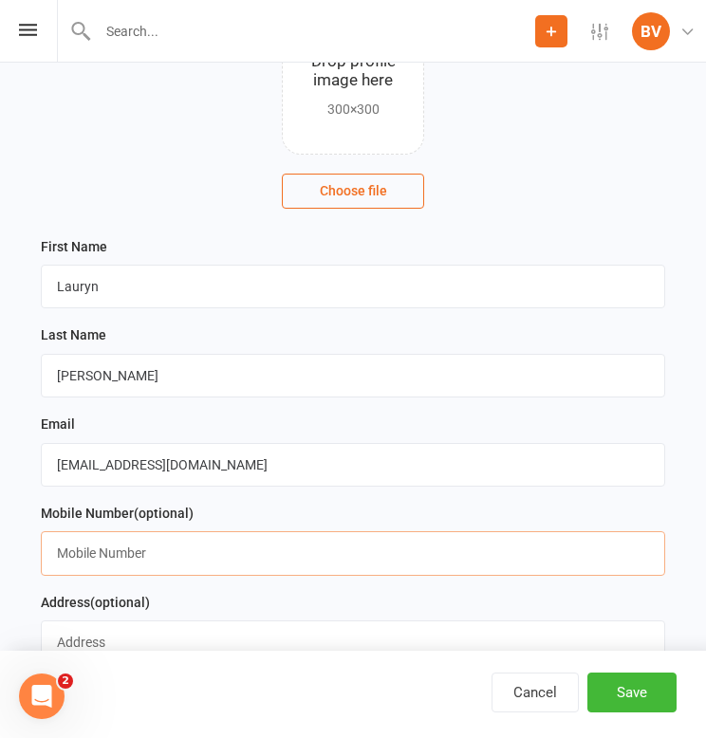
click at [585, 554] on input "text" at bounding box center [353, 553] width 624 height 44
paste input "0421132105"
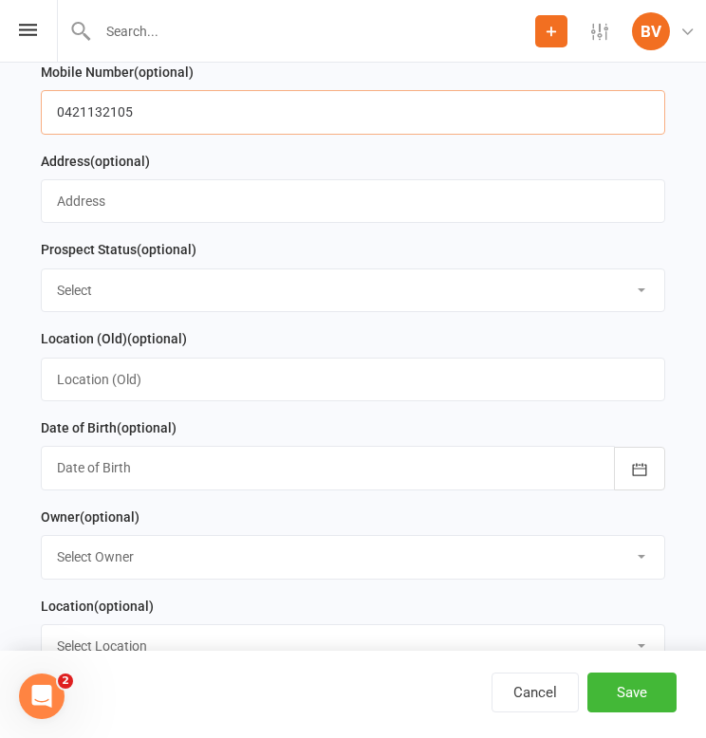
scroll to position [640, 0]
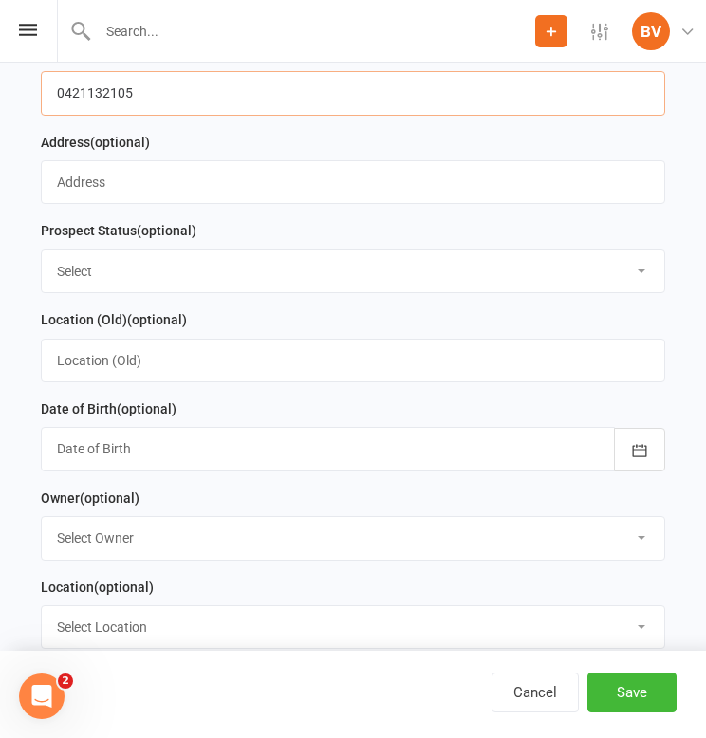
type input "0421132105"
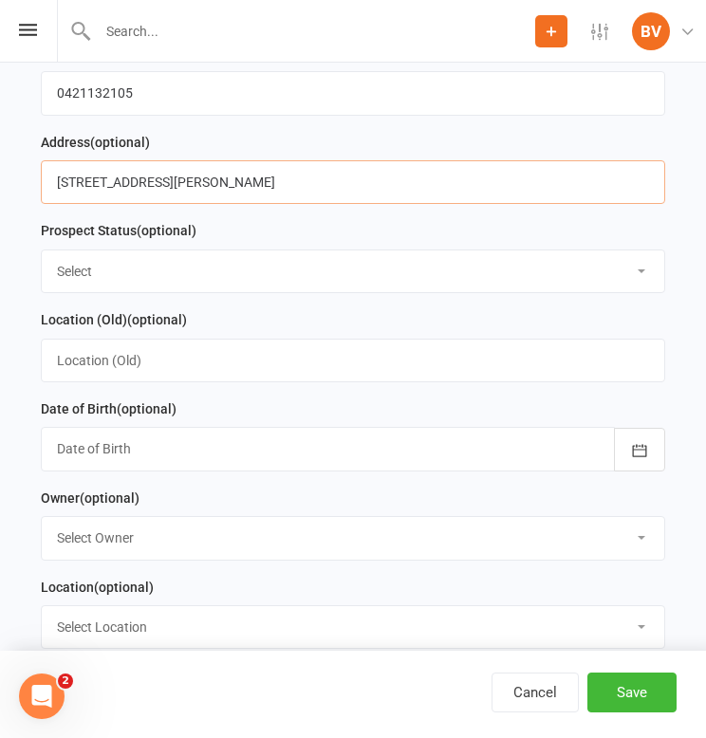
type input "[STREET_ADDRESS][PERSON_NAME]"
select select "Initial Contact"
click at [204, 447] on div at bounding box center [353, 449] width 624 height 44
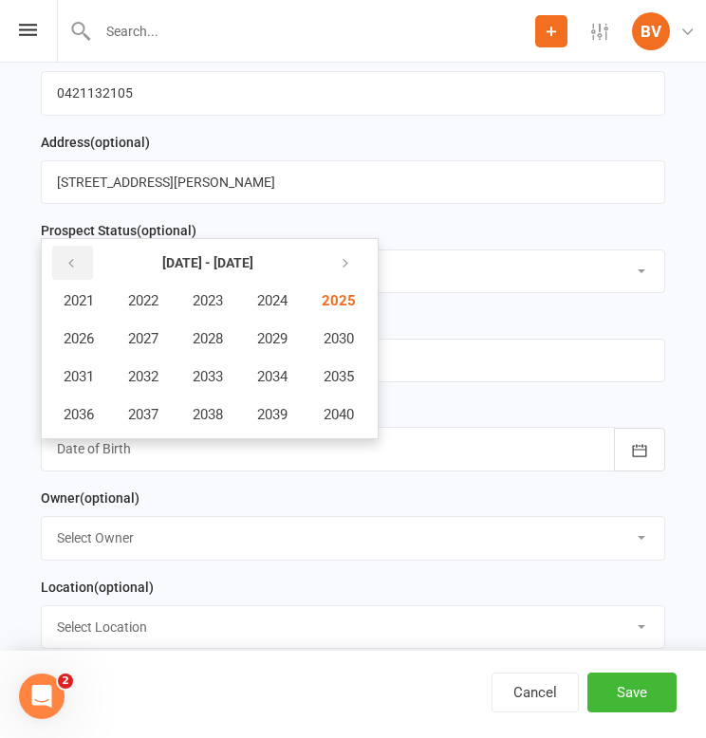
click at [63, 263] on button "button" at bounding box center [72, 263] width 41 height 34
click at [286, 408] on span "1999" at bounding box center [272, 414] width 30 height 17
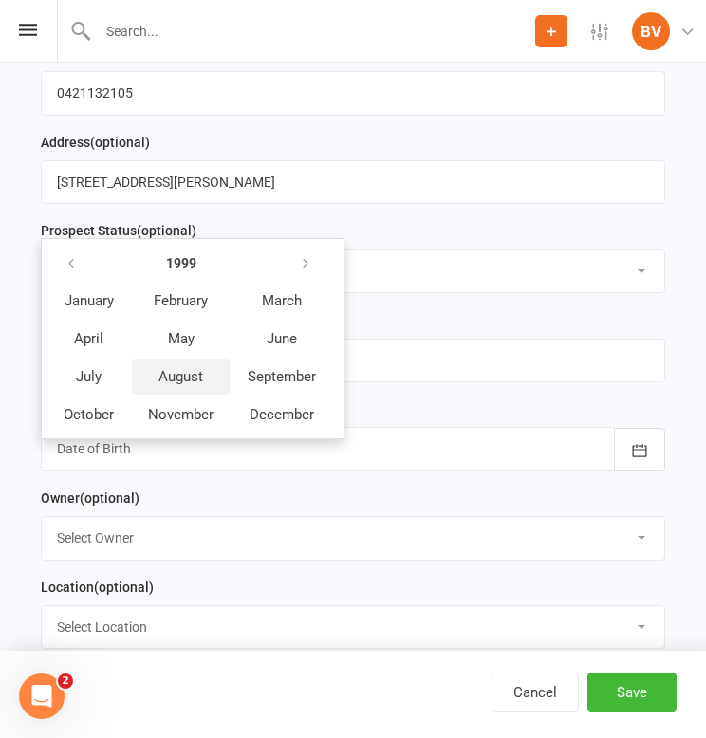
click at [194, 369] on span "August" at bounding box center [180, 376] width 45 height 17
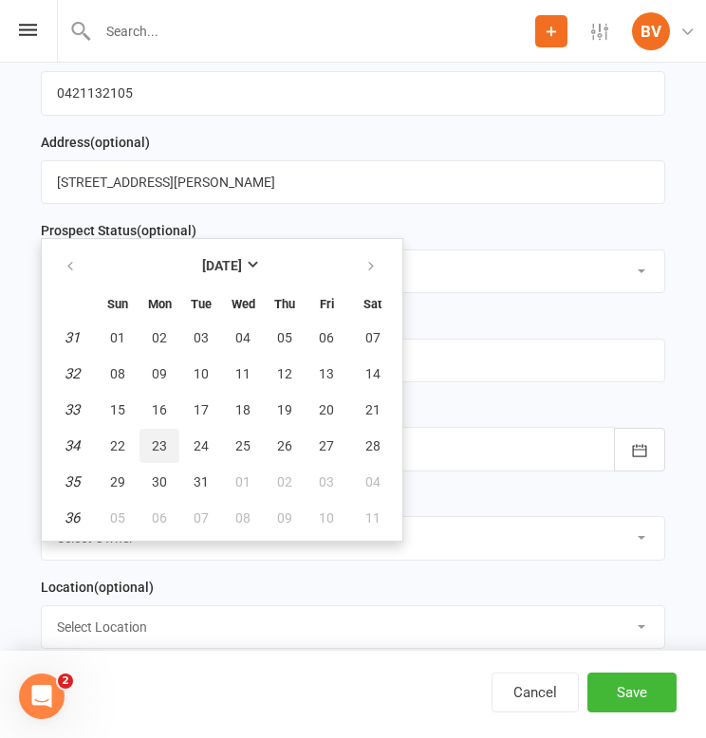
click at [167, 441] on button "23" at bounding box center [159, 446] width 40 height 34
type input "[DATE]"
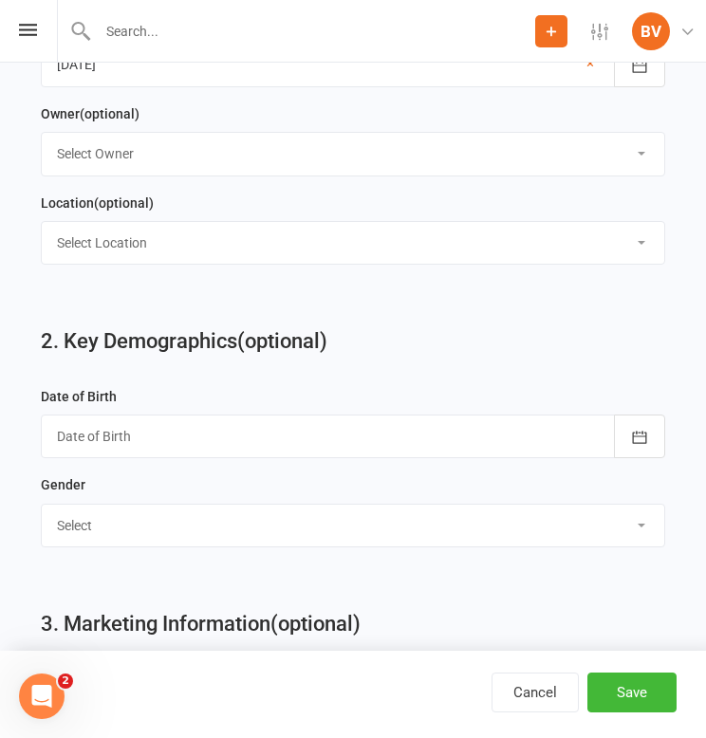
scroll to position [1072, 0]
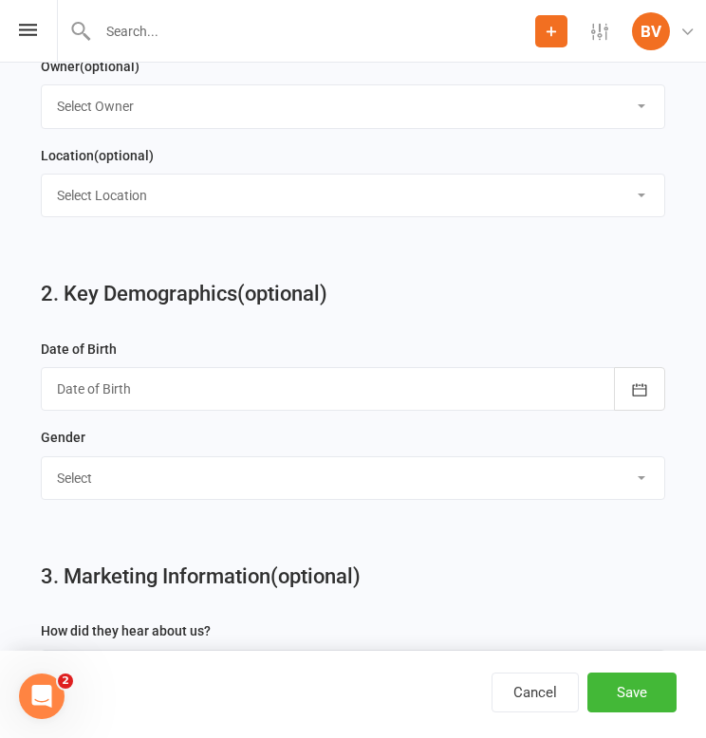
click at [169, 391] on div at bounding box center [353, 389] width 624 height 44
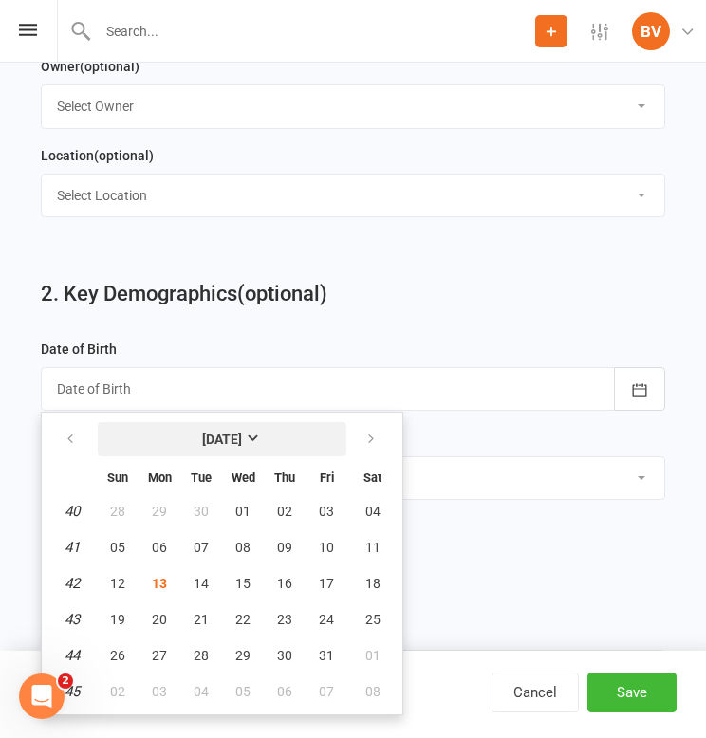
click at [240, 425] on button "[DATE]" at bounding box center [222, 439] width 249 height 34
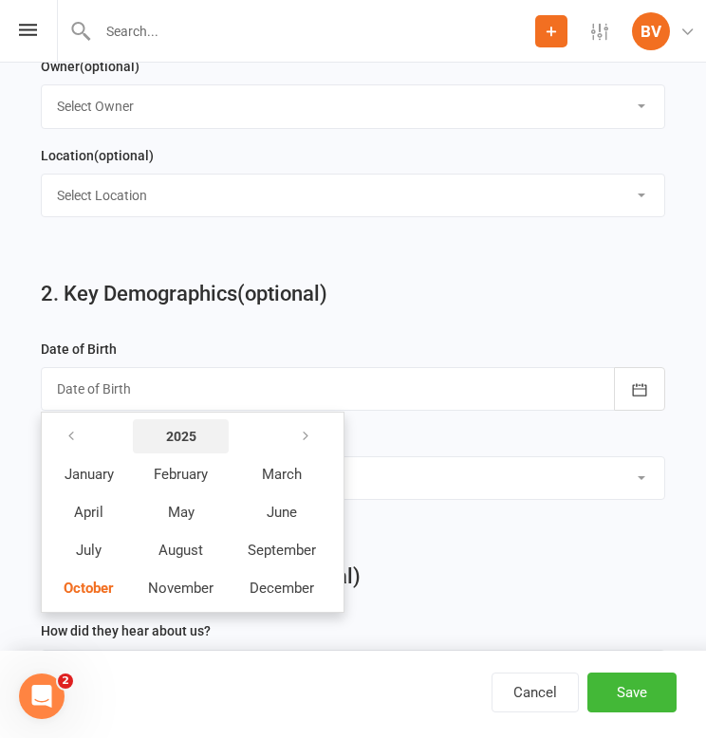
click at [197, 430] on button "2025" at bounding box center [181, 436] width 96 height 34
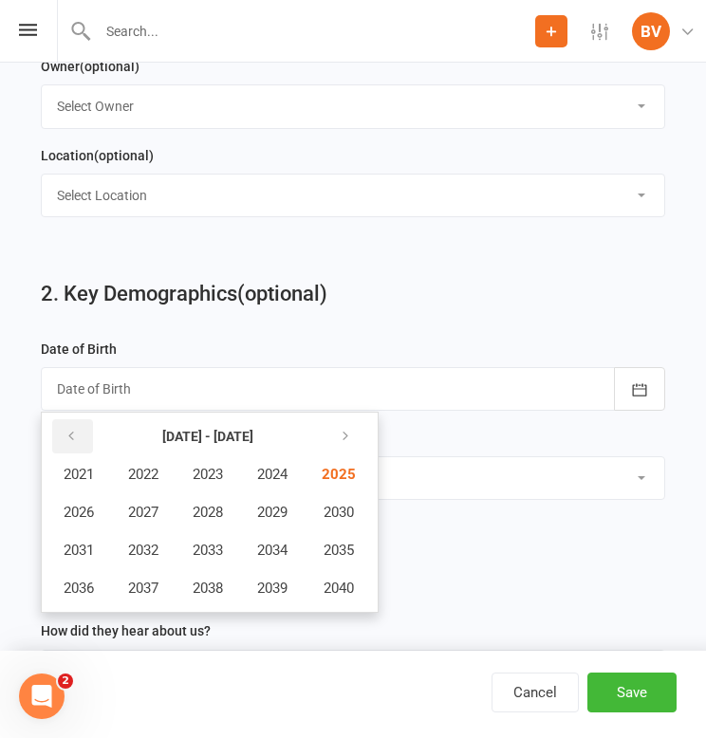
click at [78, 428] on button "button" at bounding box center [72, 436] width 41 height 34
click at [279, 587] on span "1999" at bounding box center [272, 588] width 30 height 17
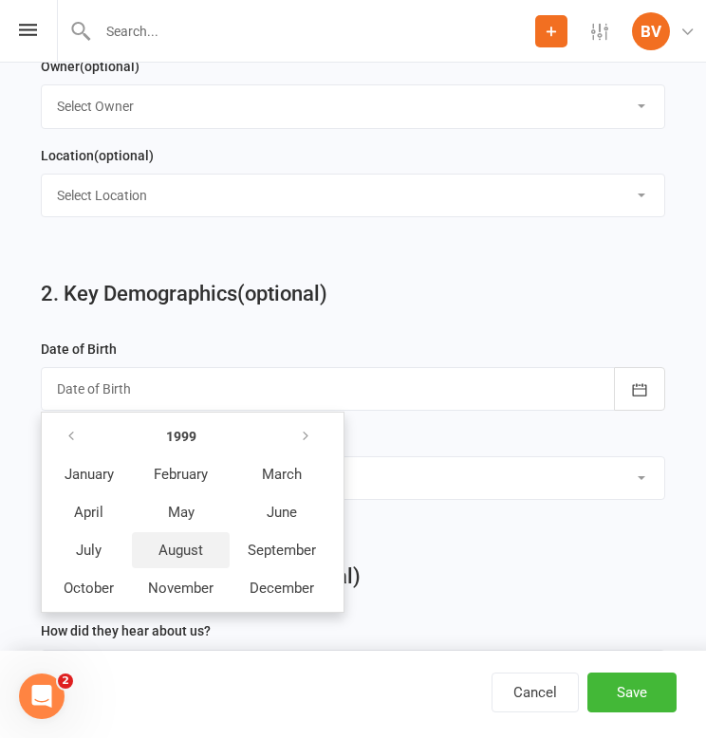
click at [195, 543] on span "August" at bounding box center [180, 550] width 45 height 17
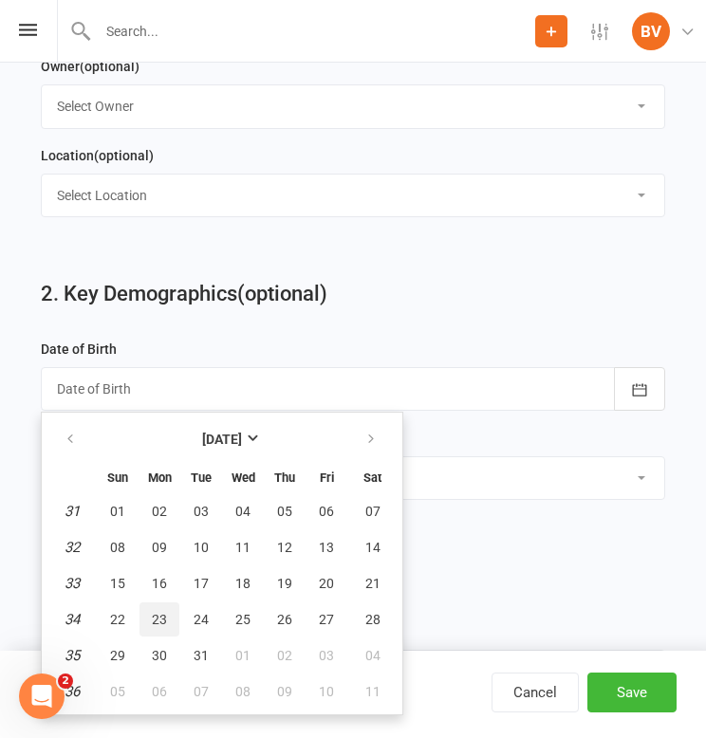
click at [166, 612] on span "23" at bounding box center [159, 619] width 15 height 15
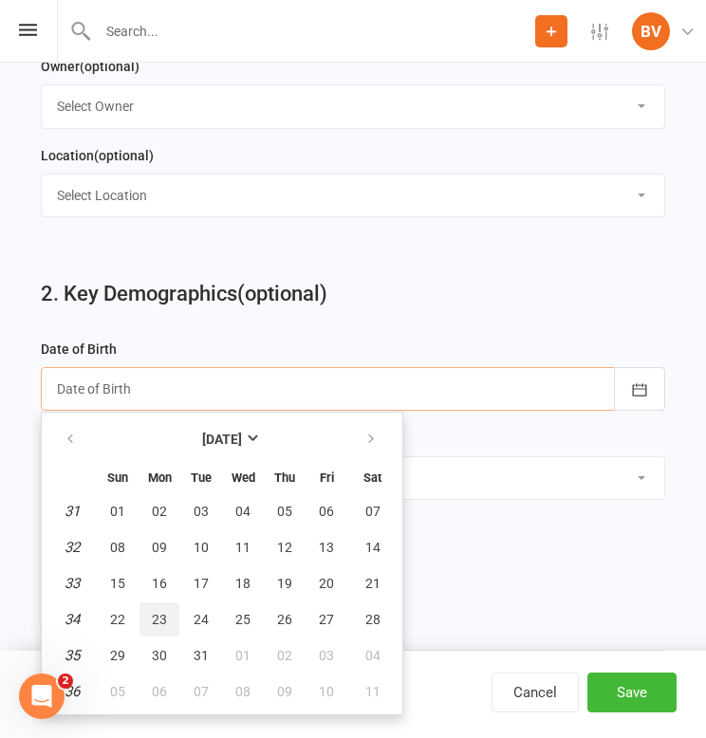
type input "[DATE]"
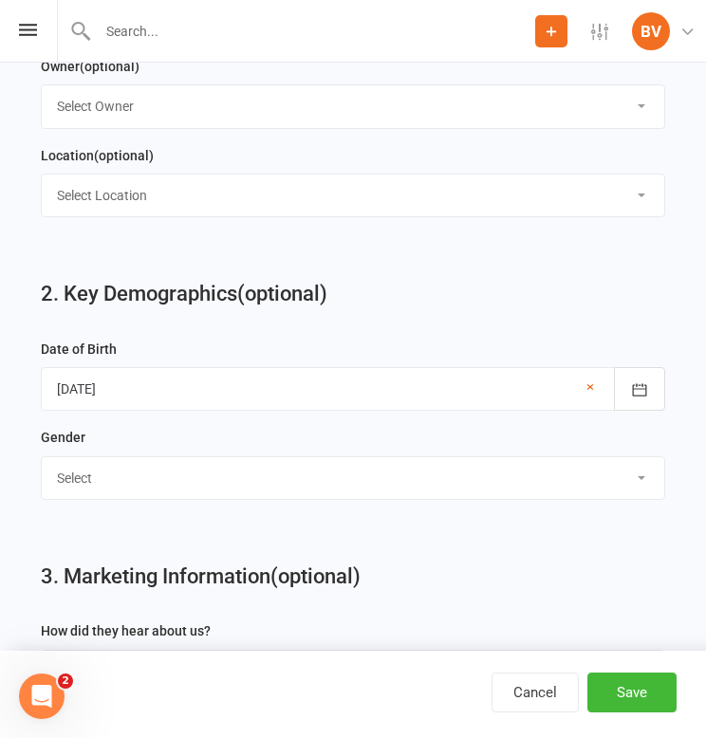
select select "[DEMOGRAPHIC_DATA]"
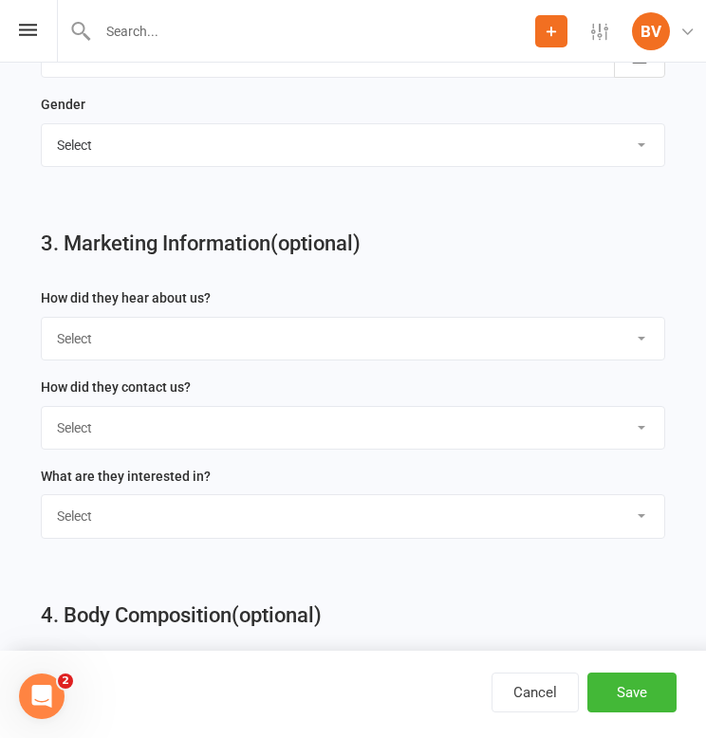
scroll to position [1415, 0]
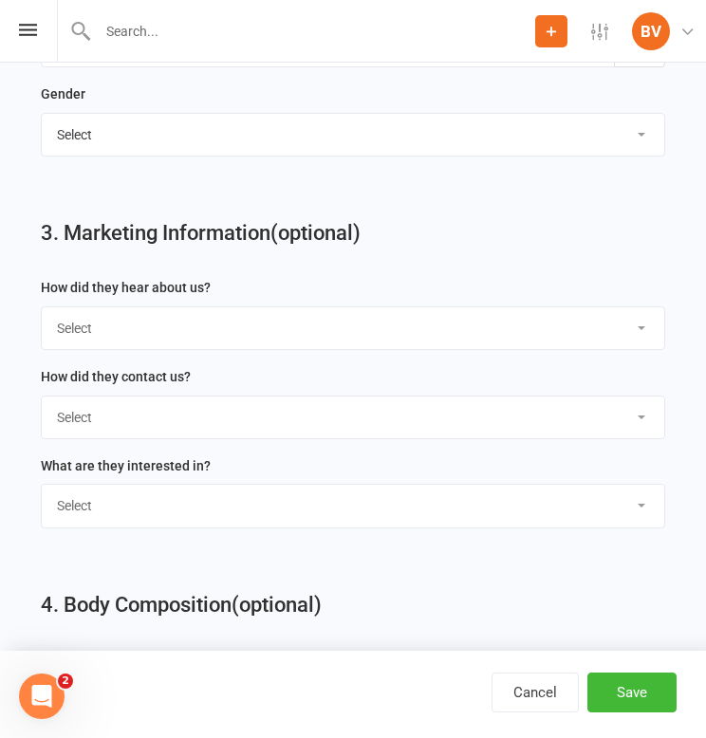
select select "Google"
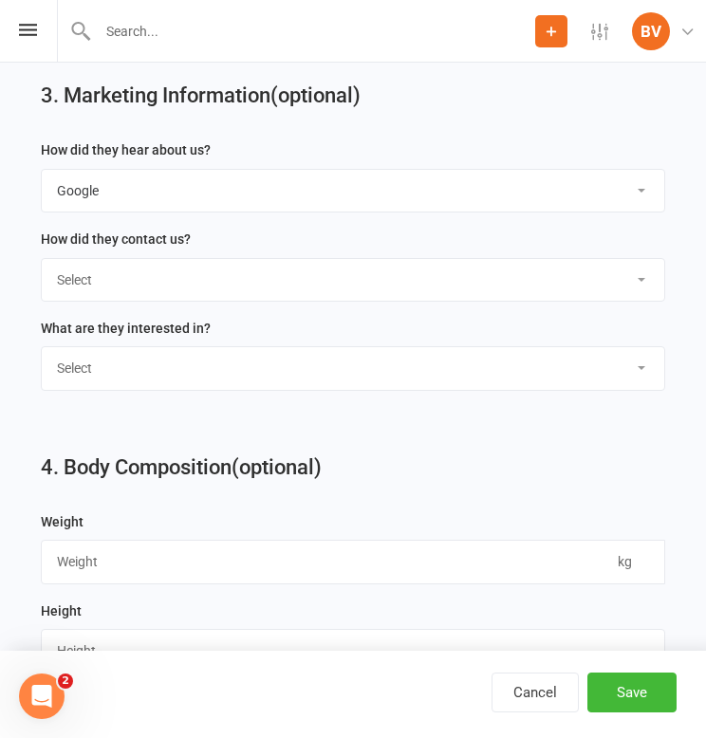
scroll to position [1637, 0]
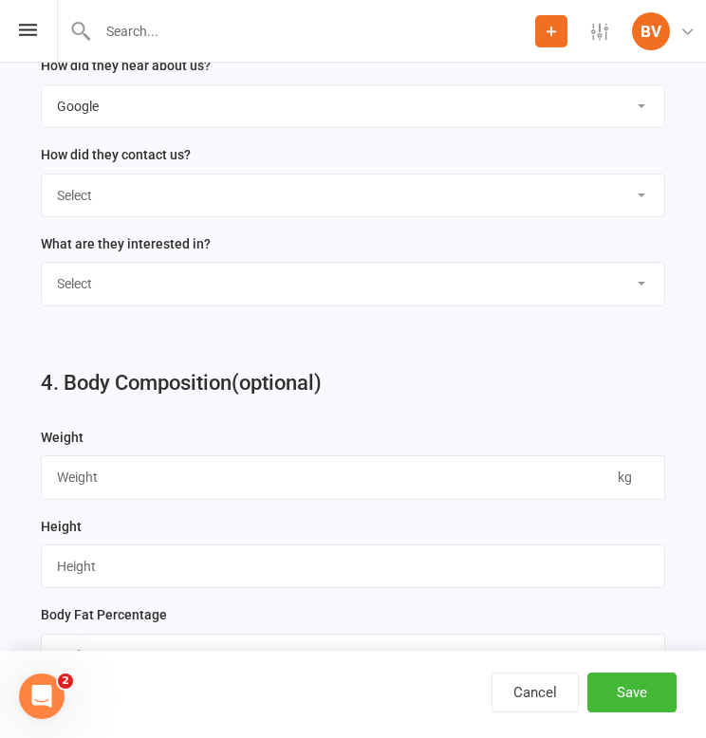
select select "In-Facility"
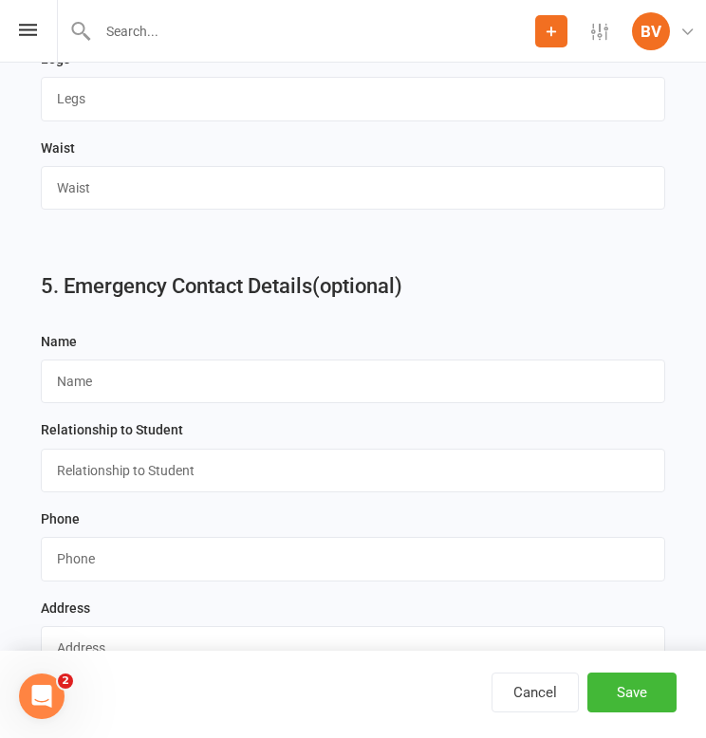
scroll to position [2500, 0]
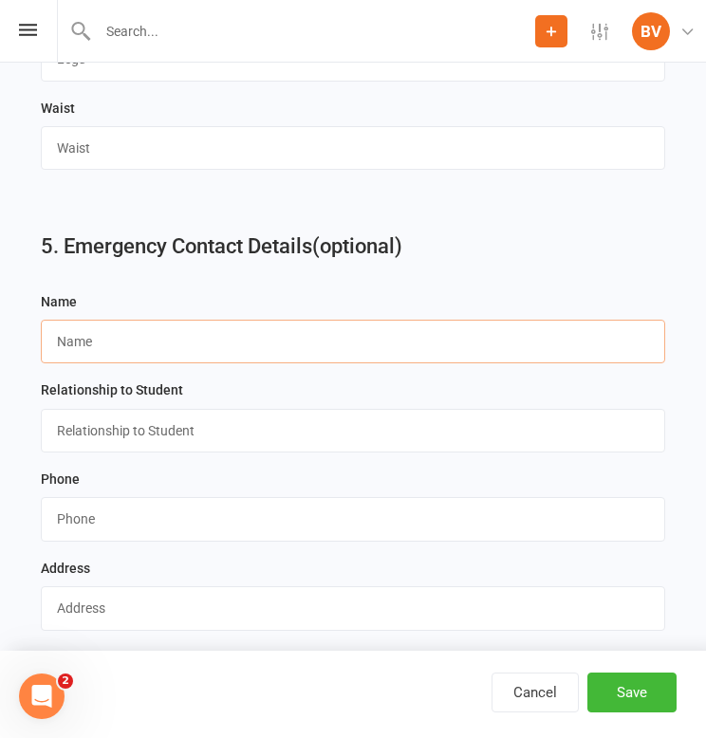
click at [203, 330] on input "text" at bounding box center [353, 342] width 624 height 44
click at [460, 338] on input "text" at bounding box center [353, 342] width 624 height 44
paste input "[PERSON_NAME]"
type input "[PERSON_NAME]"
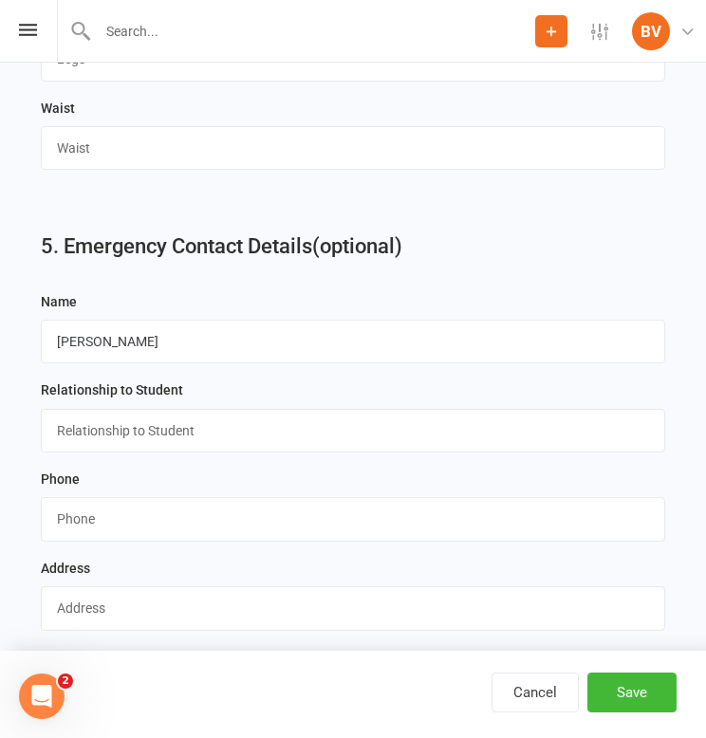
click at [471, 394] on div "Relationship to Student" at bounding box center [353, 415] width 624 height 74
click at [465, 416] on input "text" at bounding box center [353, 431] width 624 height 44
type input "Spouse"
click at [392, 507] on input "string" at bounding box center [353, 519] width 624 height 44
paste input "0421132105"
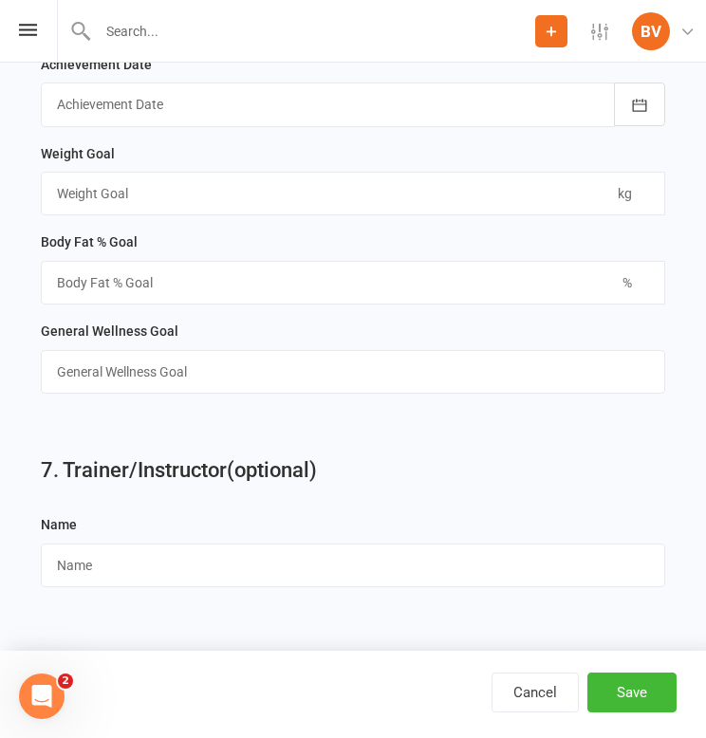
scroll to position [3200, 0]
type input "0421132105"
click at [626, 699] on button "Save" at bounding box center [631, 692] width 89 height 40
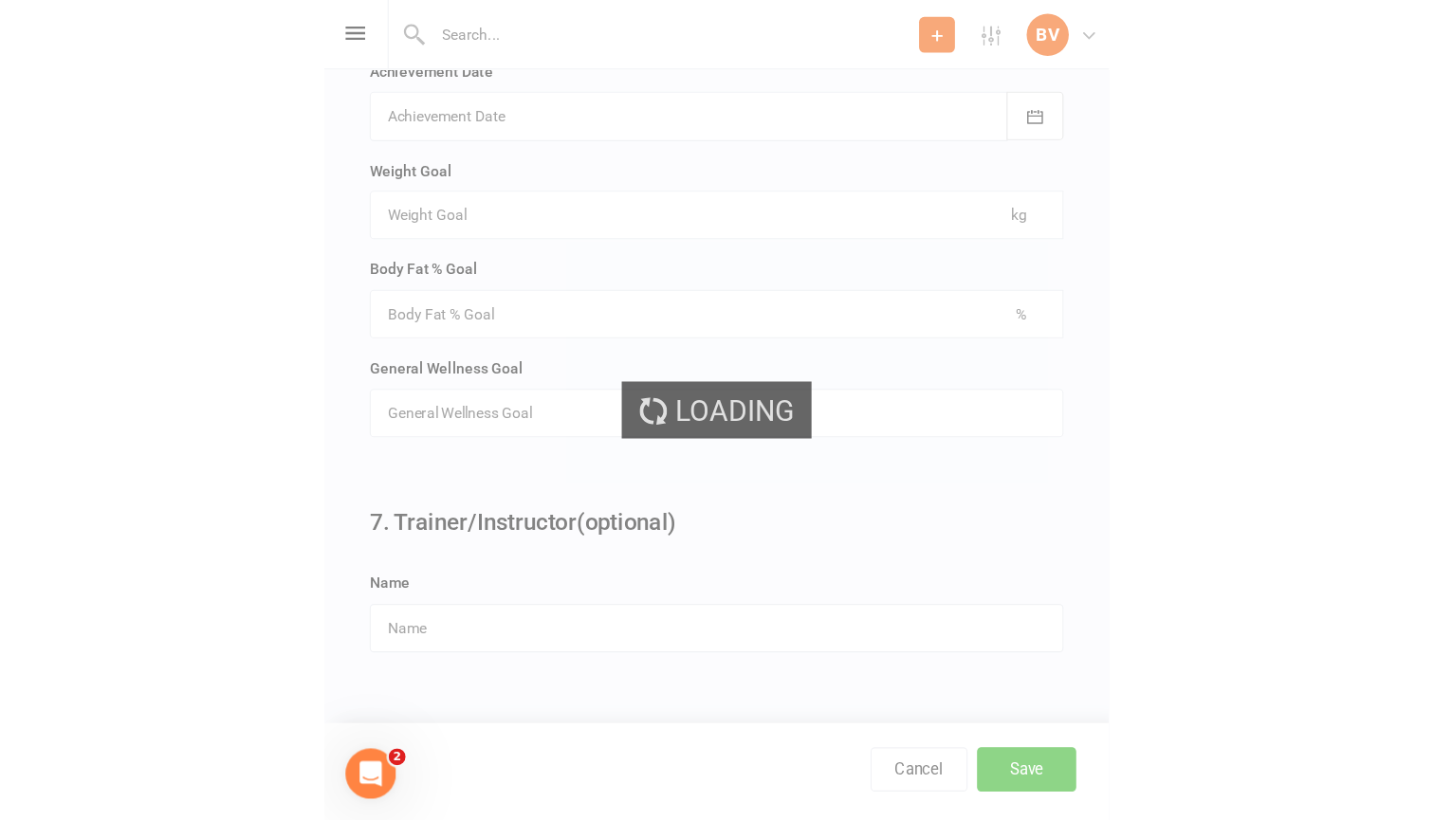
scroll to position [0, 0]
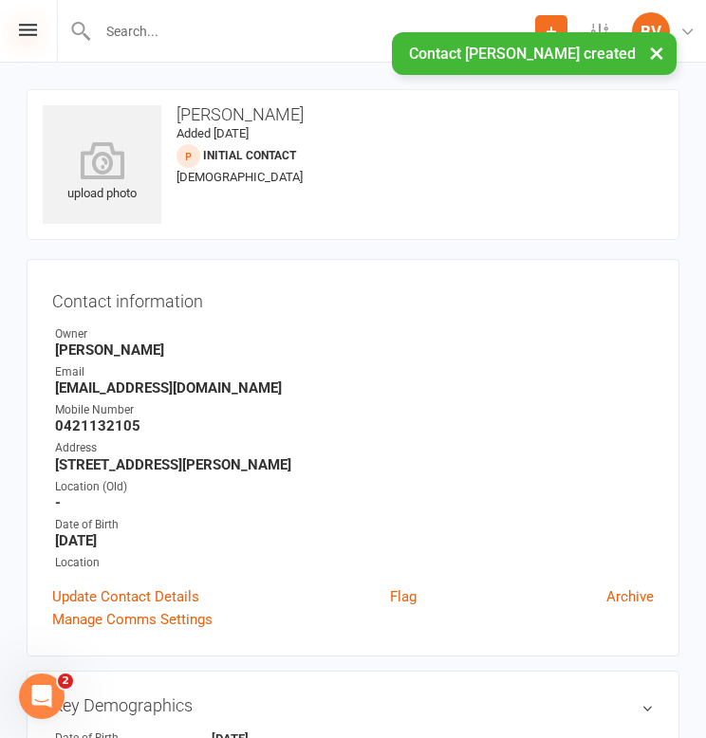
click at [23, 31] on icon at bounding box center [28, 30] width 18 height 12
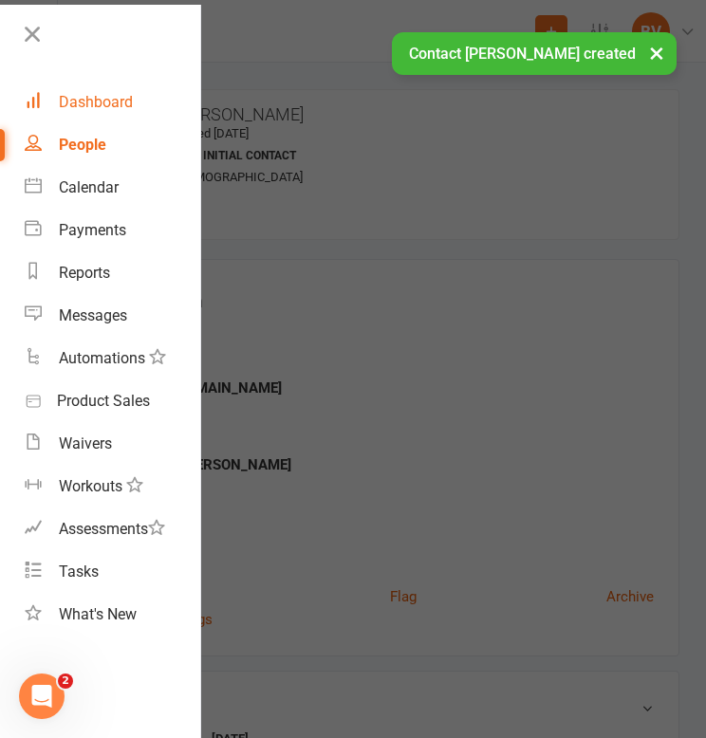
click at [98, 119] on link "Dashboard" at bounding box center [112, 102] width 175 height 43
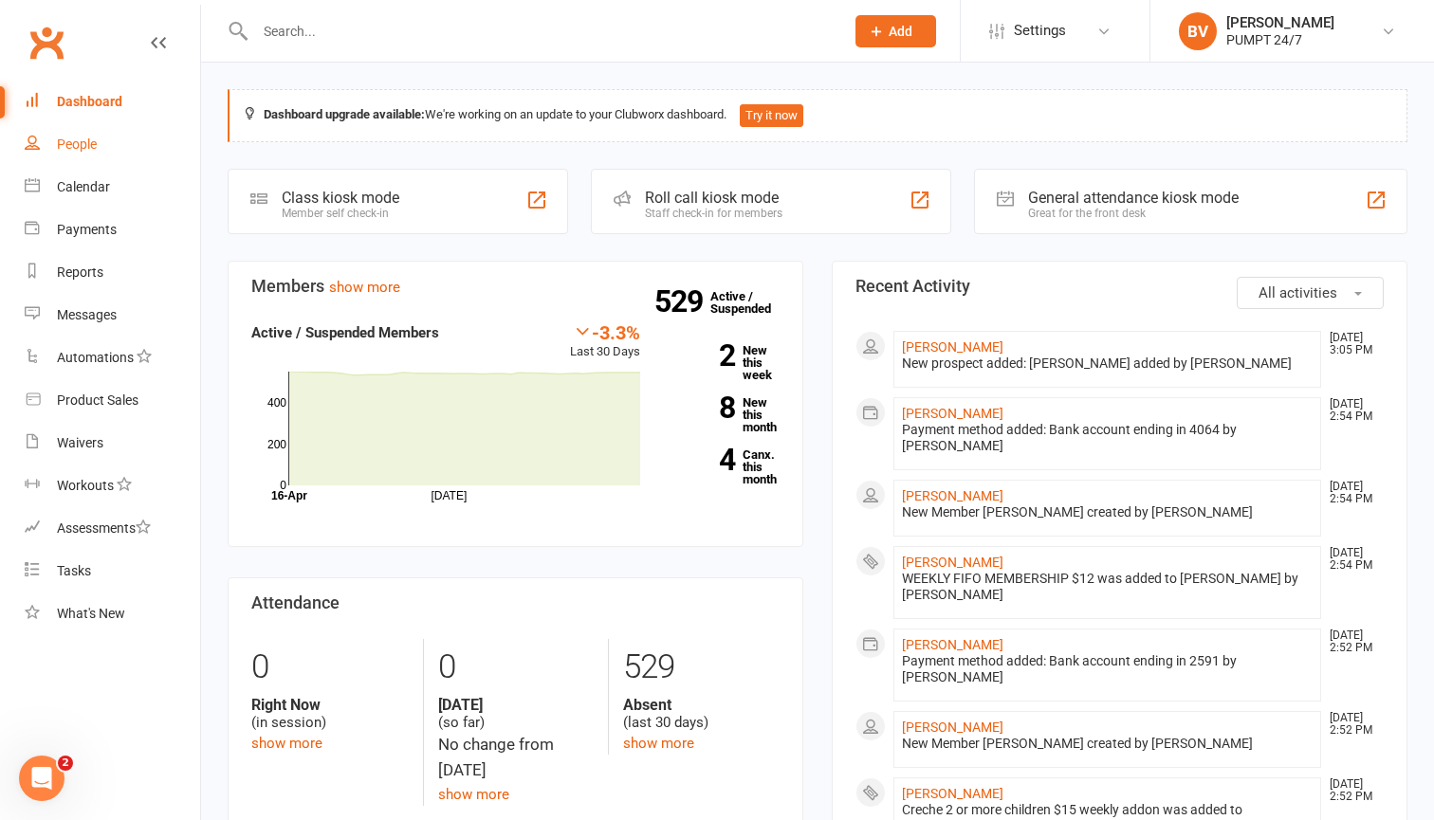
click at [83, 142] on div "People" at bounding box center [77, 144] width 40 height 15
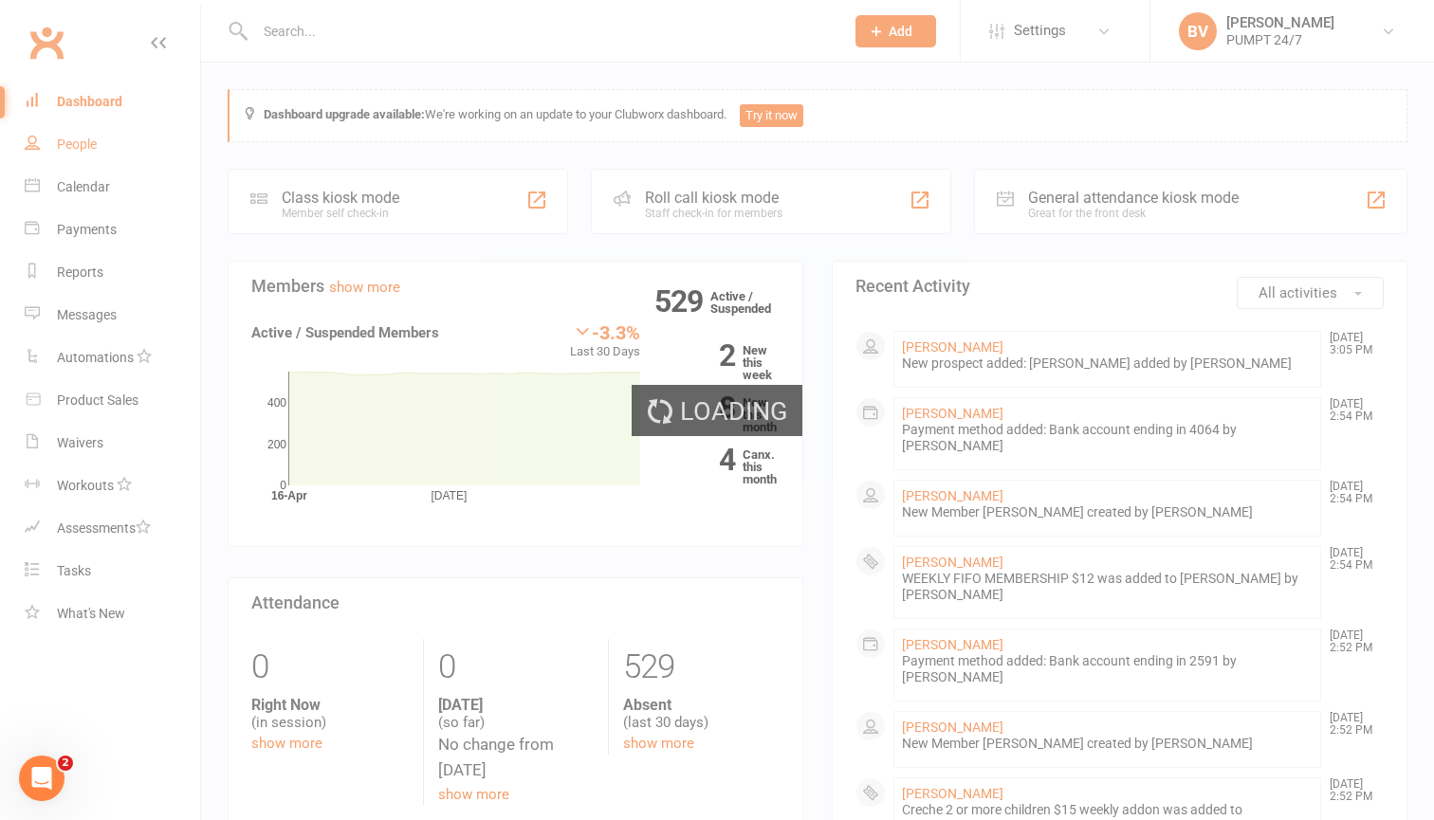
select select "100"
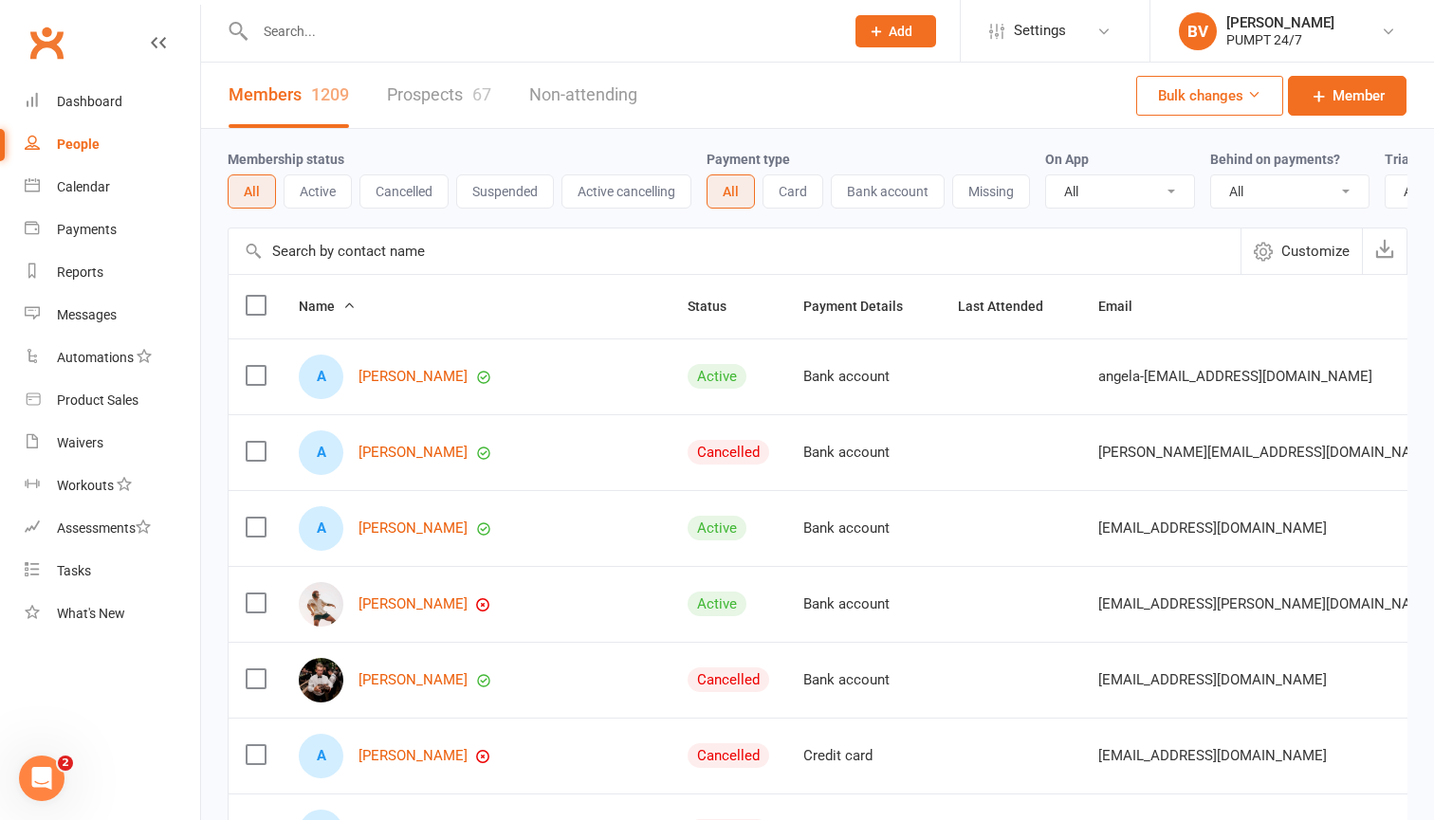
click at [439, 101] on link "Prospects 67" at bounding box center [439, 95] width 104 height 65
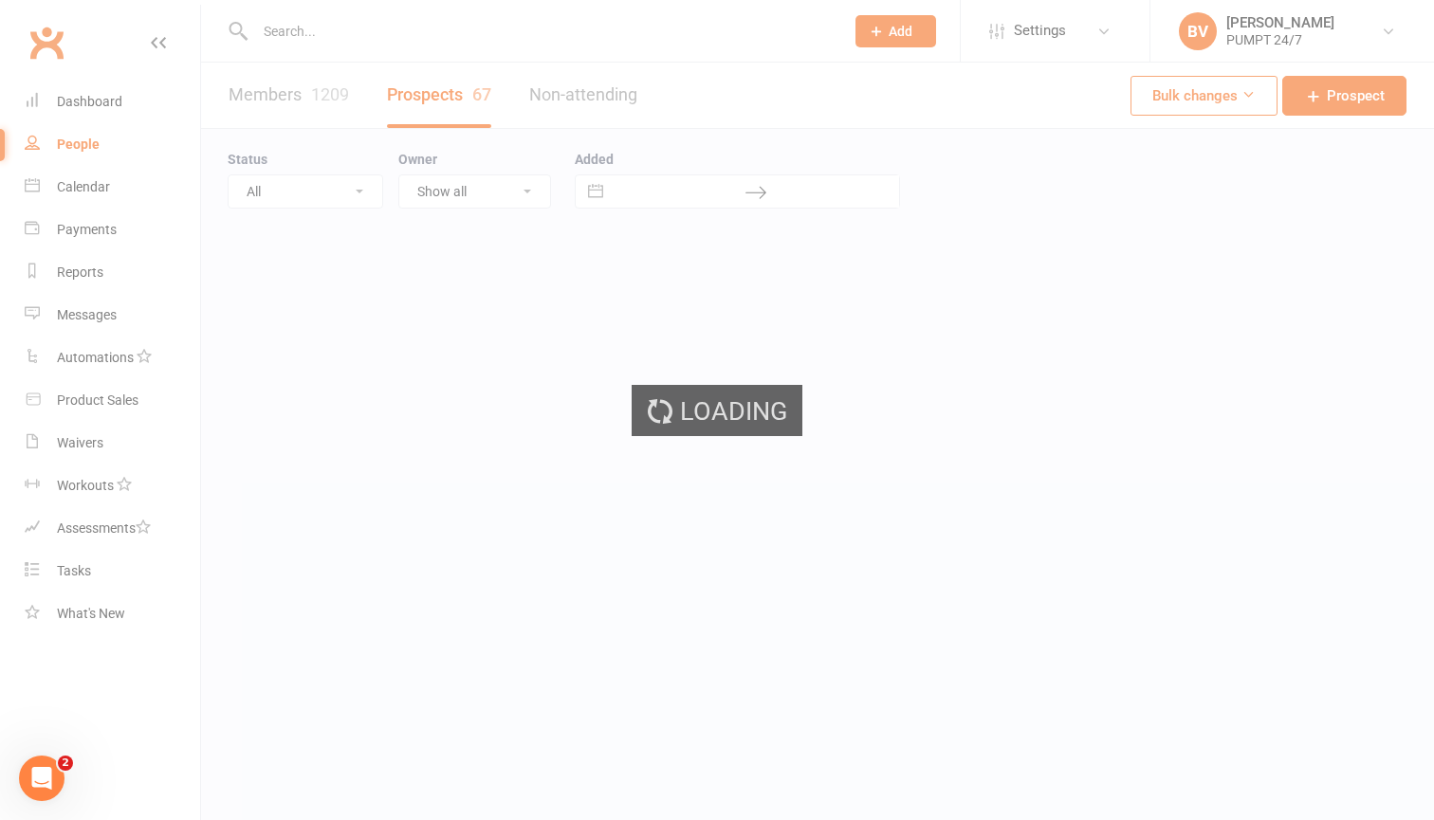
select select "50"
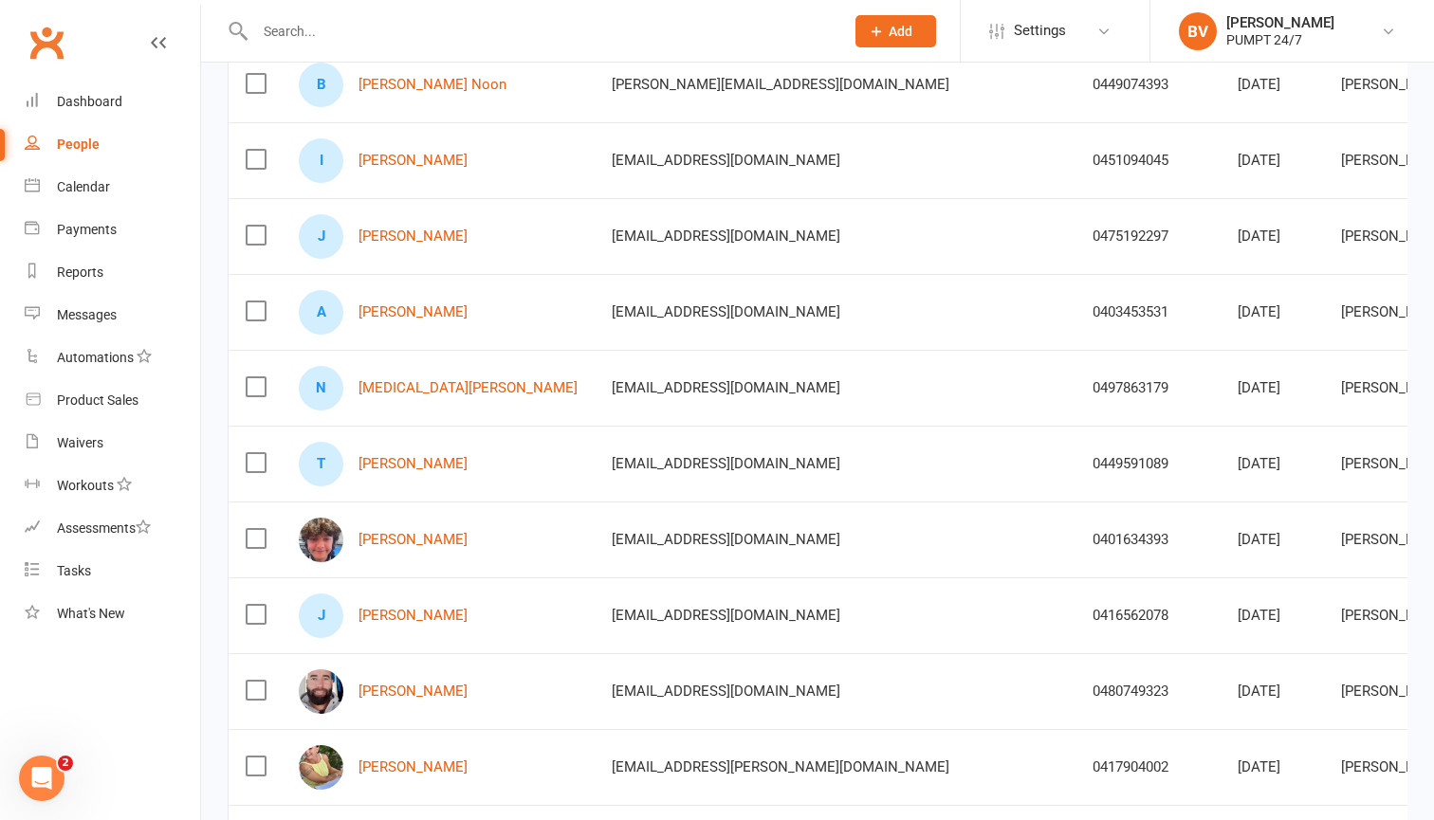
scroll to position [371, 0]
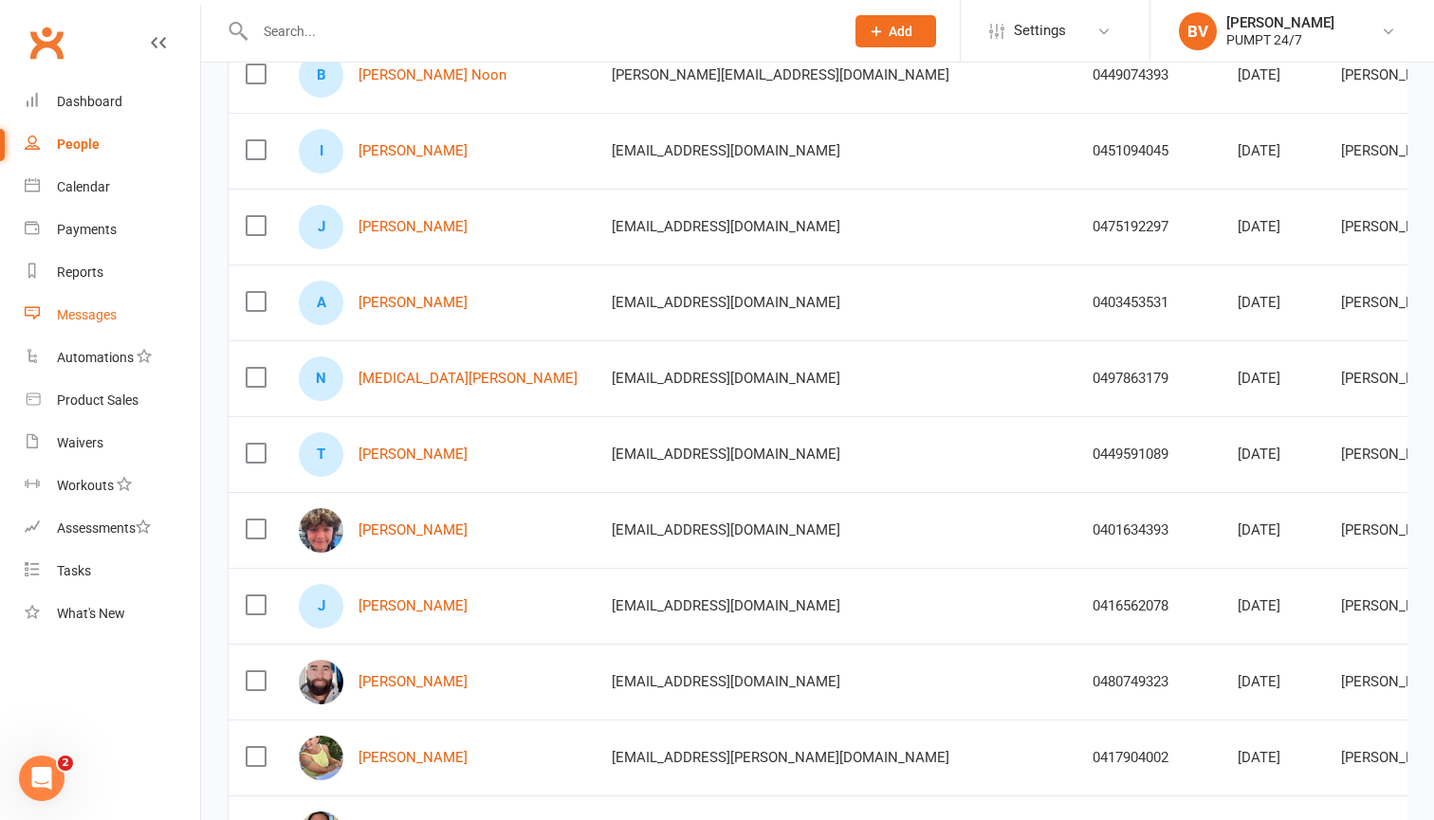
click at [86, 316] on div "Messages" at bounding box center [87, 314] width 60 height 15
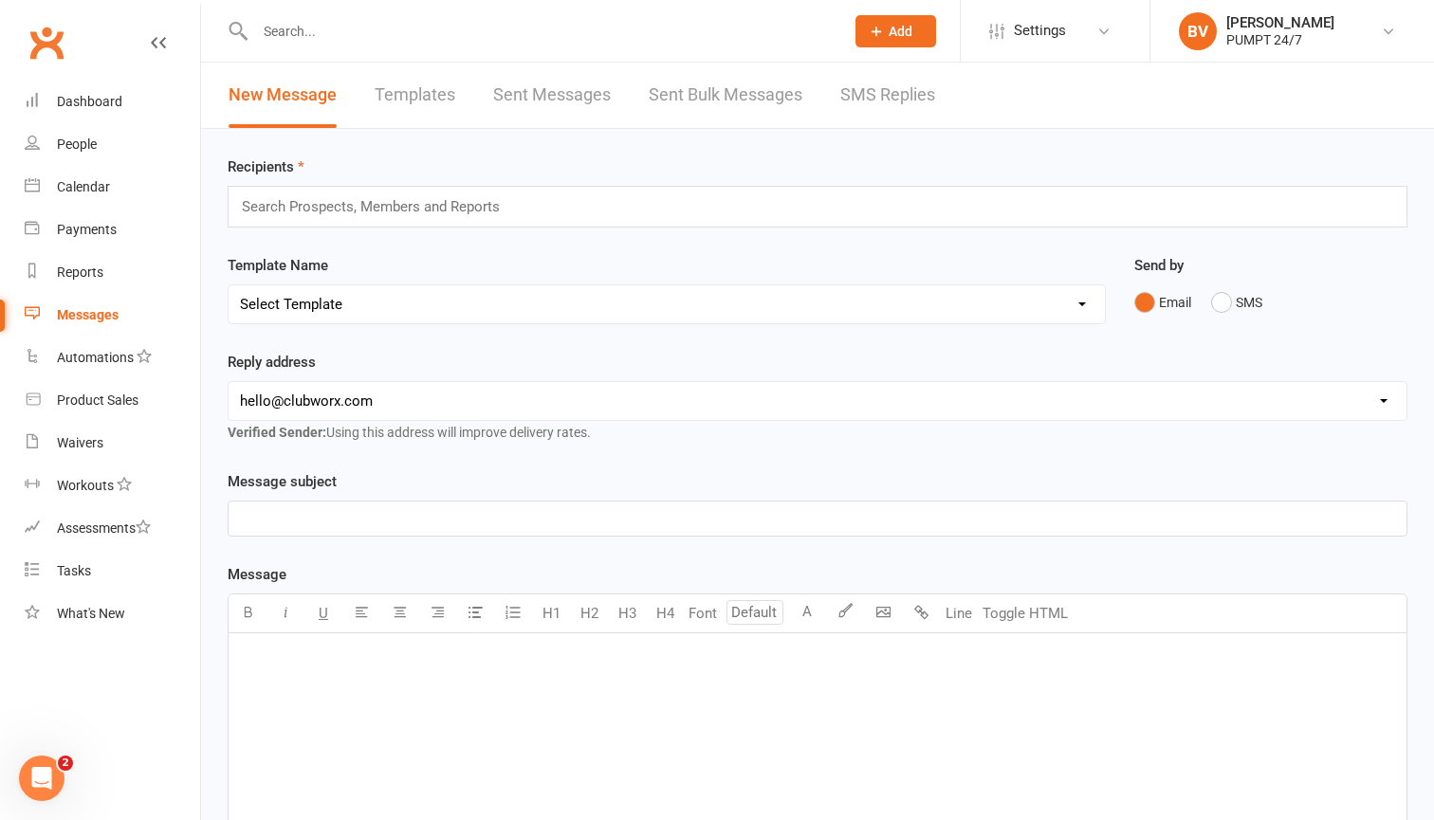
click at [709, 101] on link "Sent Bulk Messages" at bounding box center [726, 95] width 154 height 65
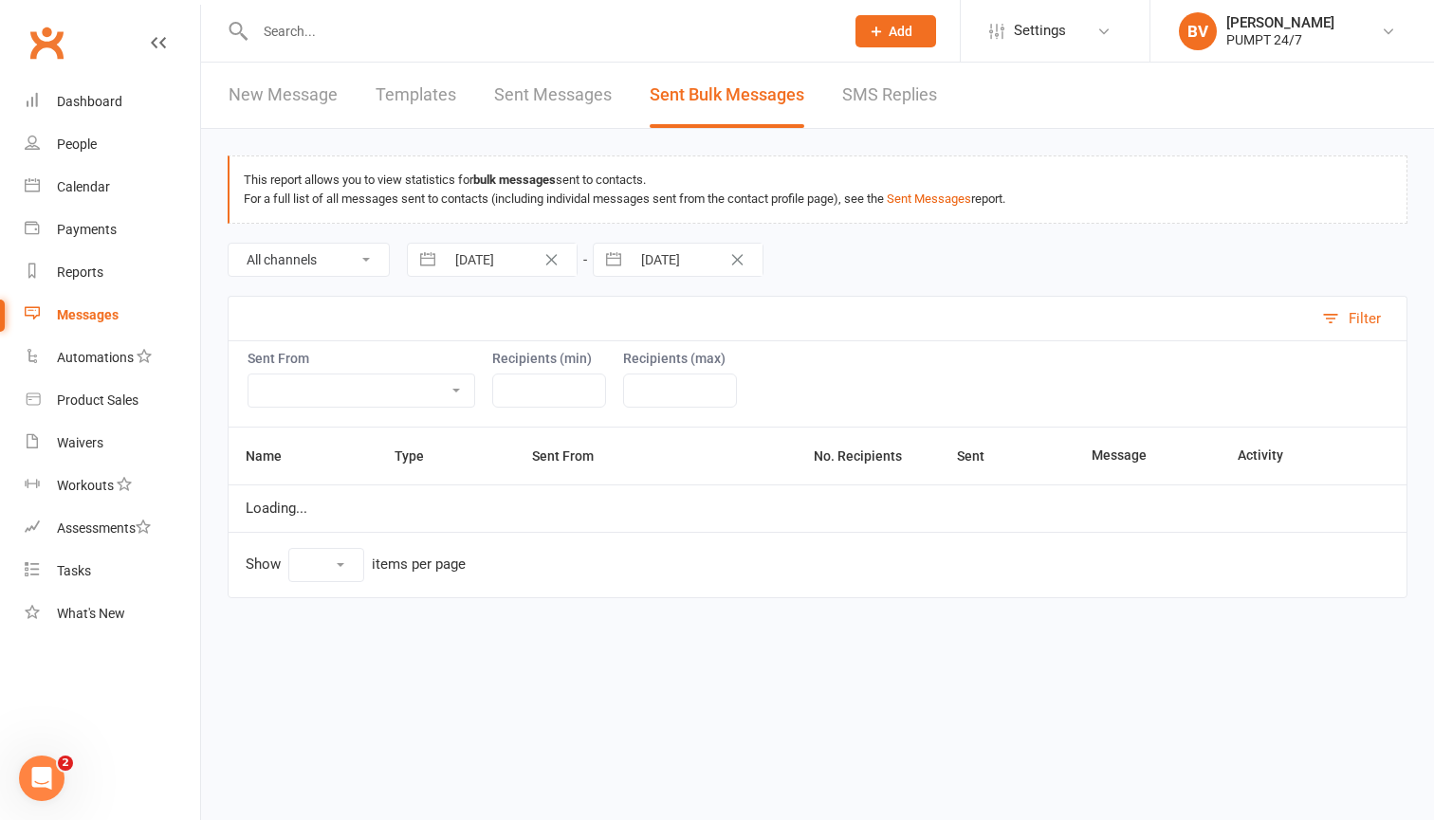
select select "10"
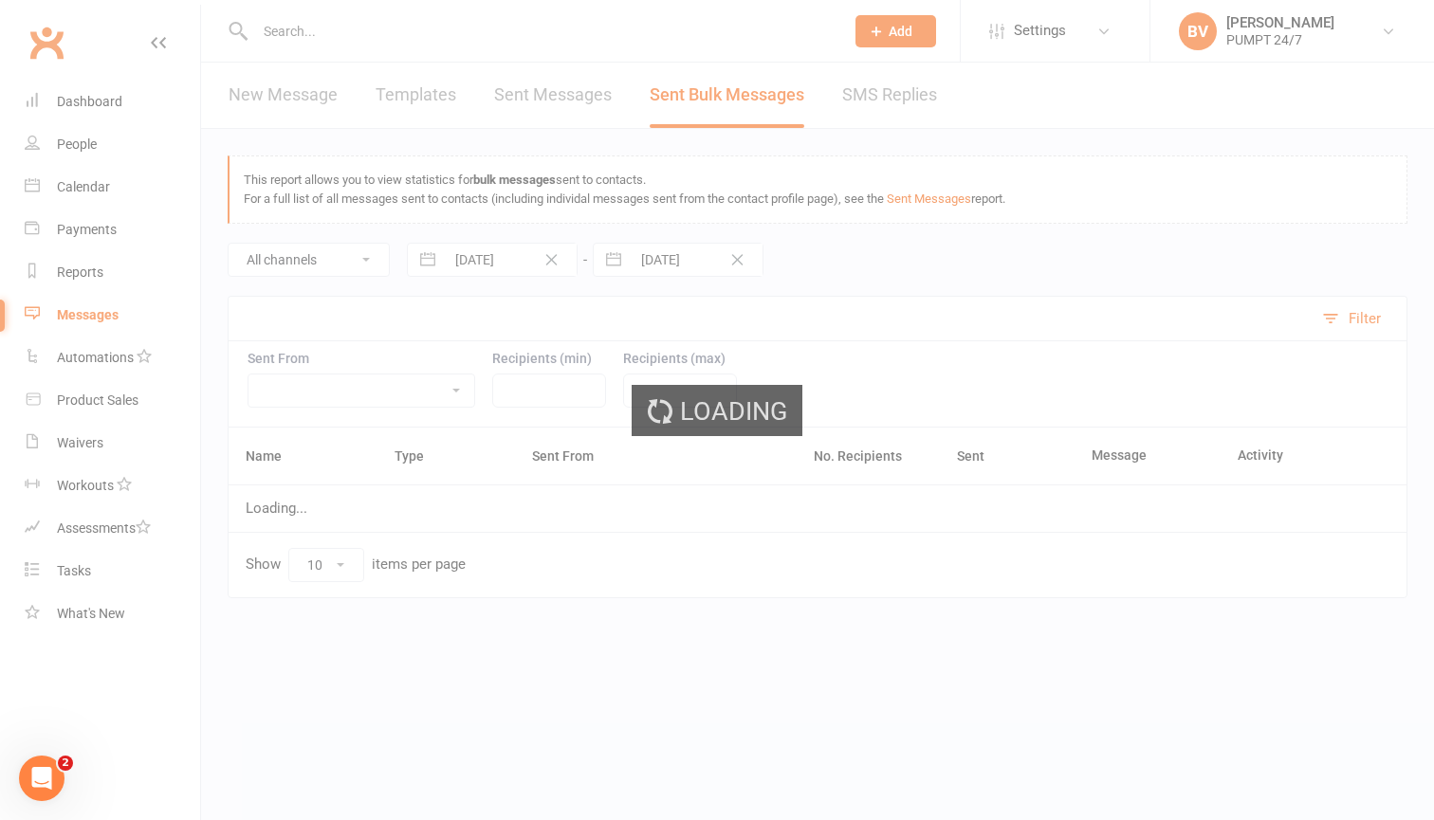
click at [548, 105] on div "Loading" at bounding box center [717, 410] width 1434 height 820
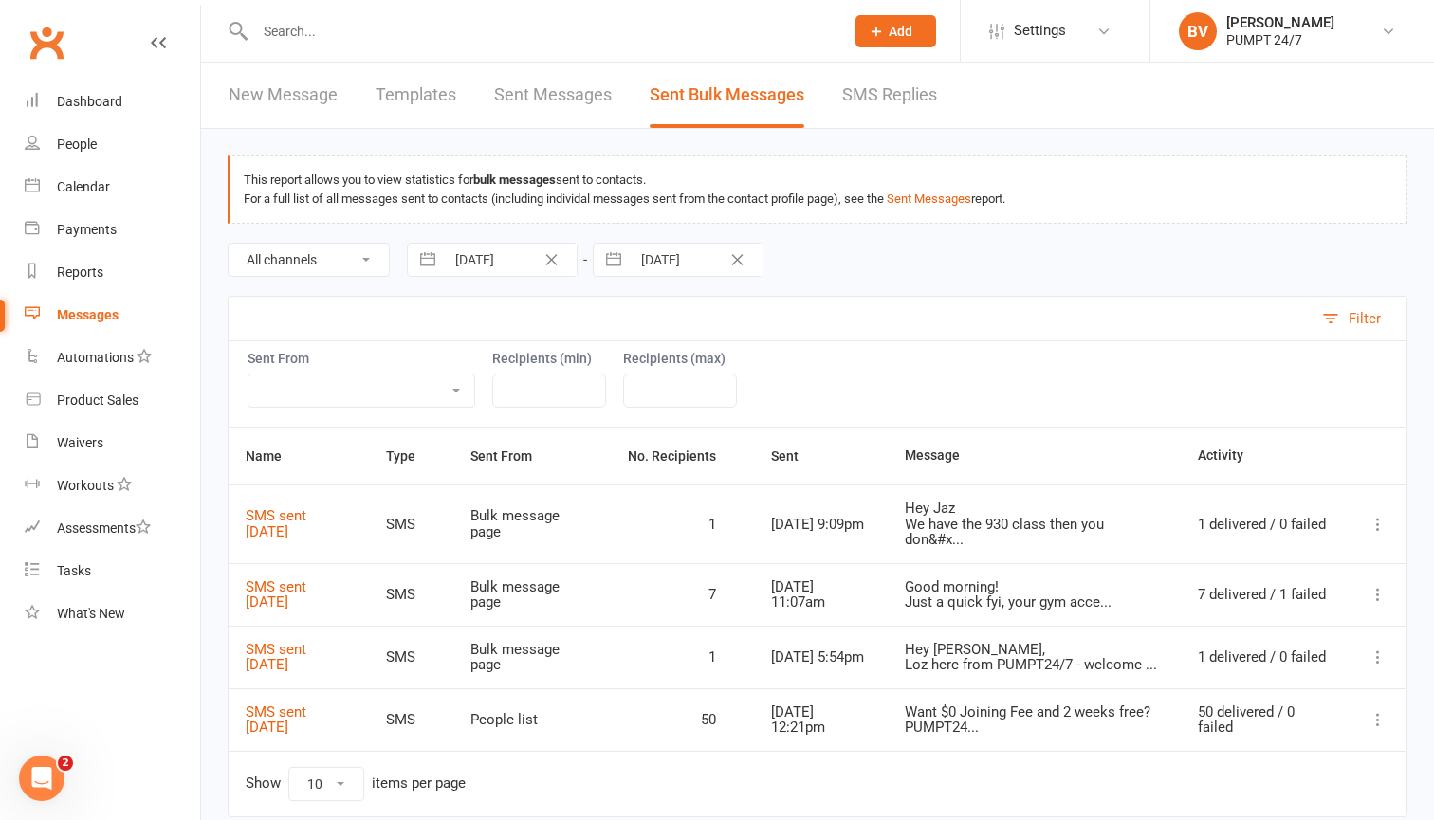
click at [562, 101] on link "Sent Messages" at bounding box center [553, 95] width 118 height 65
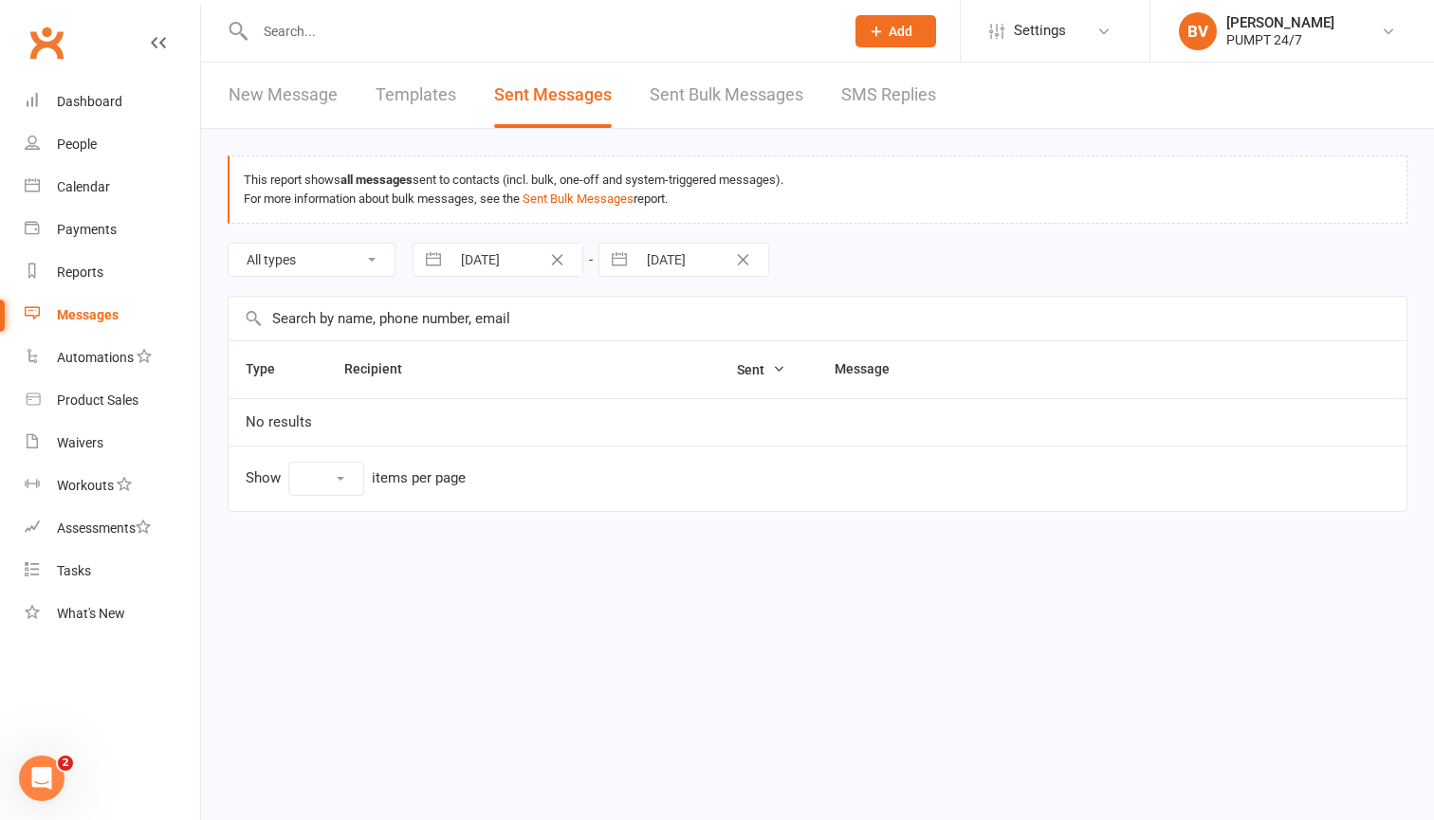
select select "100"
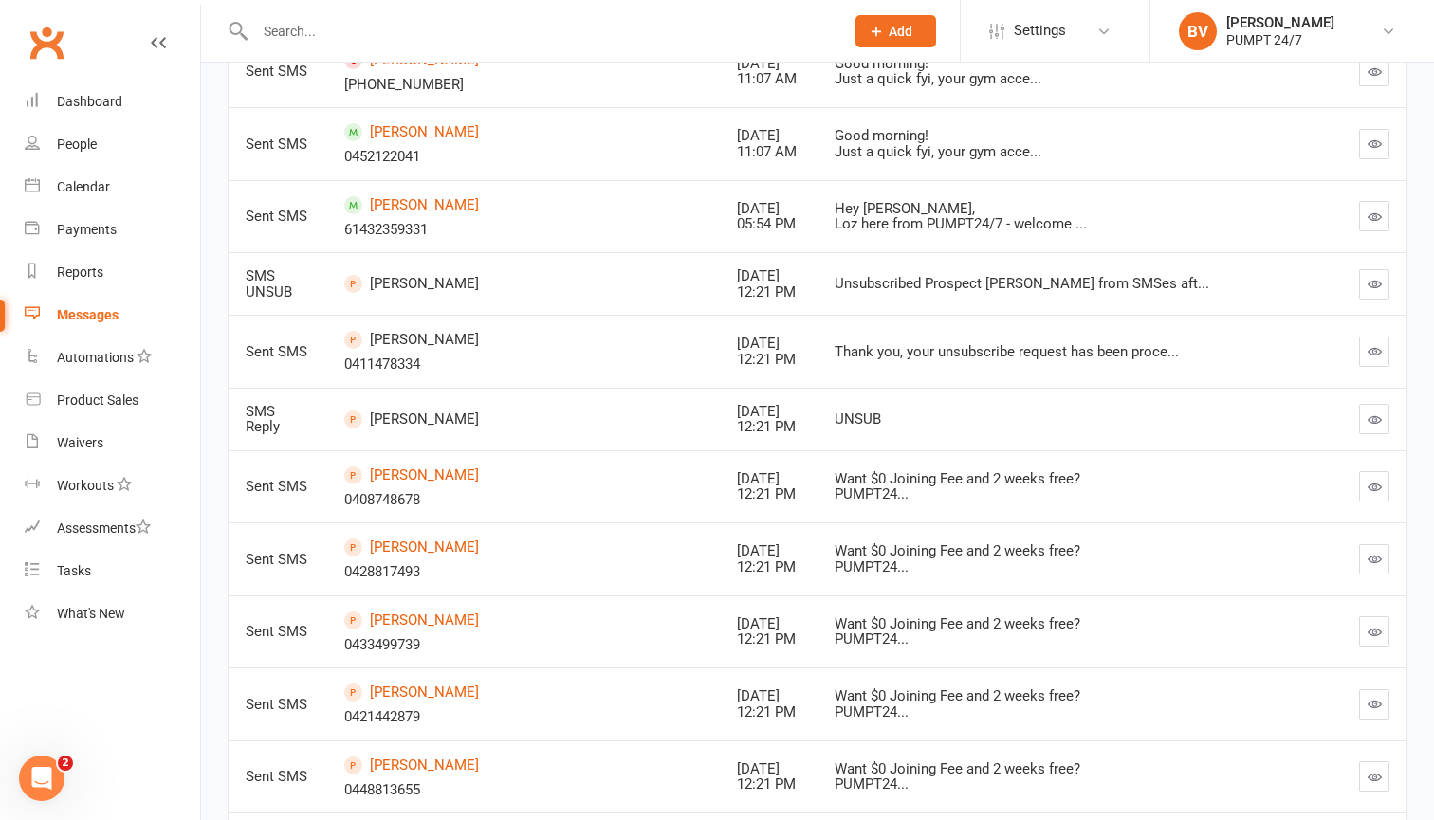
scroll to position [1222, 0]
click at [1372, 480] on icon "button" at bounding box center [1375, 487] width 14 height 14
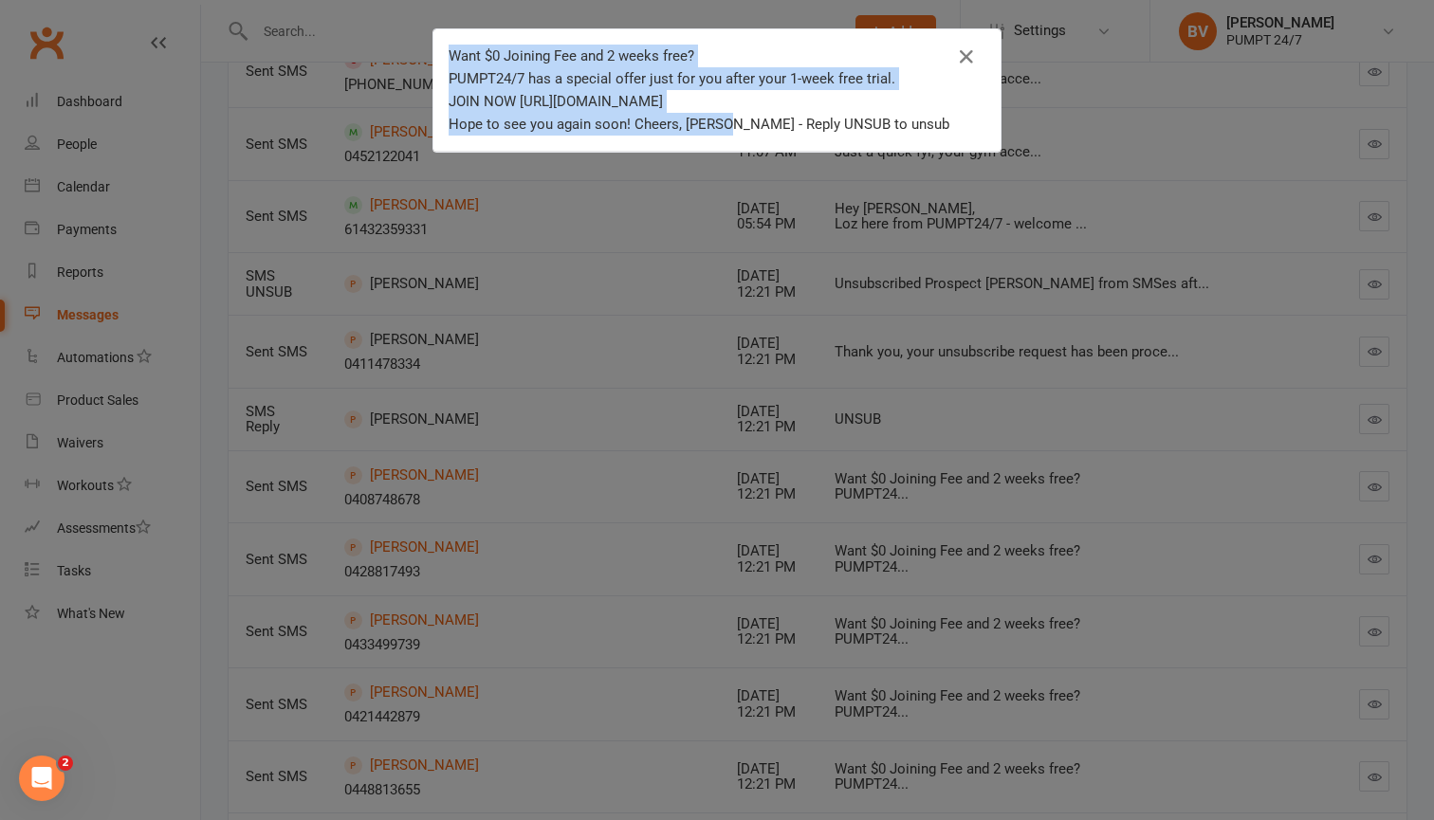
drag, startPoint x: 724, startPoint y: 126, endPoint x: 447, endPoint y: 50, distance: 287.2
click at [447, 50] on div "Want $0 Joining Fee and 2 weeks free? PUMPT24/7 has a special offer just for yo…" at bounding box center [716, 90] width 567 height 122
copy div "Want $0 Joining Fee and 2 weeks free? PUMPT24/7 has a special offer just for yo…"
click at [973, 59] on icon "button" at bounding box center [966, 57] width 23 height 23
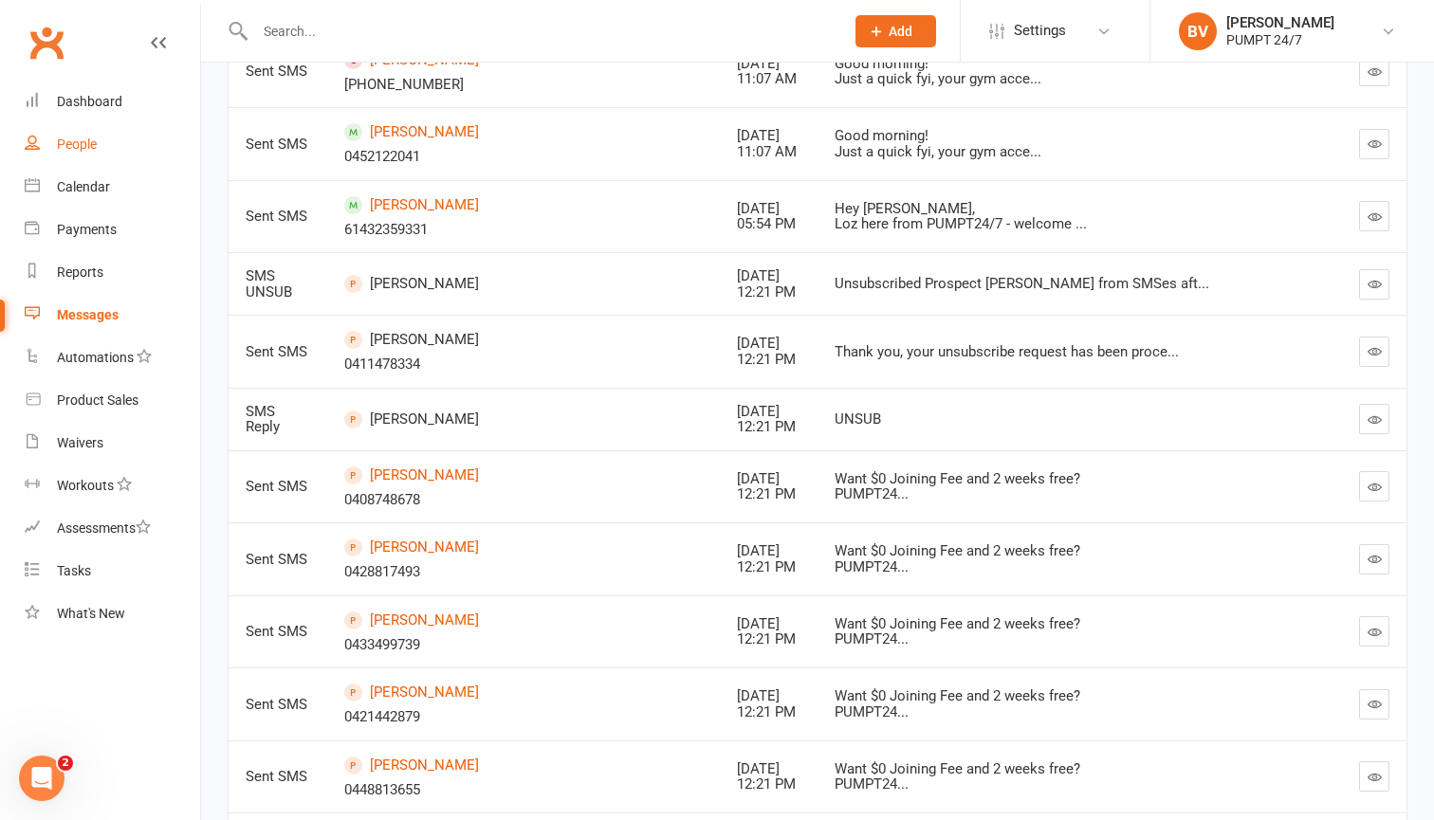
click at [83, 145] on div "People" at bounding box center [77, 144] width 40 height 15
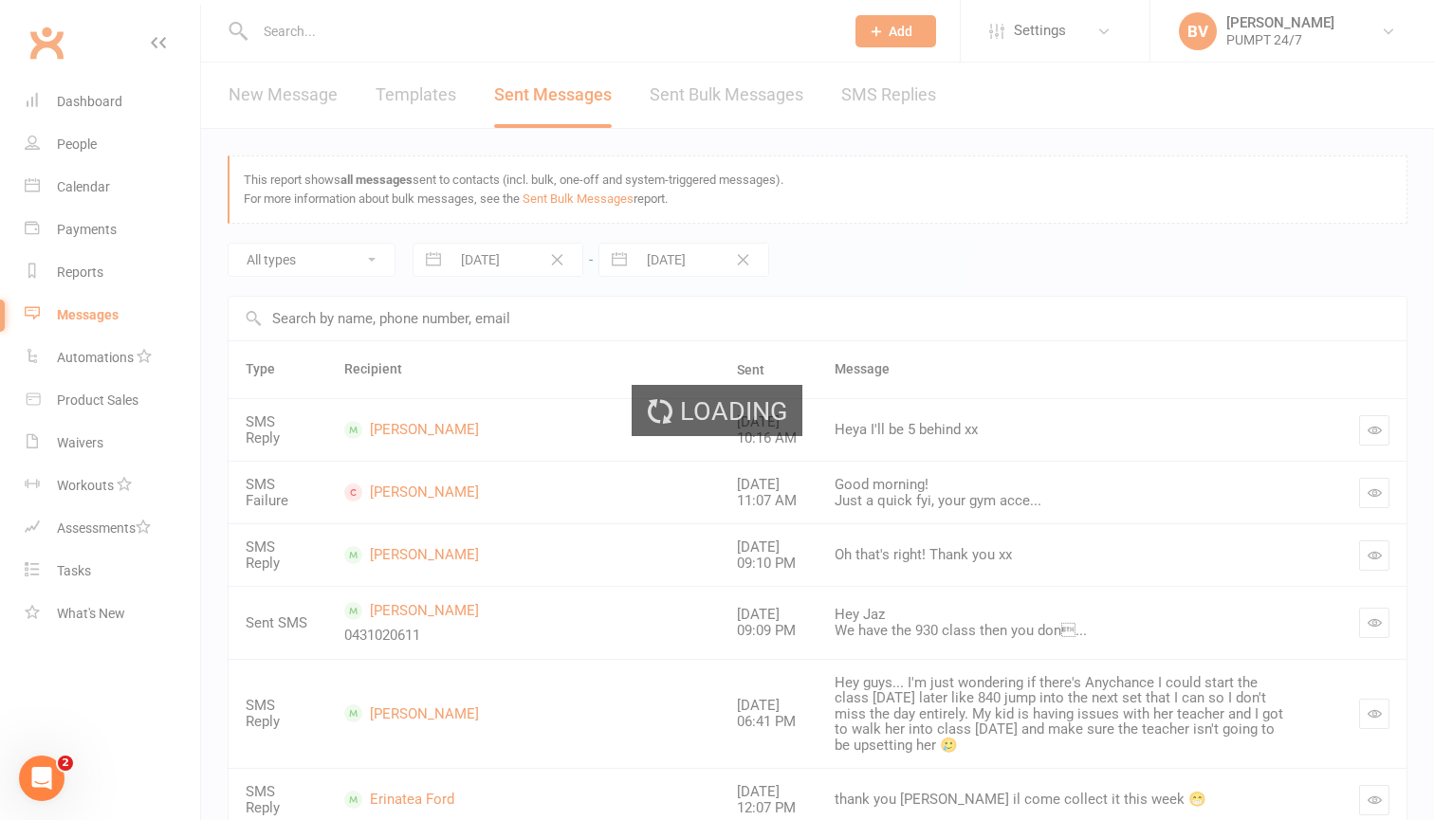
select select "50"
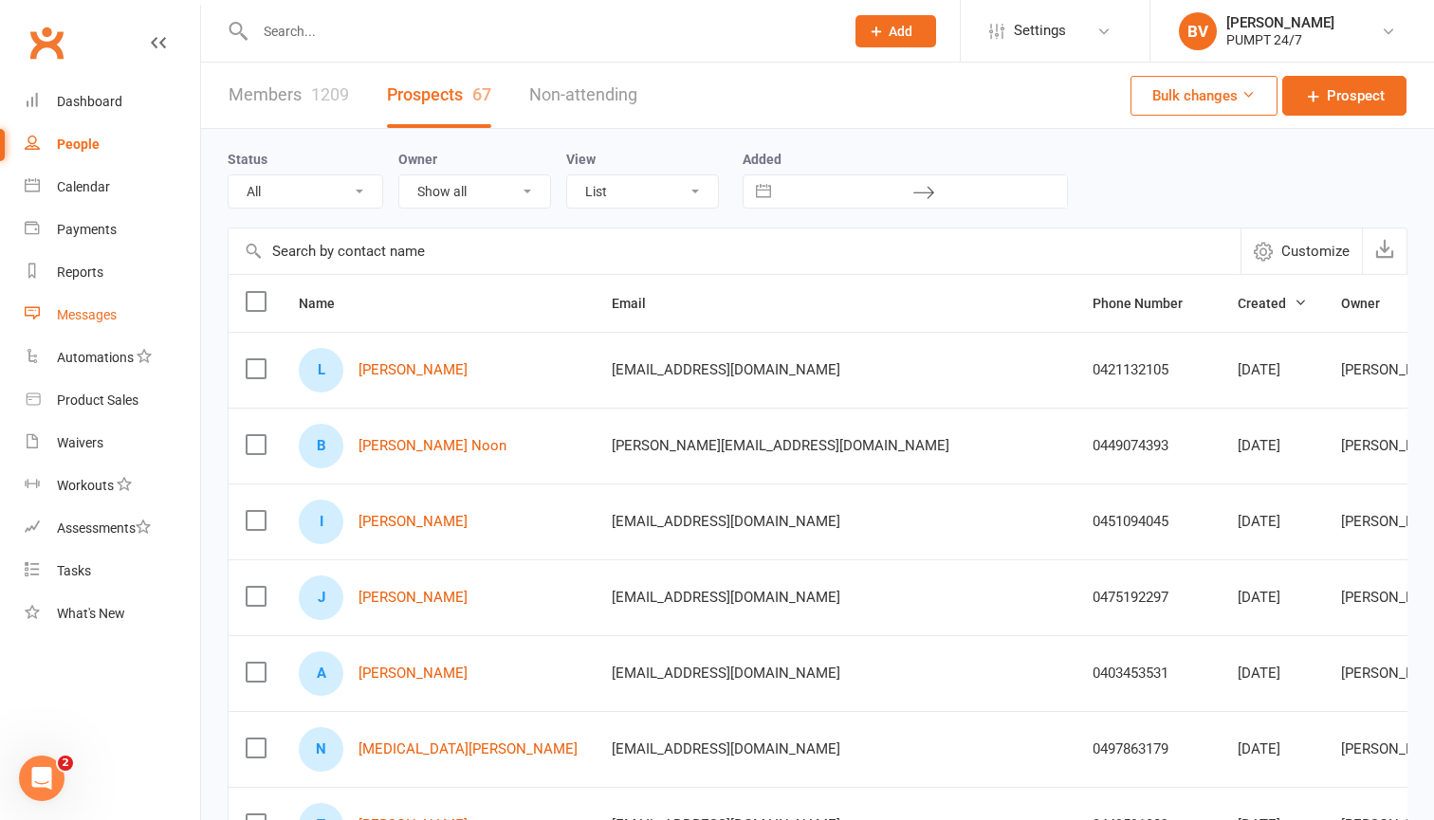
click at [100, 305] on link "Messages" at bounding box center [112, 315] width 175 height 43
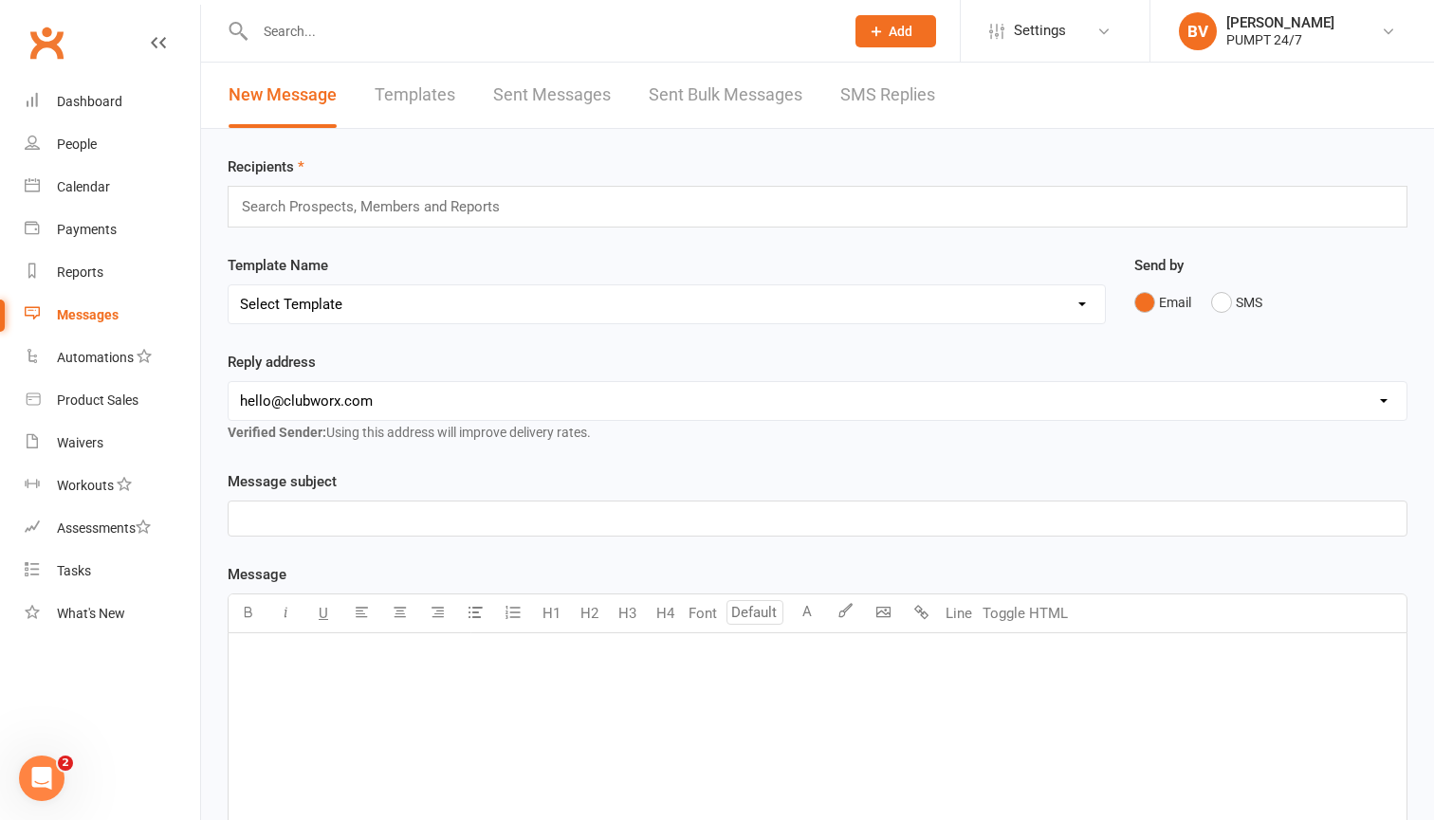
click at [584, 108] on link "Sent Messages" at bounding box center [552, 95] width 118 height 65
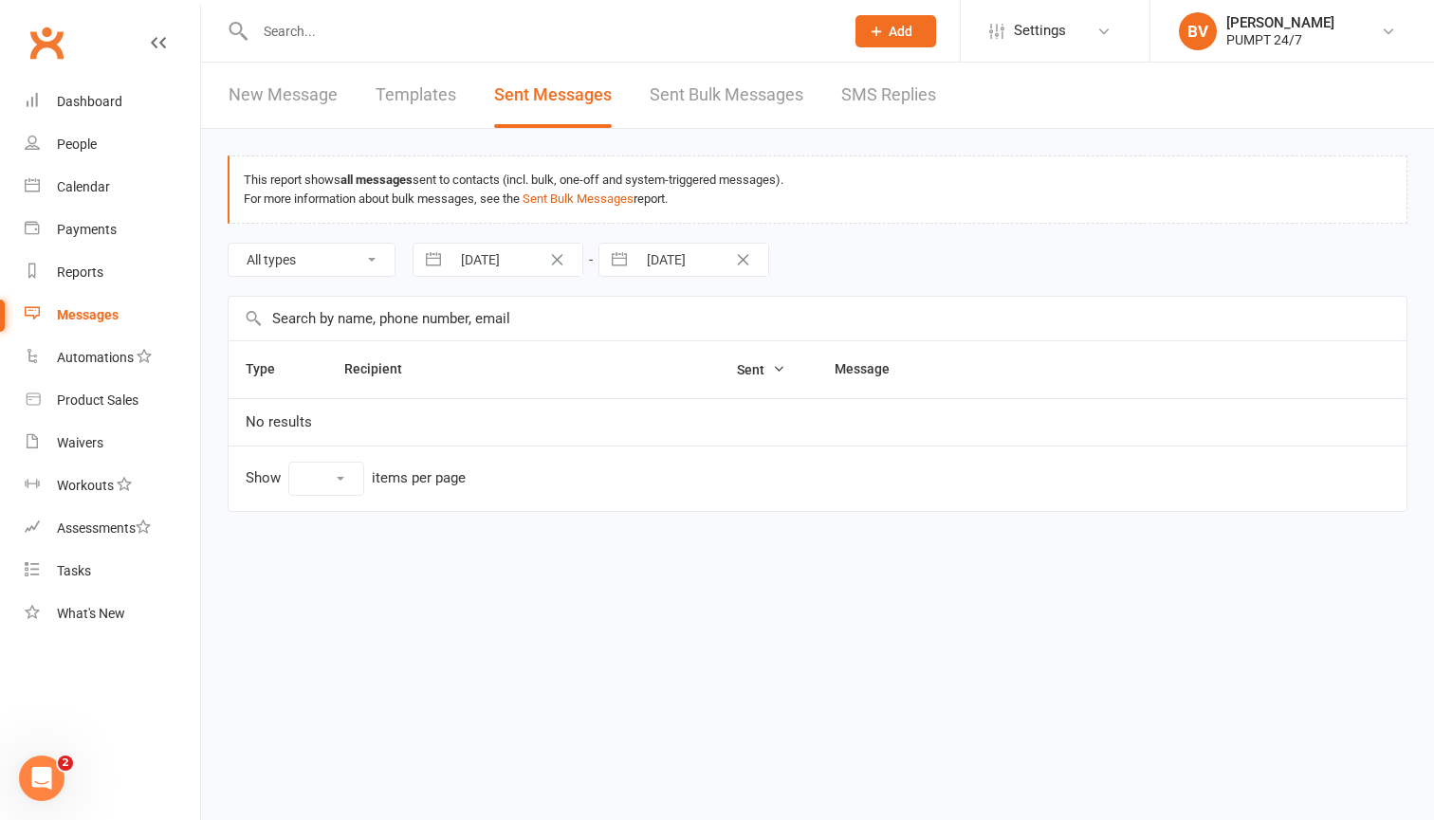
select select "100"
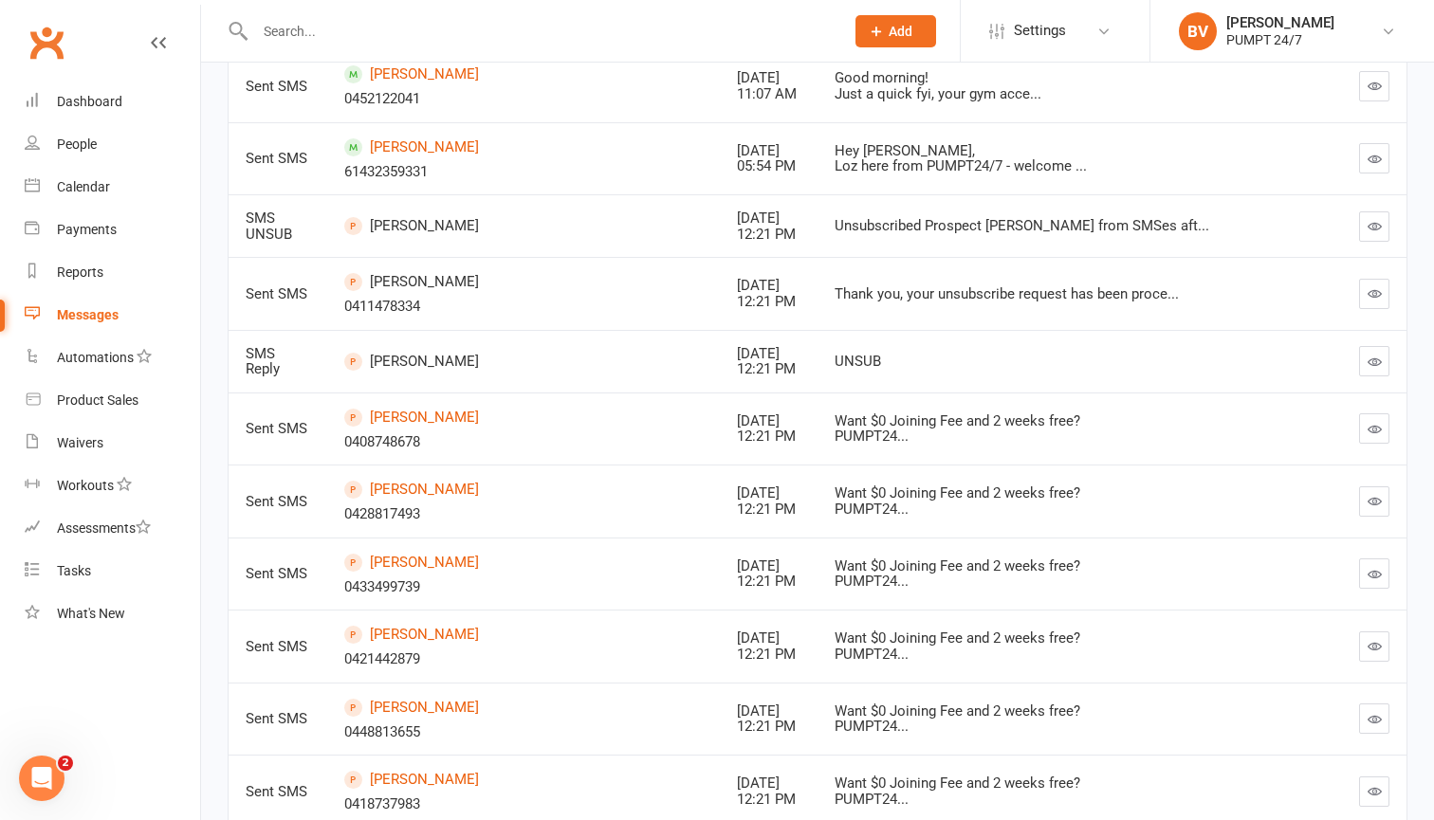
scroll to position [1283, 0]
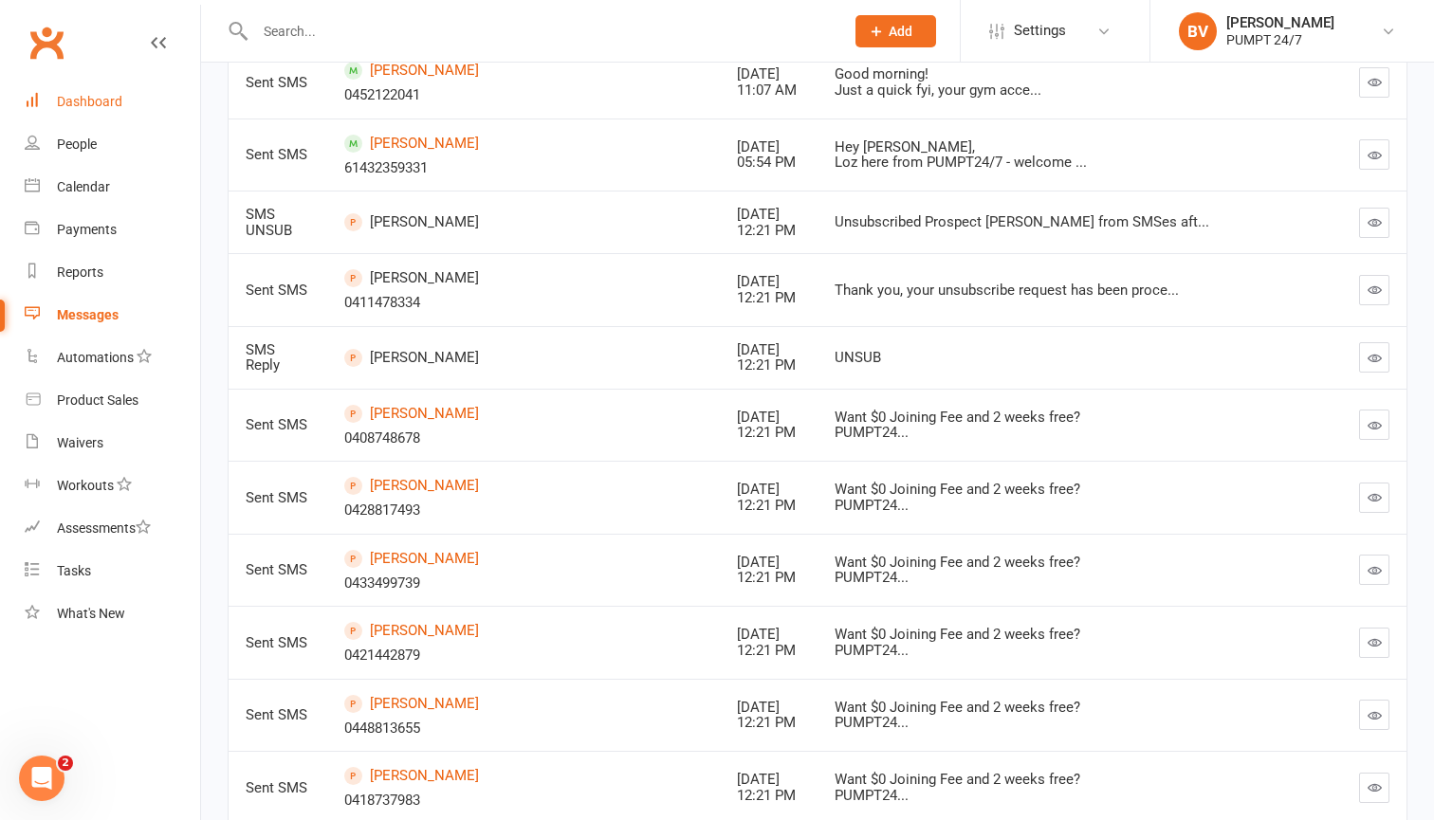
click at [103, 106] on div "Dashboard" at bounding box center [89, 101] width 65 height 15
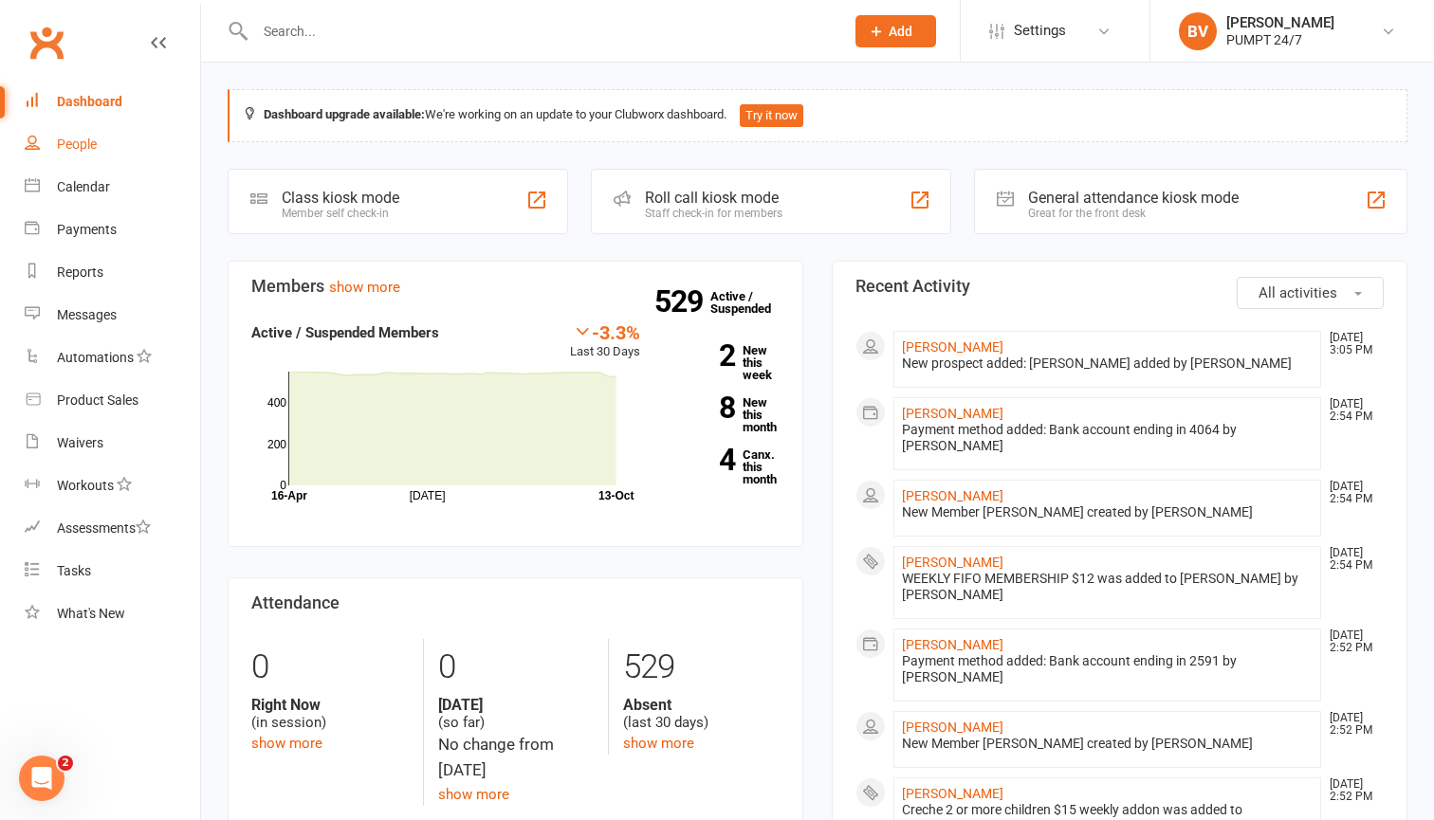
click at [77, 150] on div "People" at bounding box center [77, 144] width 40 height 15
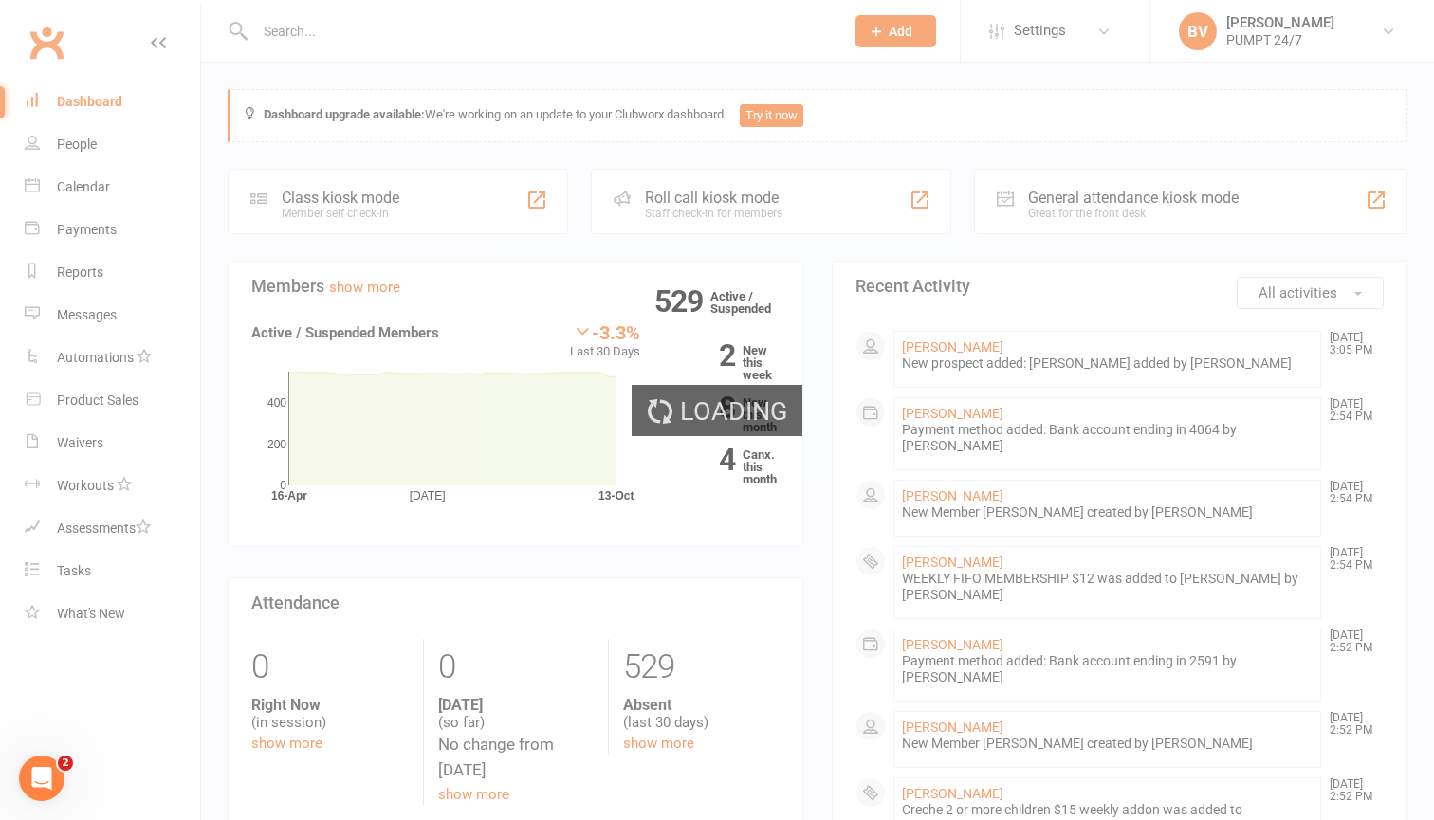
select select "50"
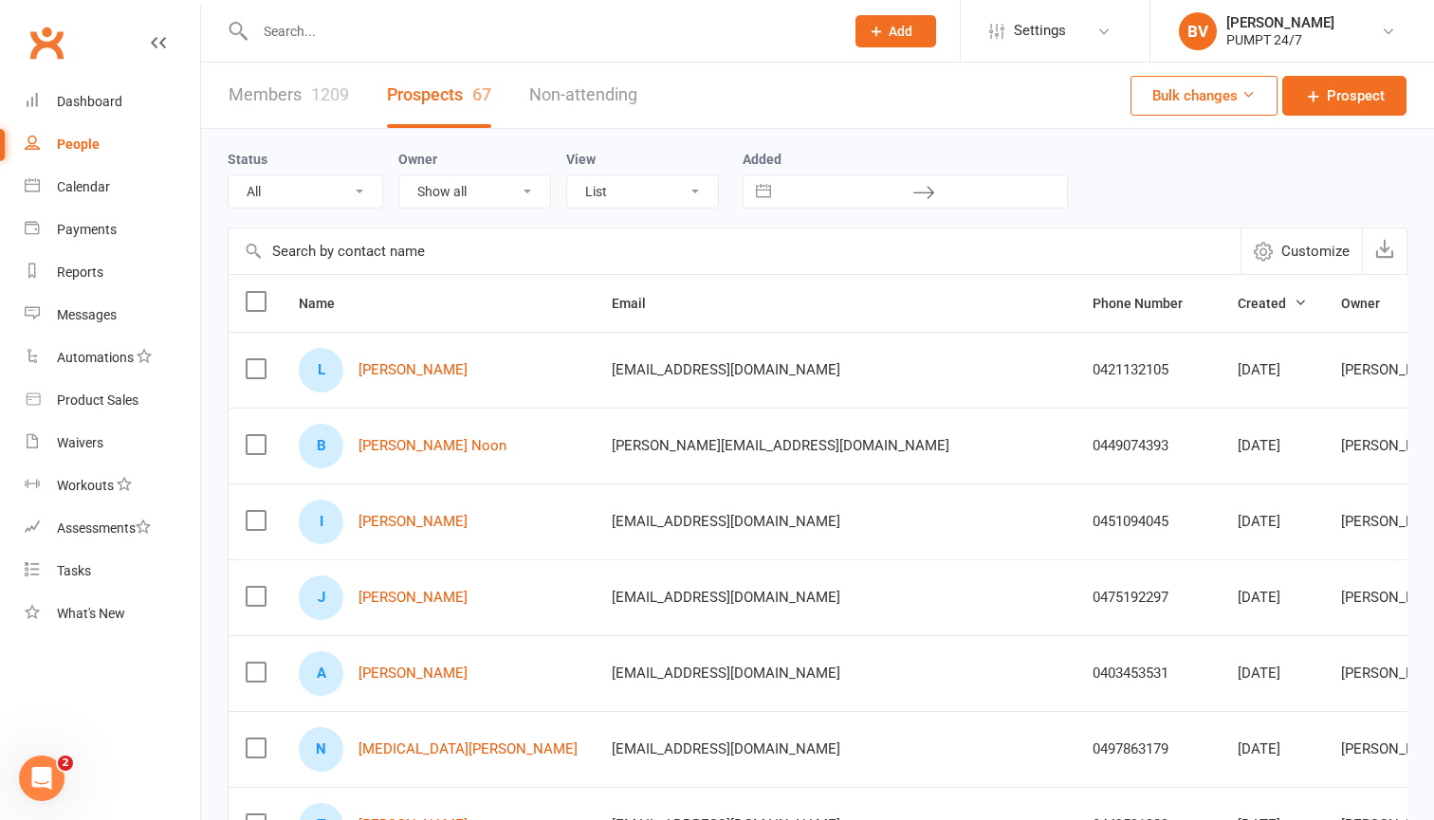
click at [456, 111] on link "Prospects 67" at bounding box center [439, 95] width 104 height 65
click at [253, 294] on label at bounding box center [255, 301] width 19 height 19
click at [253, 292] on input "checkbox" at bounding box center [255, 292] width 19 height 0
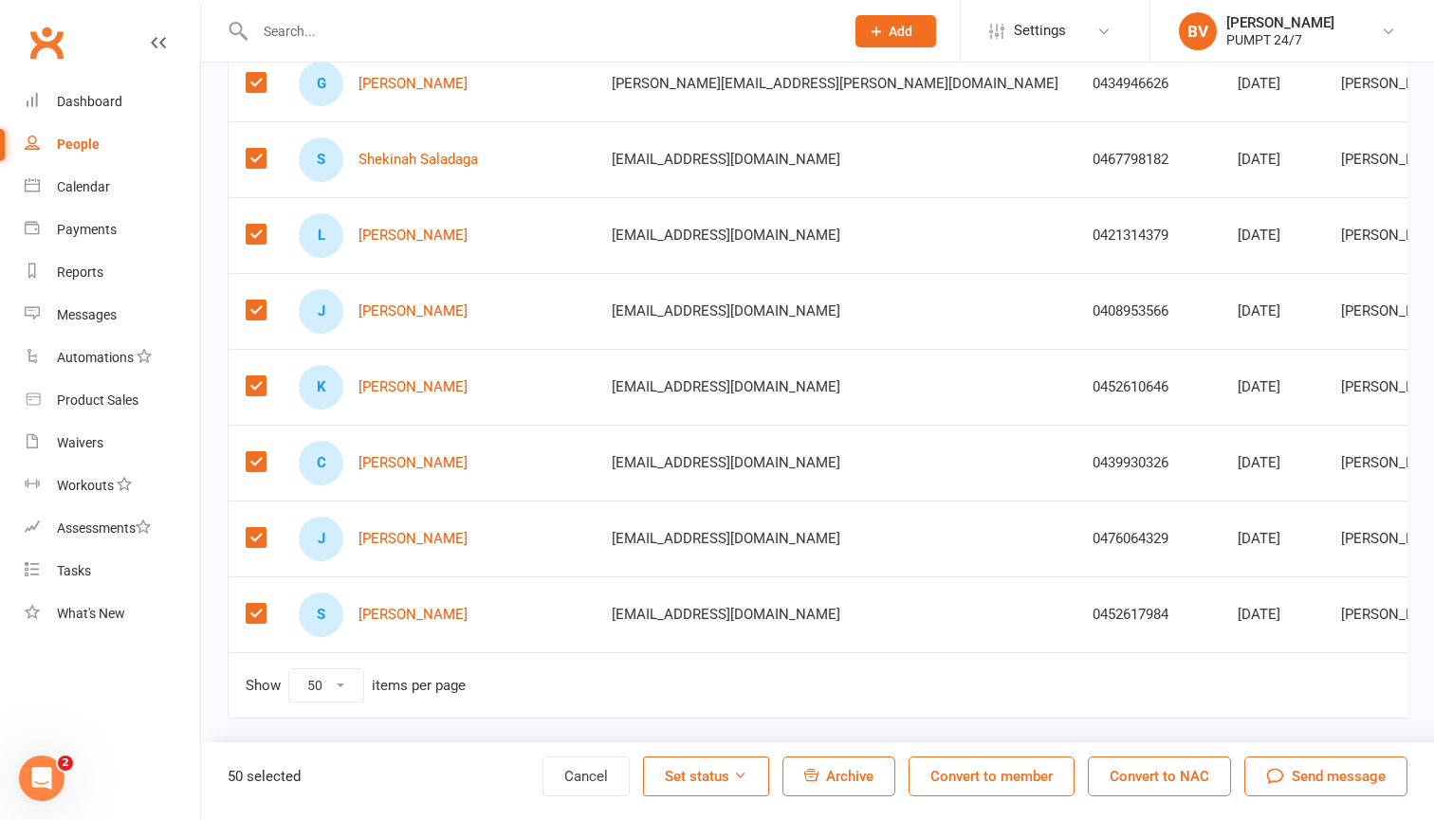
scroll to position [3490, 0]
click at [1349, 774] on span "Send message" at bounding box center [1339, 776] width 94 height 23
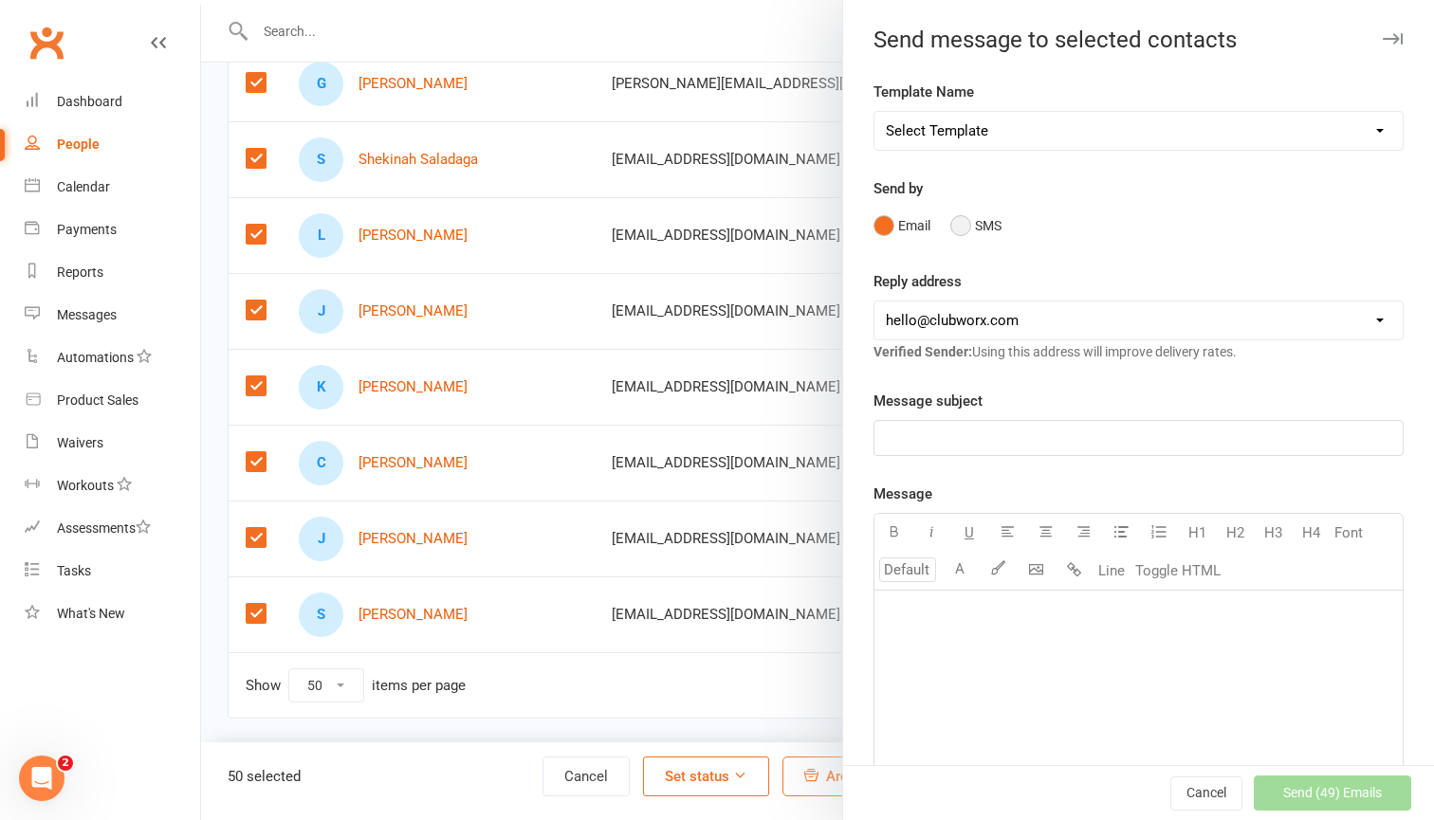
click at [986, 230] on button "SMS" at bounding box center [975, 226] width 51 height 36
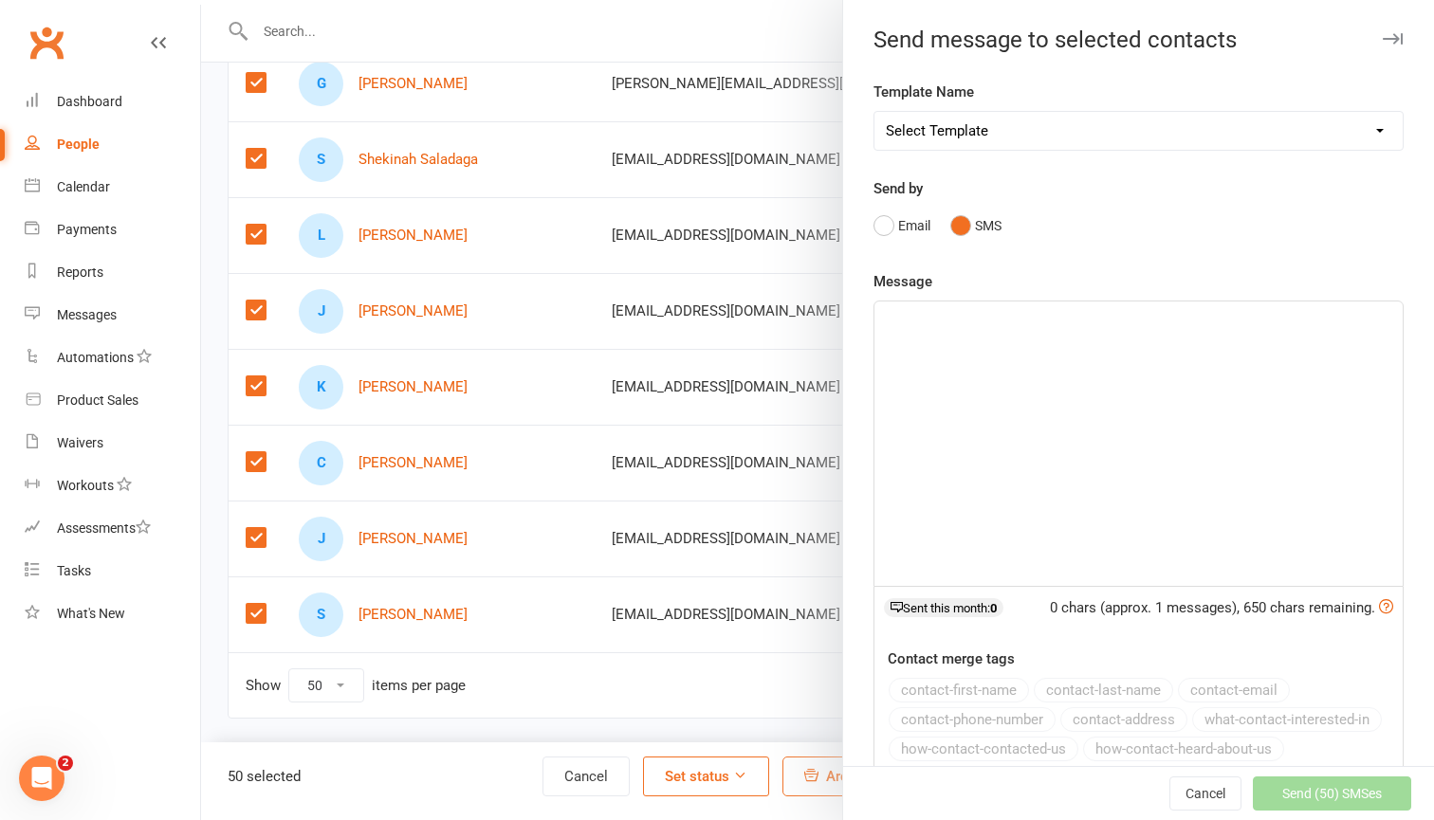
click at [957, 358] on div "﻿" at bounding box center [1139, 444] width 528 height 285
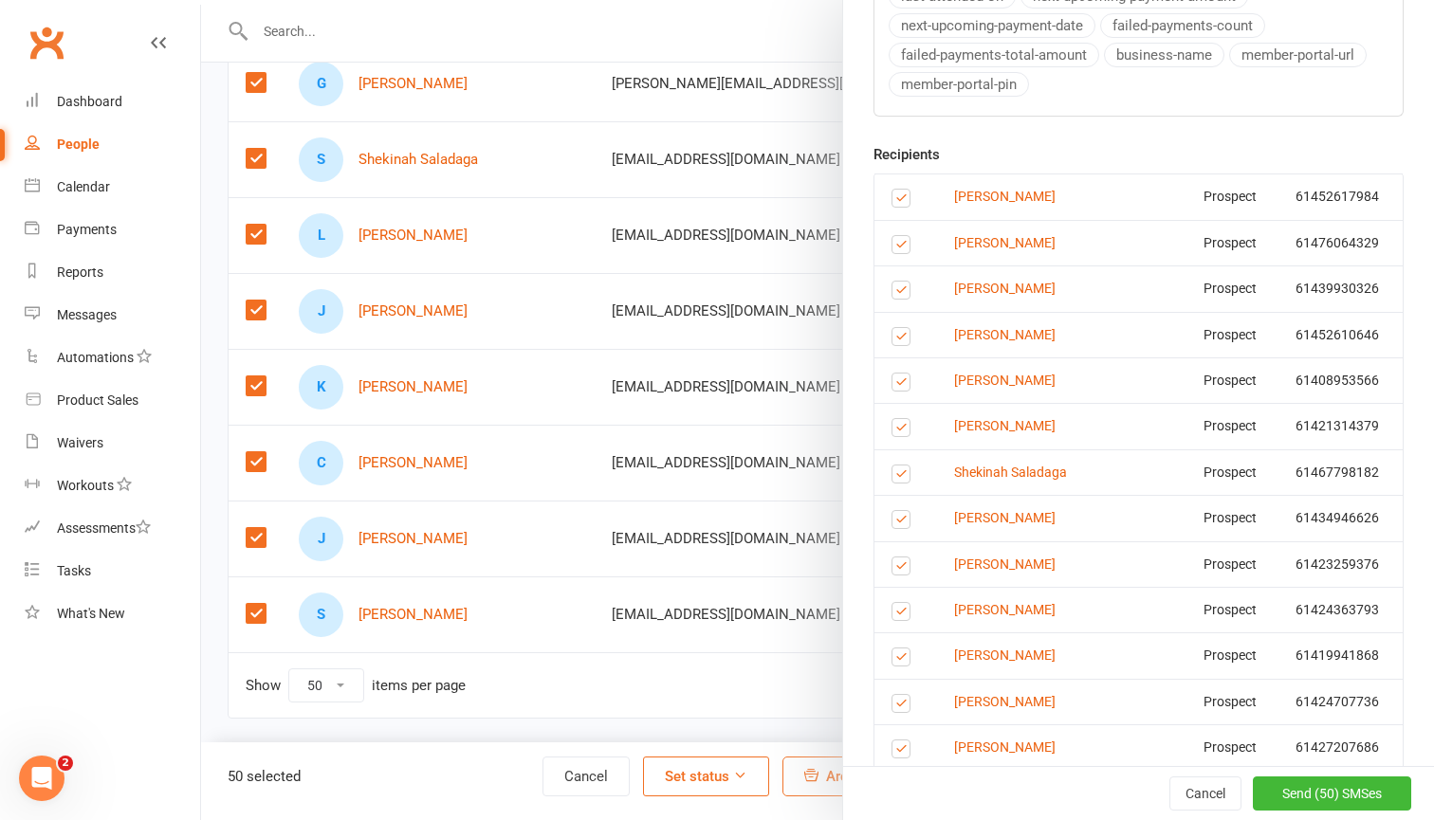
scroll to position [802, 0]
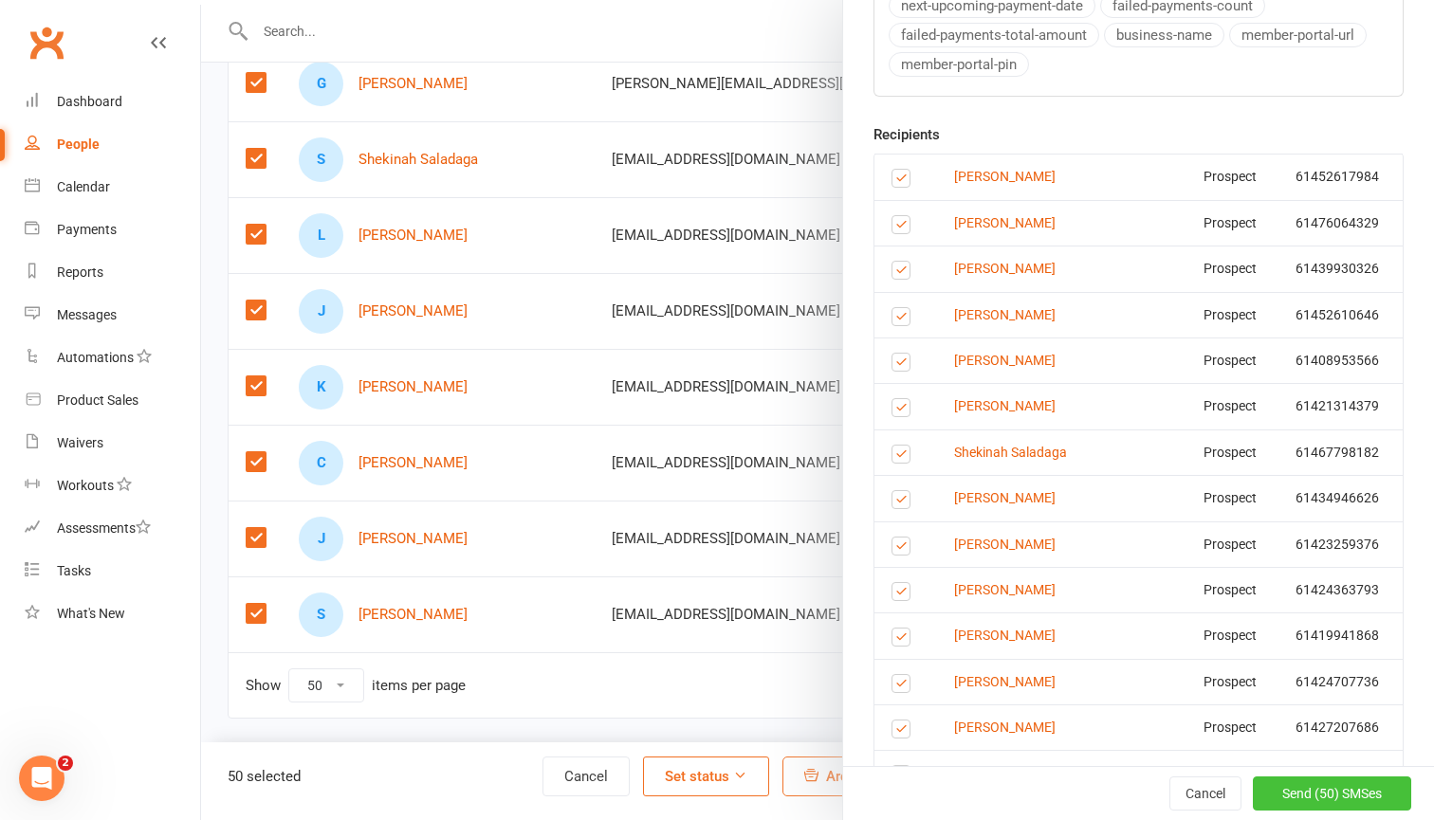
click at [1351, 791] on span "Send (50) SMSes" at bounding box center [1332, 793] width 100 height 15
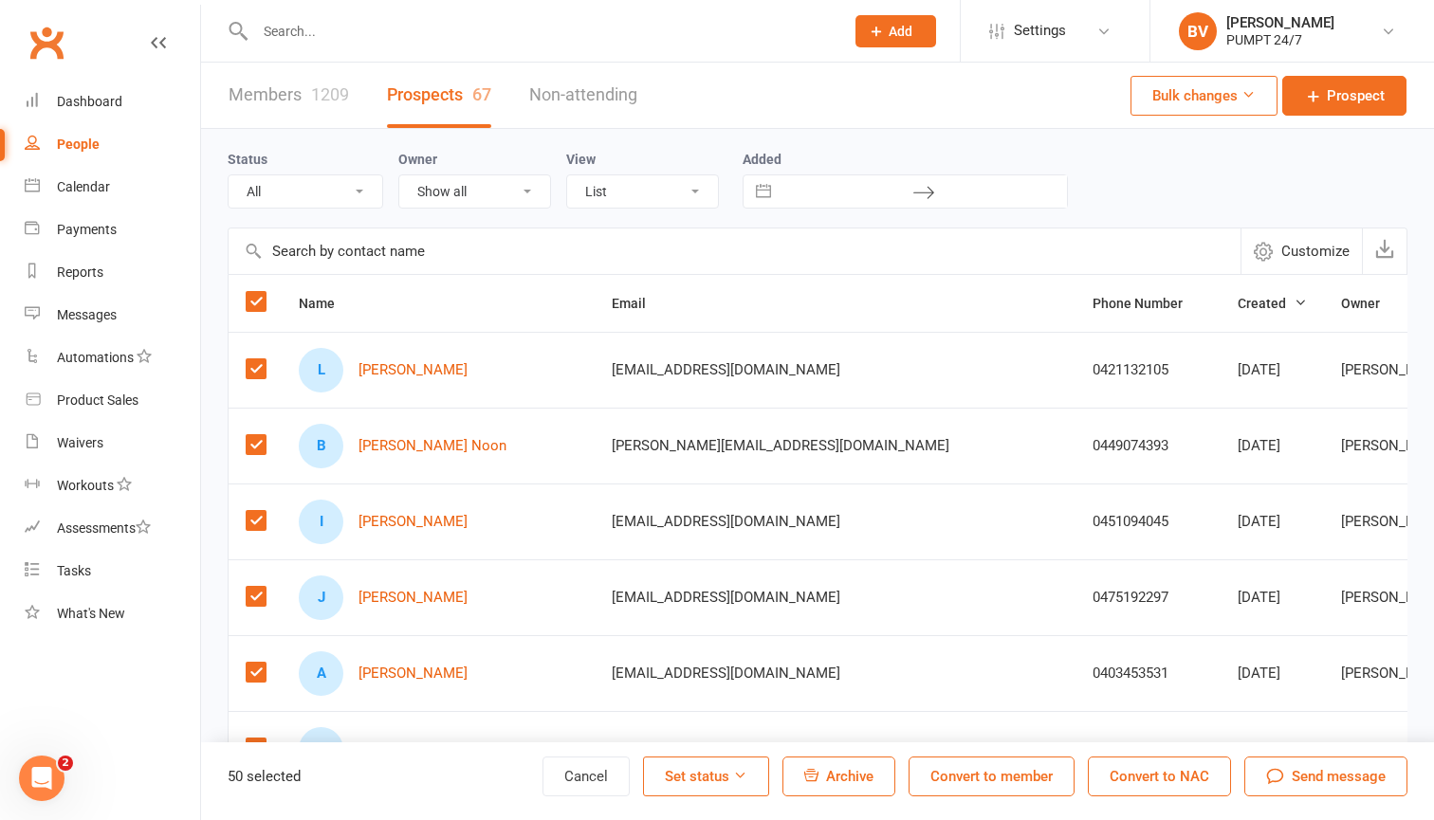
scroll to position [0, 0]
click at [83, 311] on div "Messages" at bounding box center [87, 314] width 60 height 15
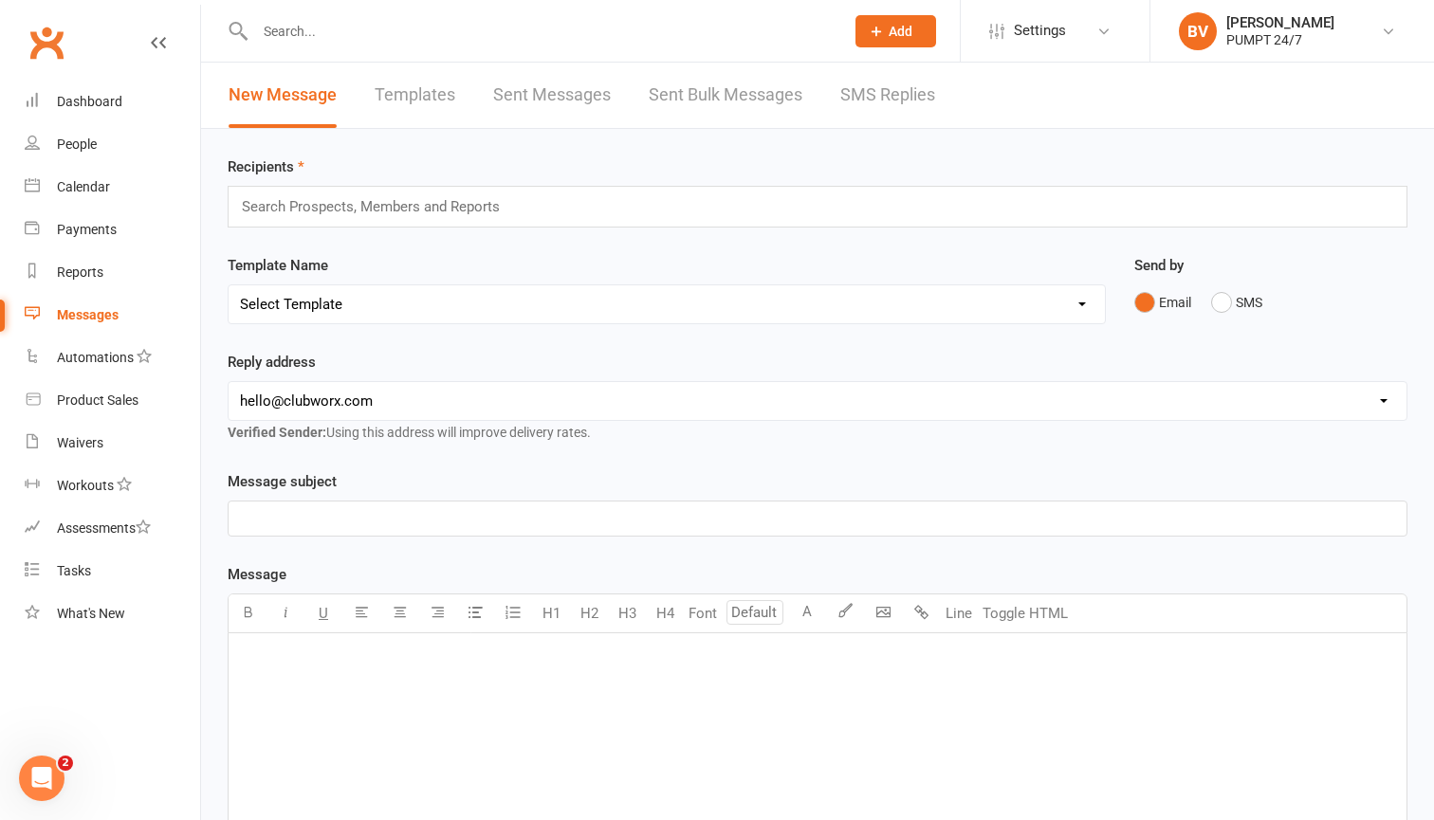
click at [368, 205] on input "text" at bounding box center [379, 206] width 279 height 25
